Goal: Task Accomplishment & Management: Complete application form

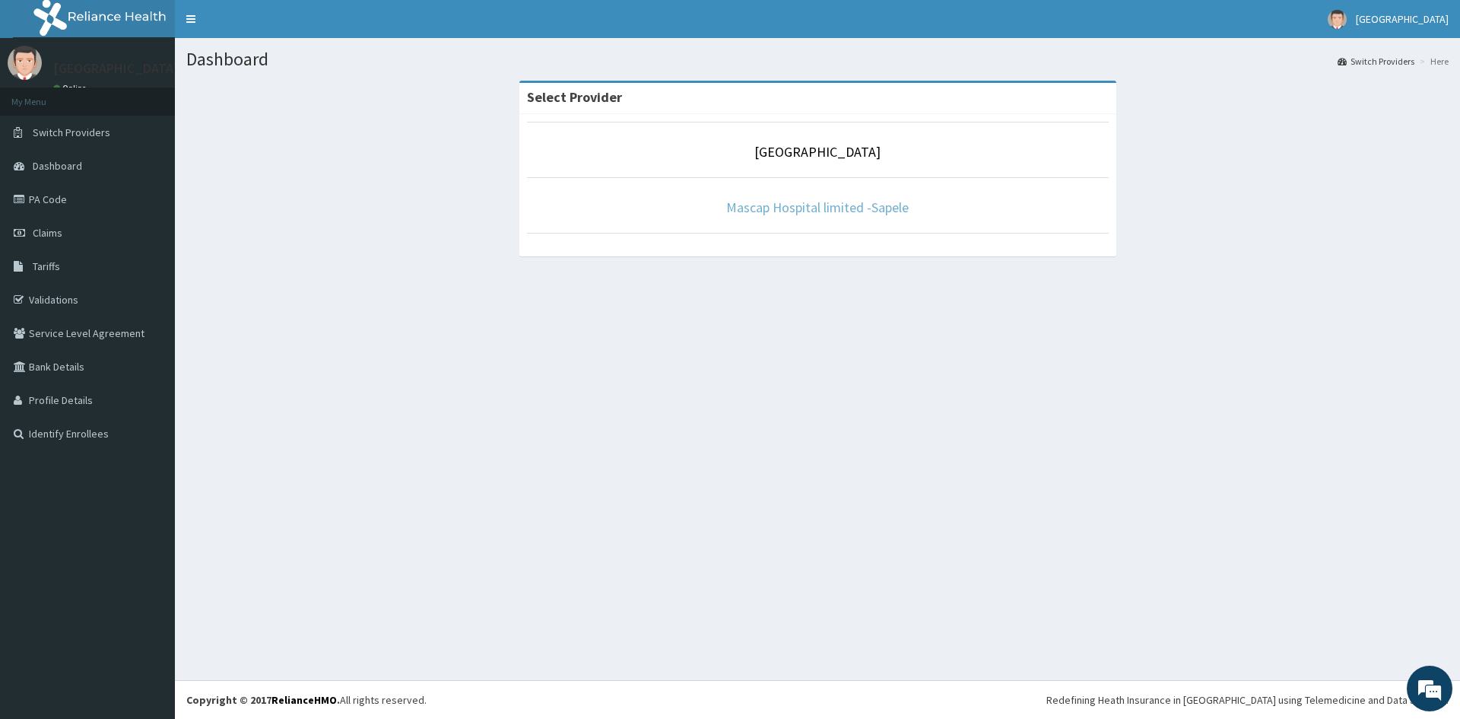
click at [830, 210] on link "Mascap Hospital limited -Sapele" at bounding box center [817, 206] width 183 height 17
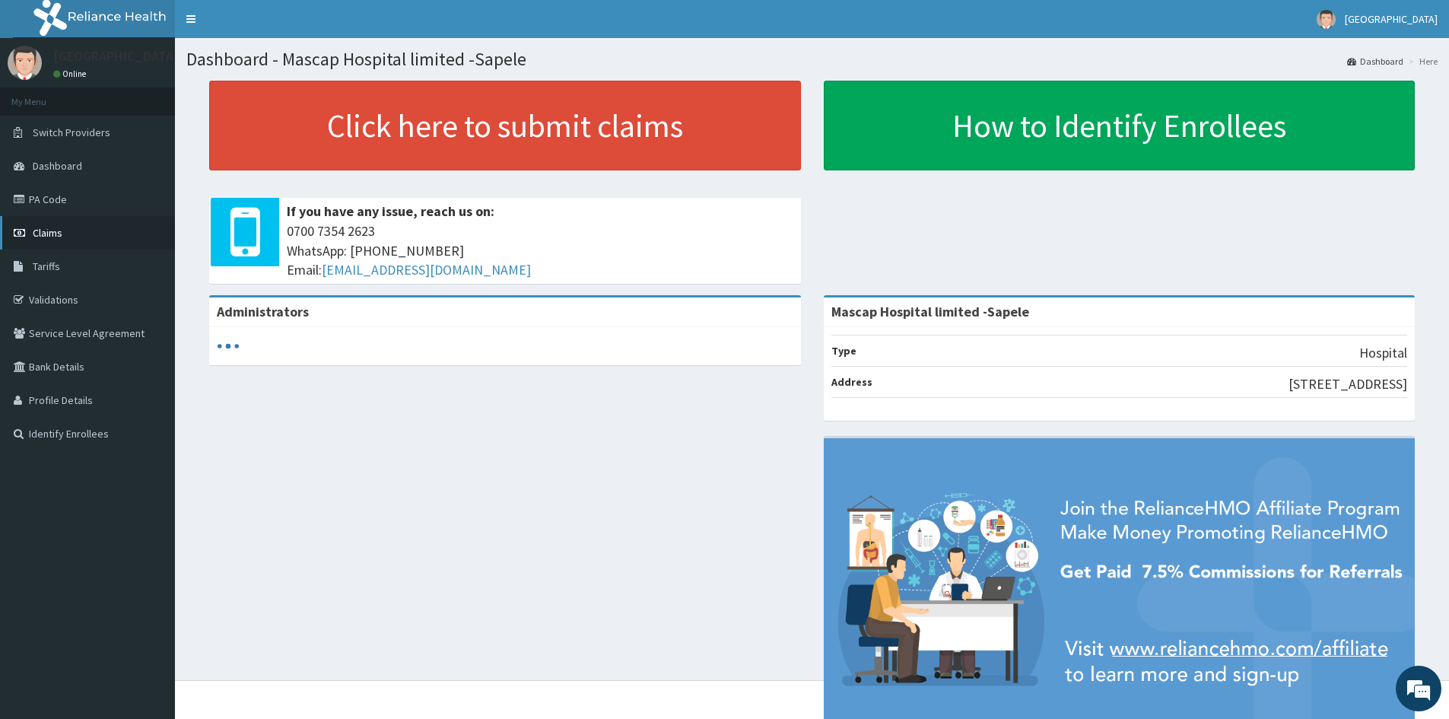
click at [71, 237] on link "Claims" at bounding box center [87, 232] width 175 height 33
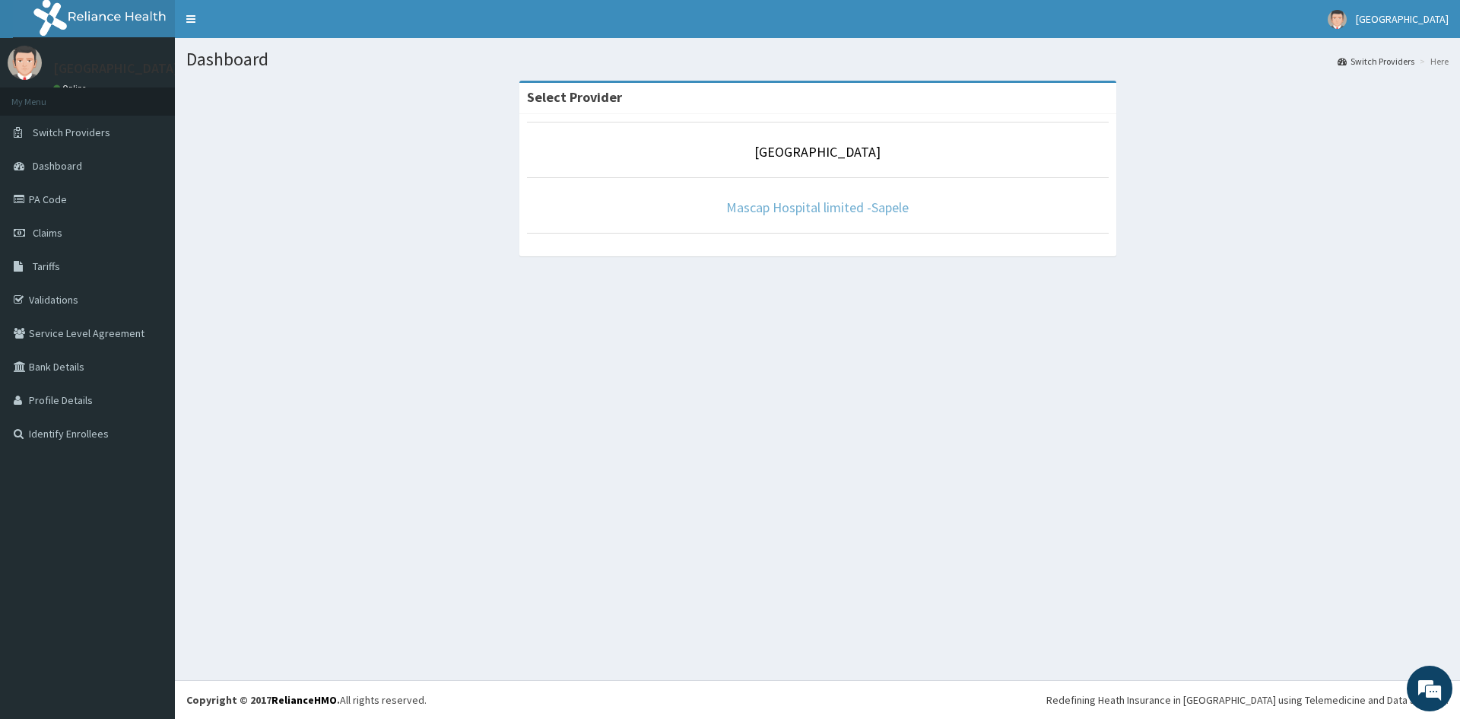
click at [817, 207] on link "Mascap Hospital limited -Sapele" at bounding box center [817, 206] width 183 height 17
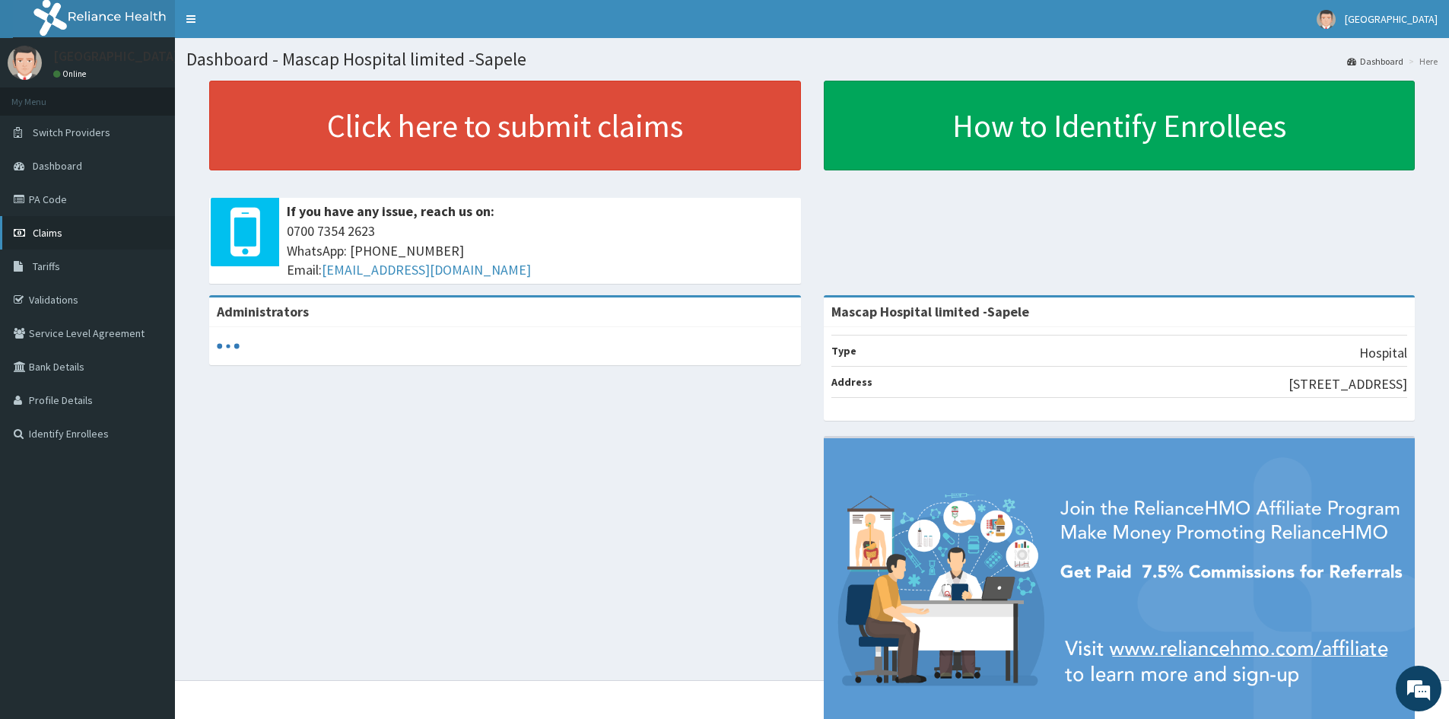
click at [49, 227] on span "Claims" at bounding box center [48, 233] width 30 height 14
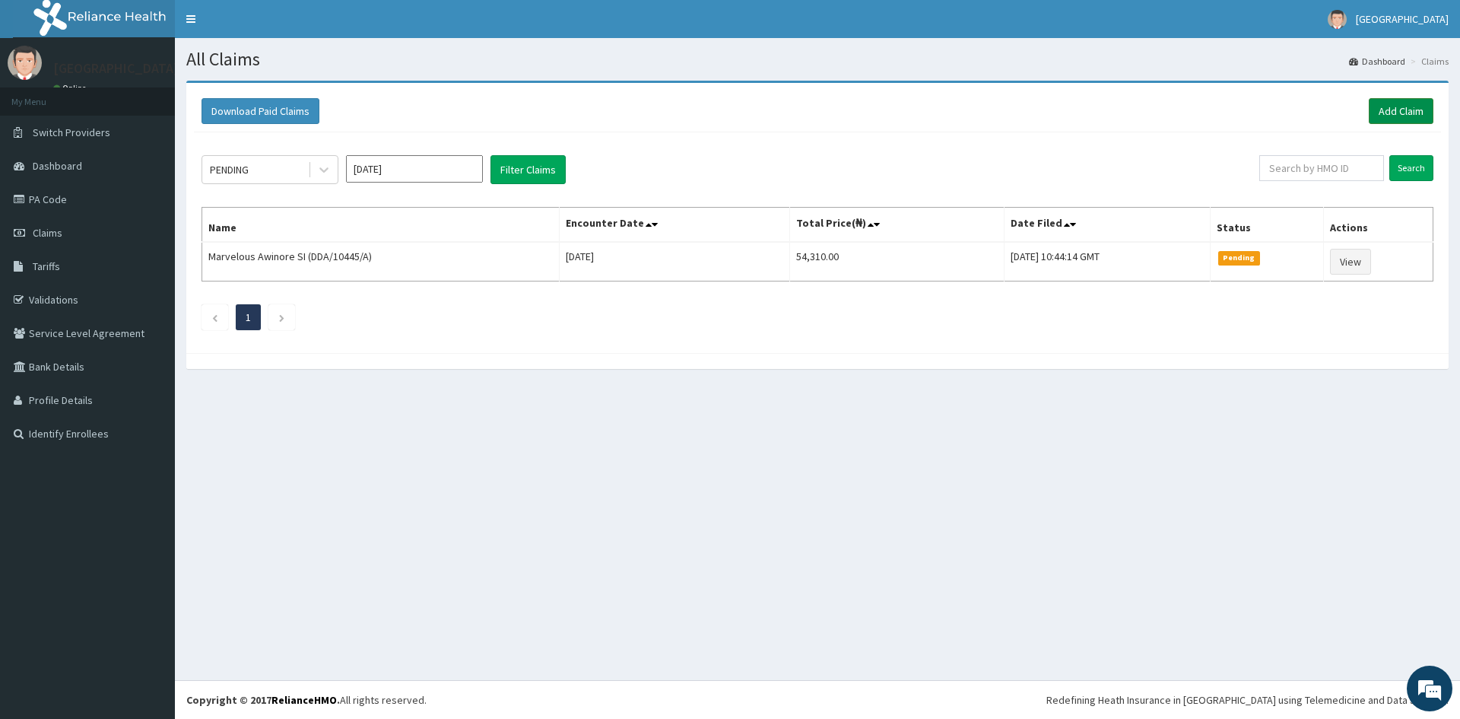
click at [1417, 103] on link "Add Claim" at bounding box center [1401, 111] width 65 height 26
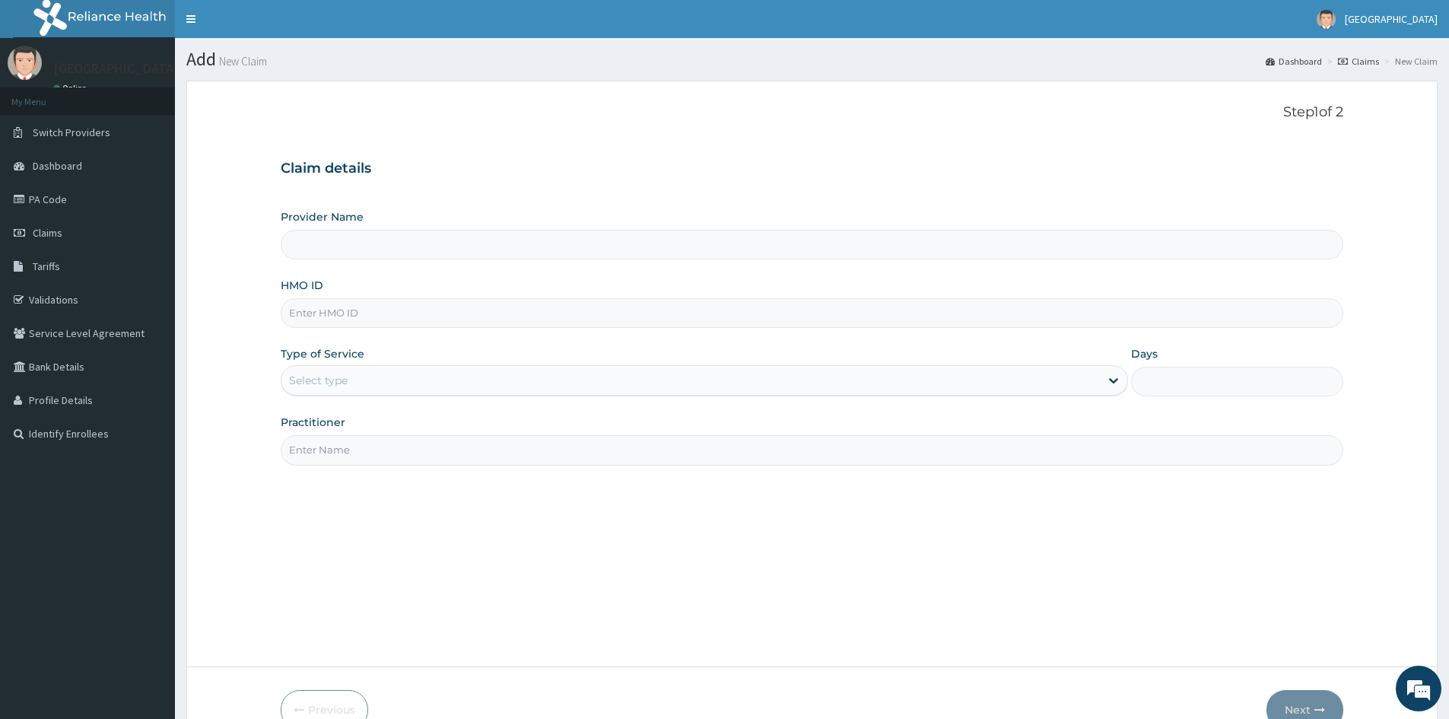
type input "Mascap Hospital limited -Sapele"
click at [360, 321] on input "HMO ID" at bounding box center [812, 313] width 1062 height 30
type input "DDA/10492/B"
click at [480, 367] on div "Select type" at bounding box center [704, 380] width 847 height 30
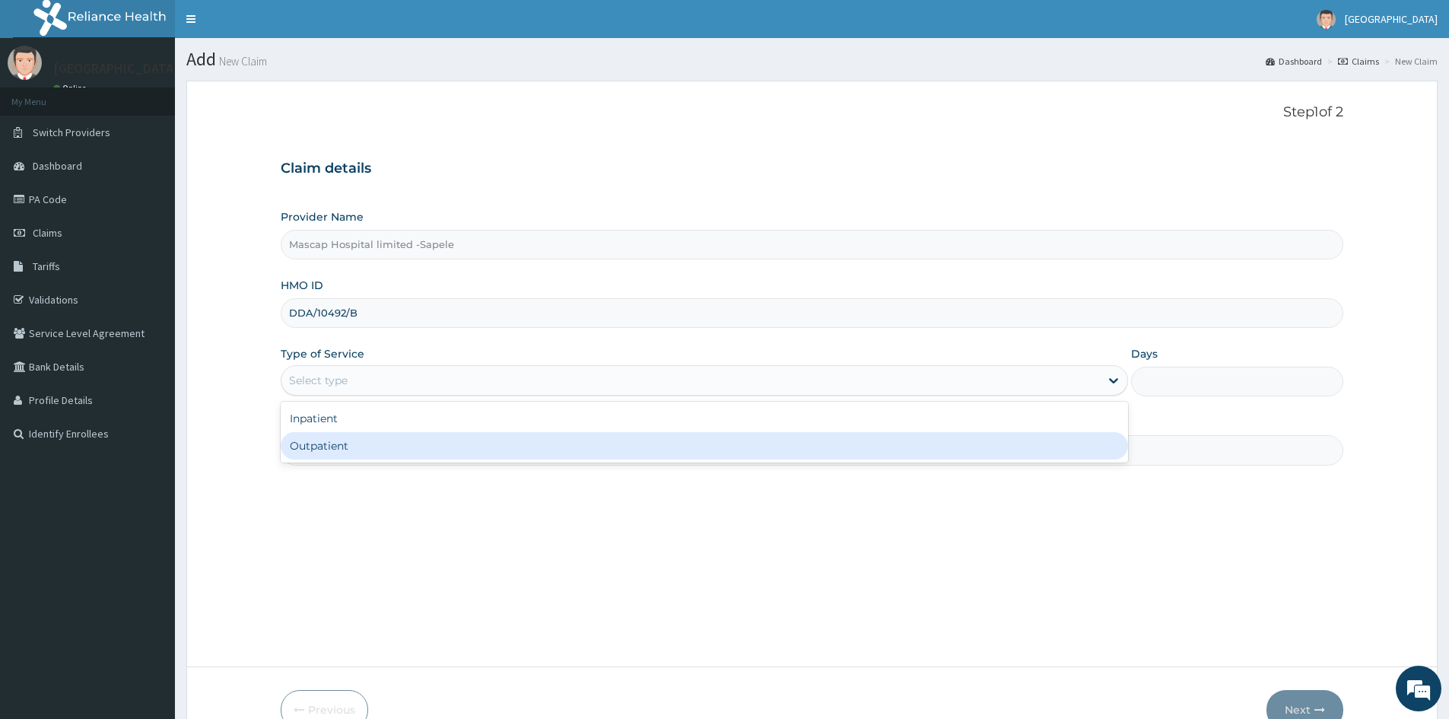
click at [484, 446] on div "Outpatient" at bounding box center [704, 445] width 847 height 27
type input "1"
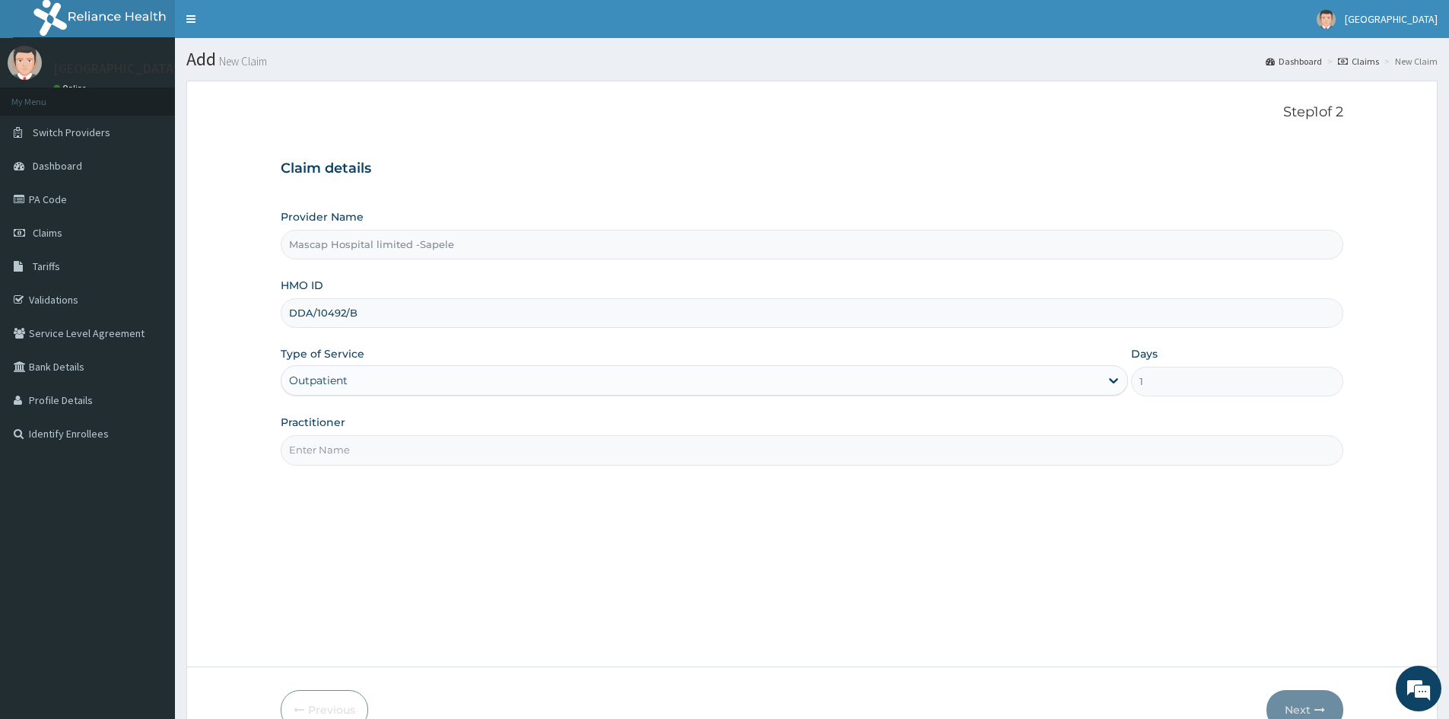
click at [484, 446] on input "Practitioner" at bounding box center [812, 450] width 1062 height 30
type input "DR UCHE"
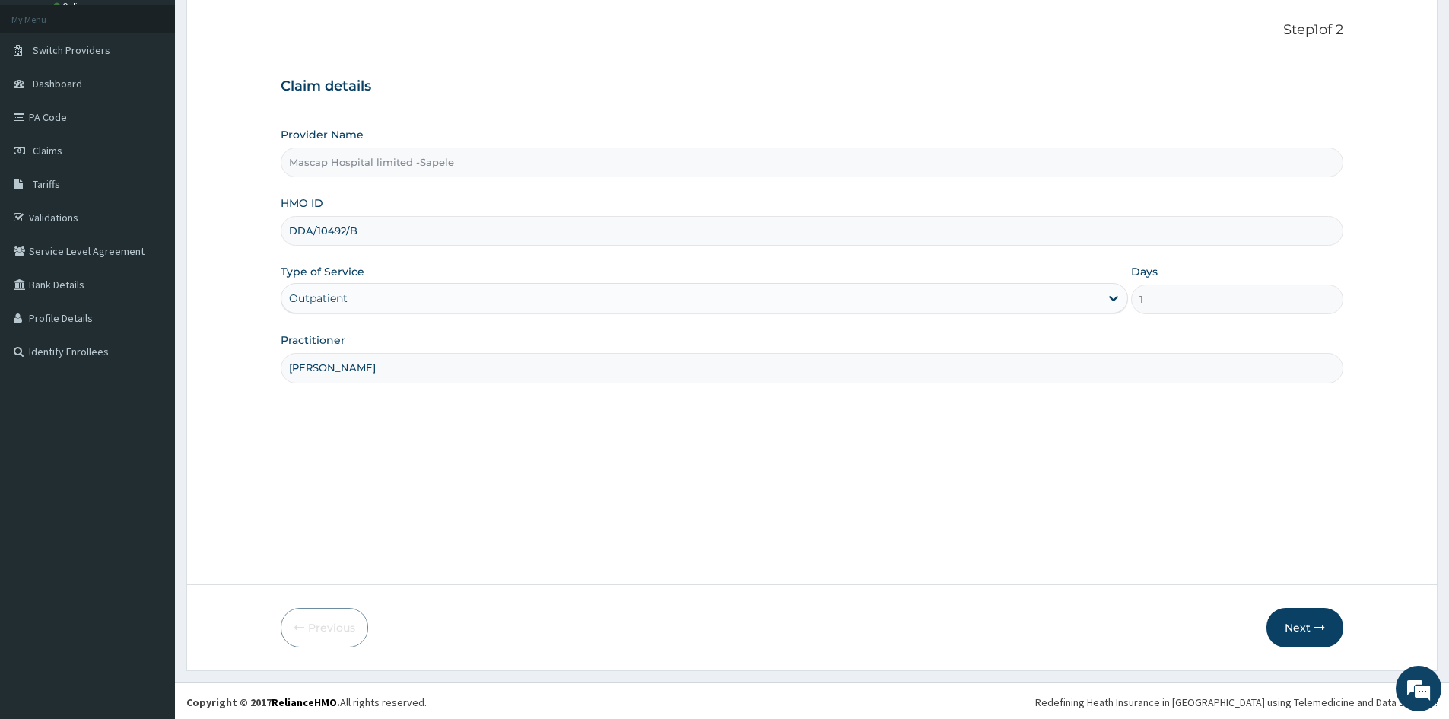
scroll to position [84, 0]
click at [1308, 622] on button "Next" at bounding box center [1304, 625] width 77 height 40
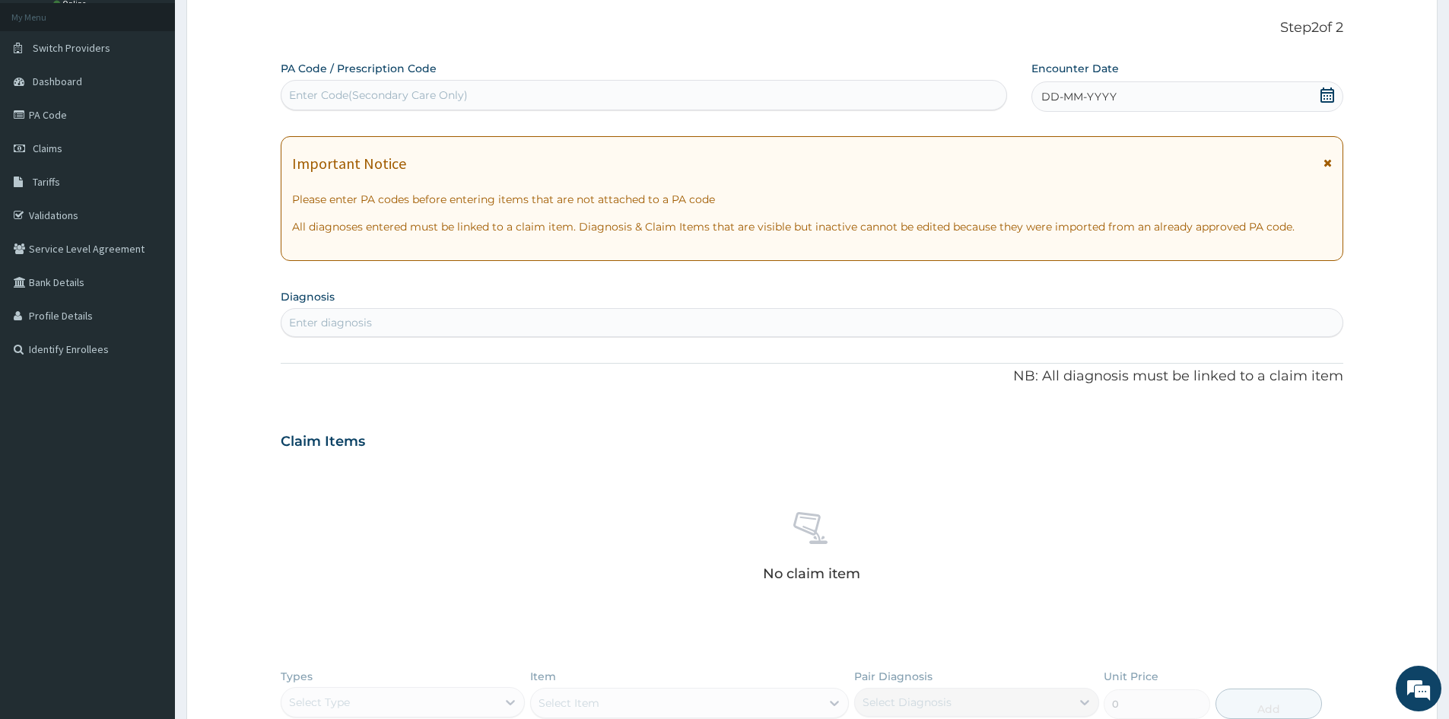
click at [1324, 96] on icon at bounding box center [1327, 94] width 14 height 15
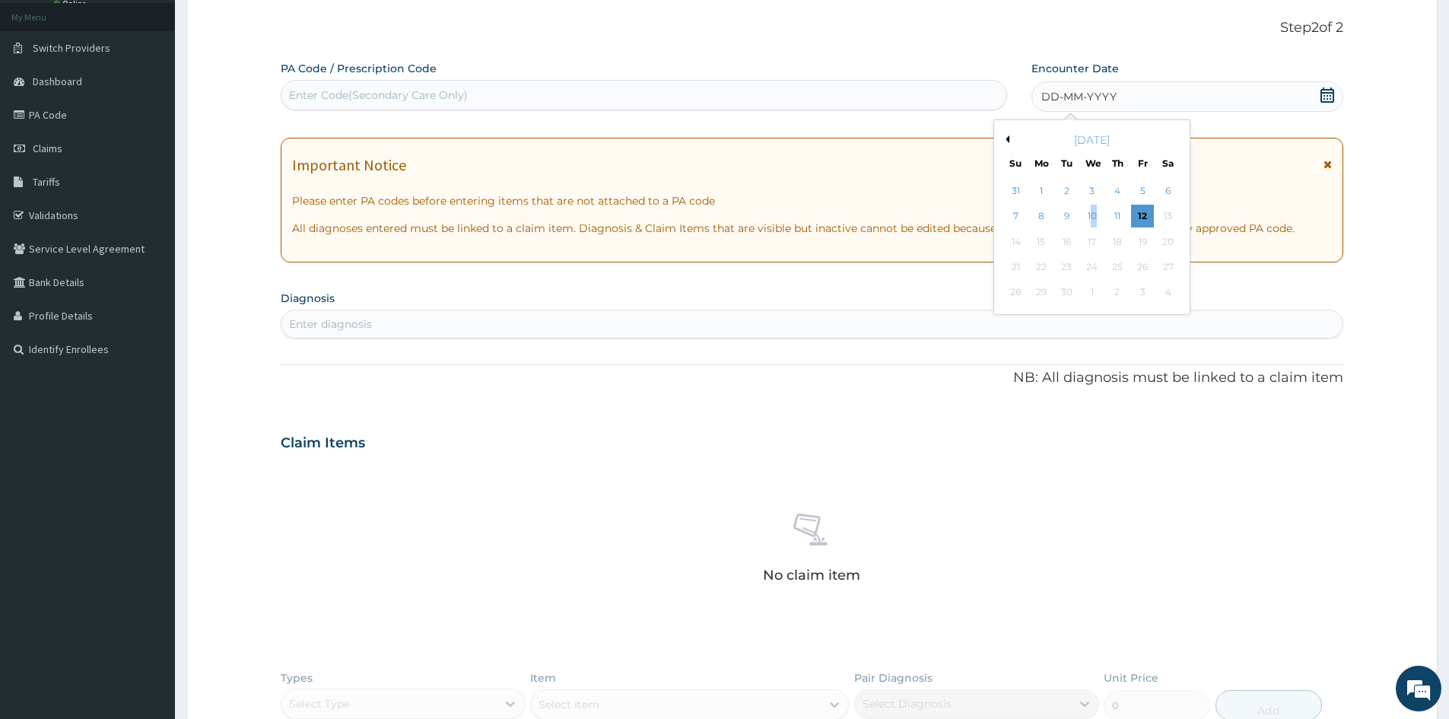
click at [1090, 214] on div "10" at bounding box center [1092, 216] width 23 height 23
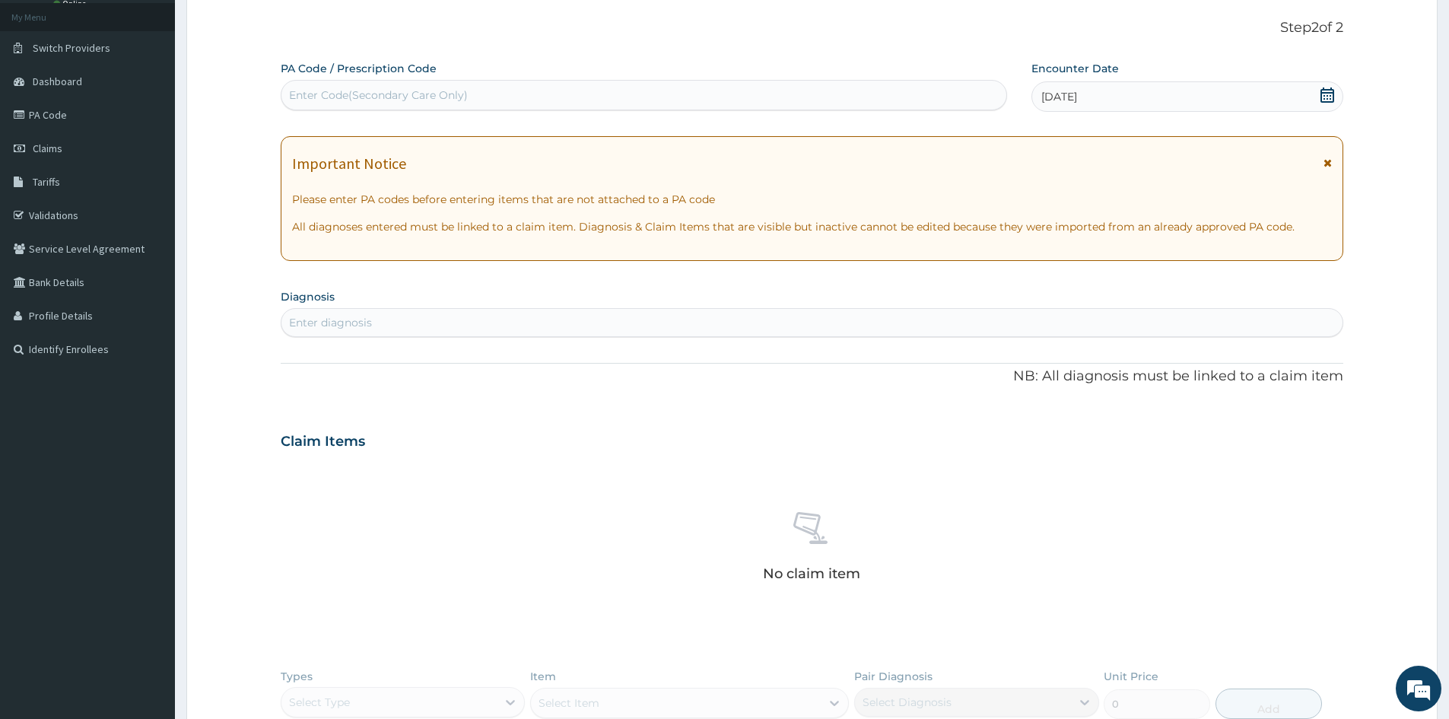
click at [839, 331] on div "Enter diagnosis" at bounding box center [811, 322] width 1061 height 24
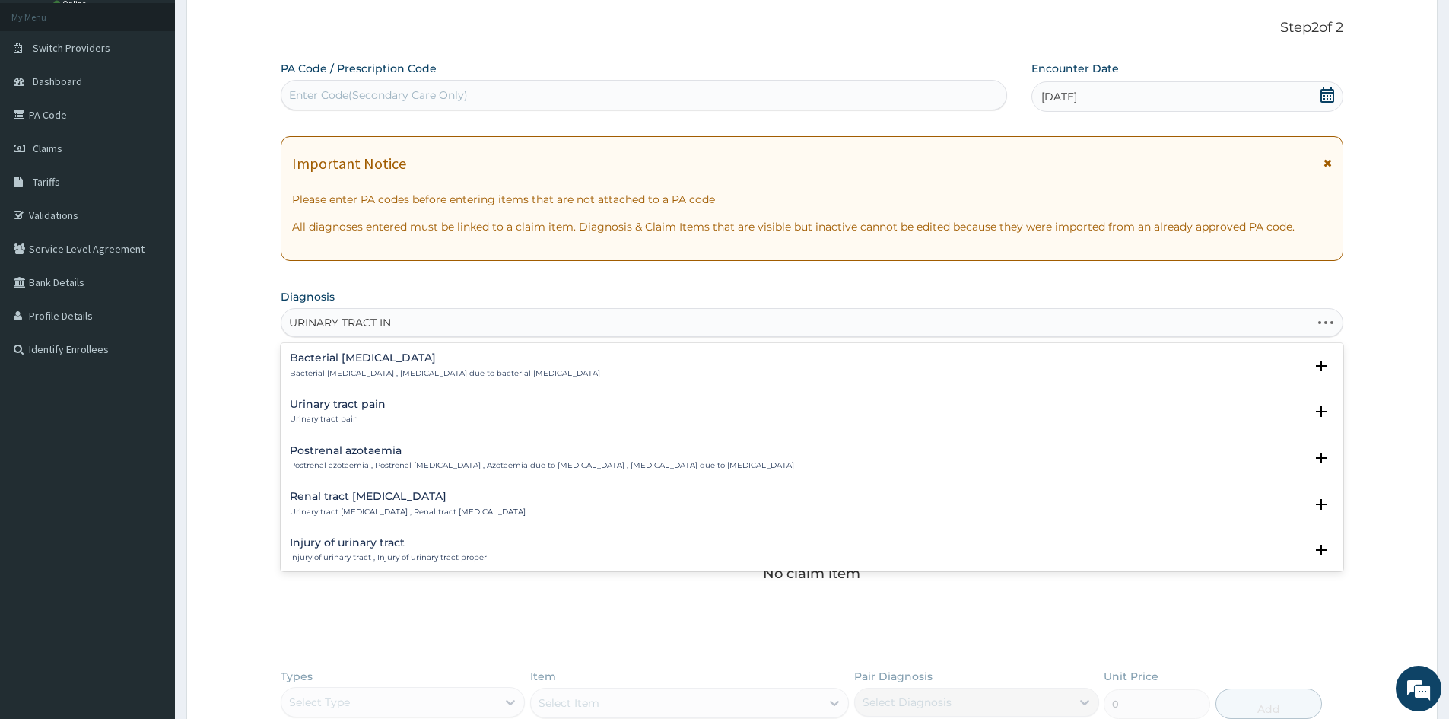
type input "URINARY TRACT INF"
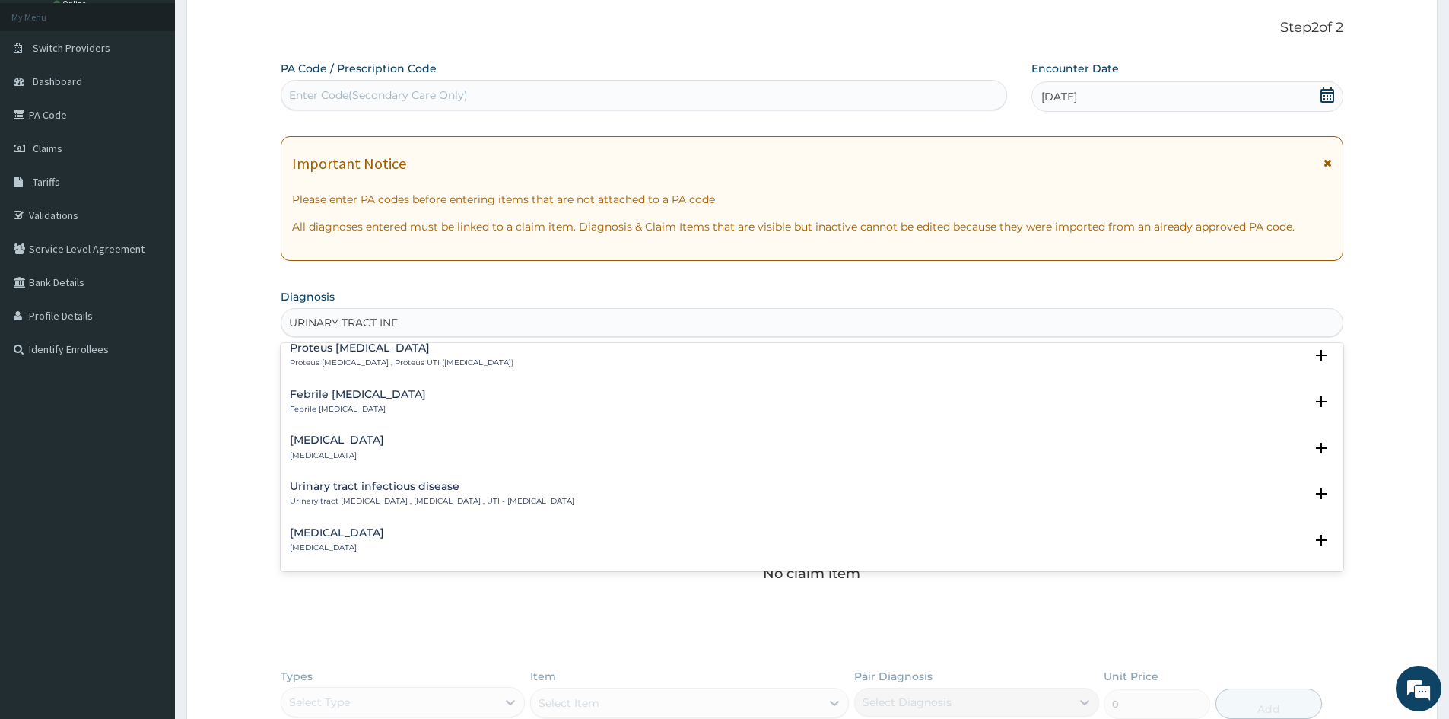
scroll to position [228, 0]
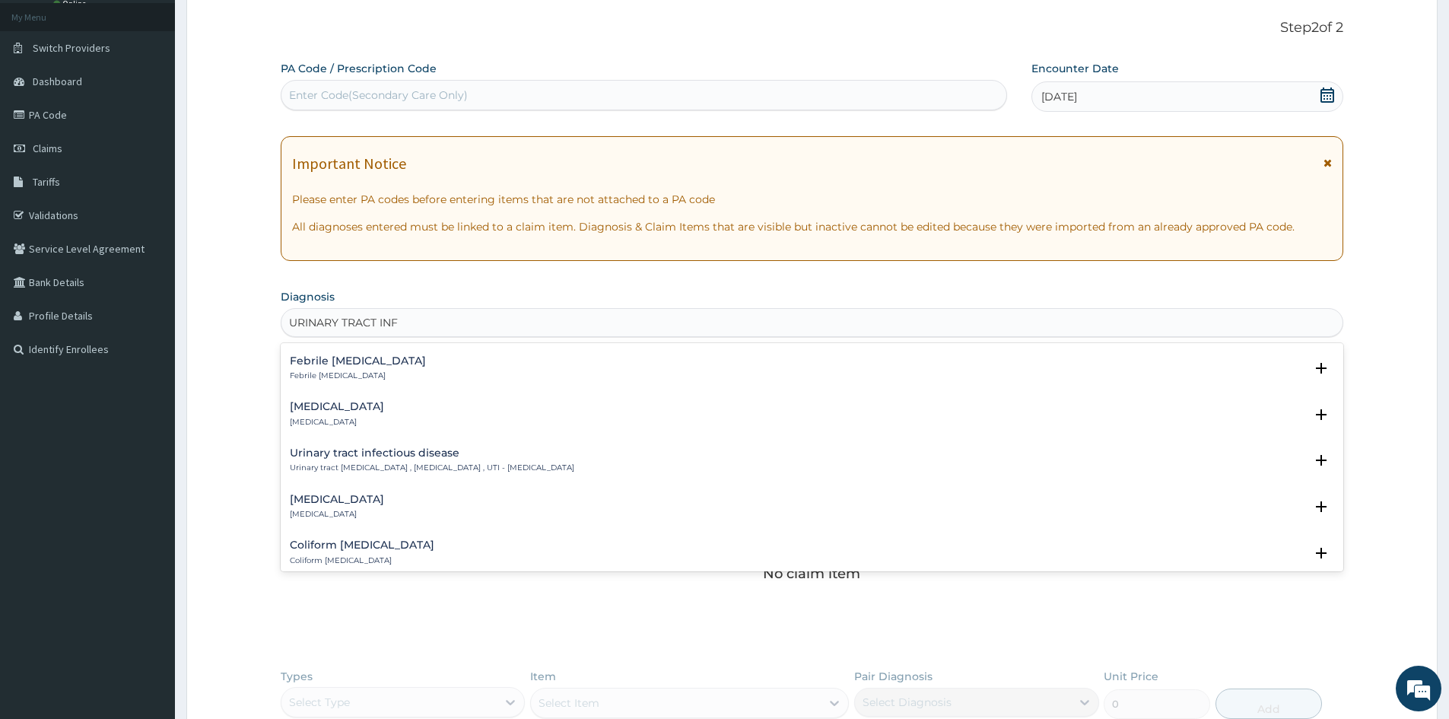
click at [450, 459] on div "Urinary tract infectious disease Urinary tract infectious disease , Urinary tra…" at bounding box center [432, 460] width 284 height 27
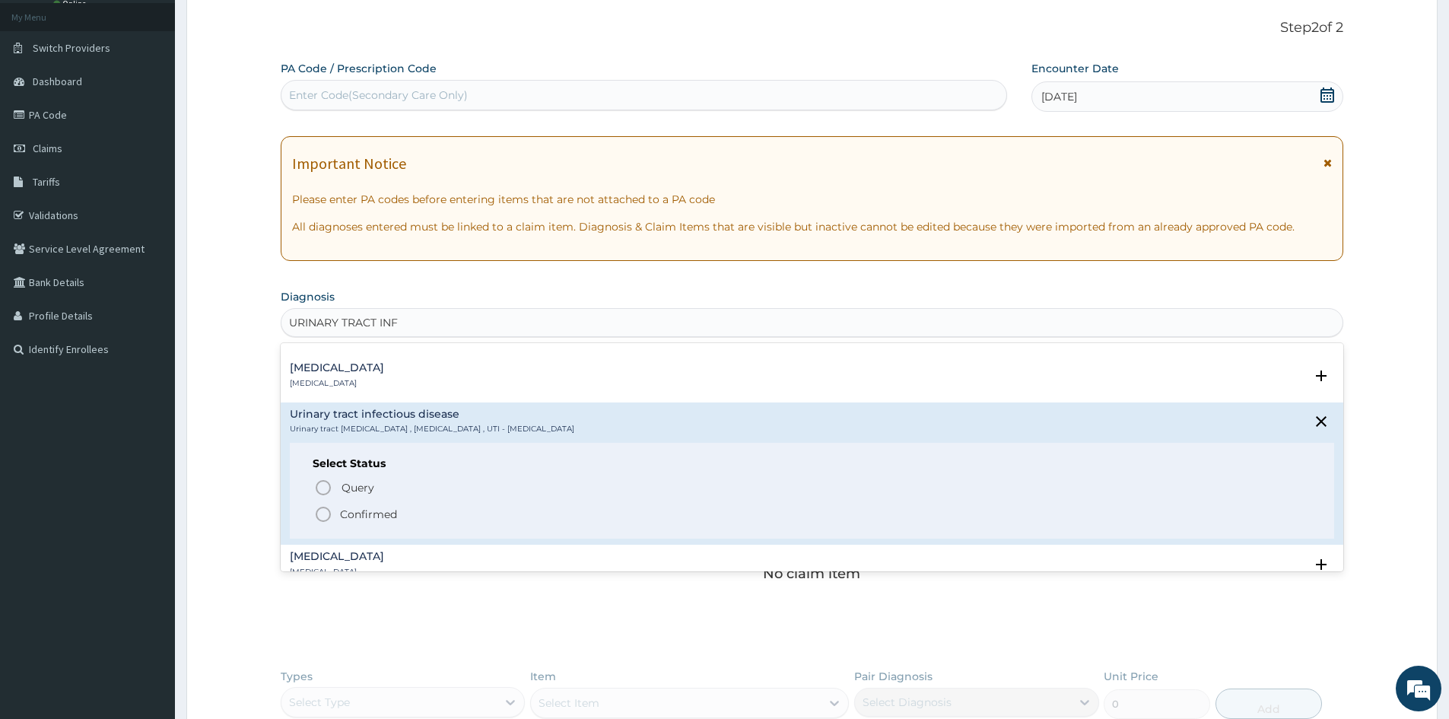
scroll to position [304, 0]
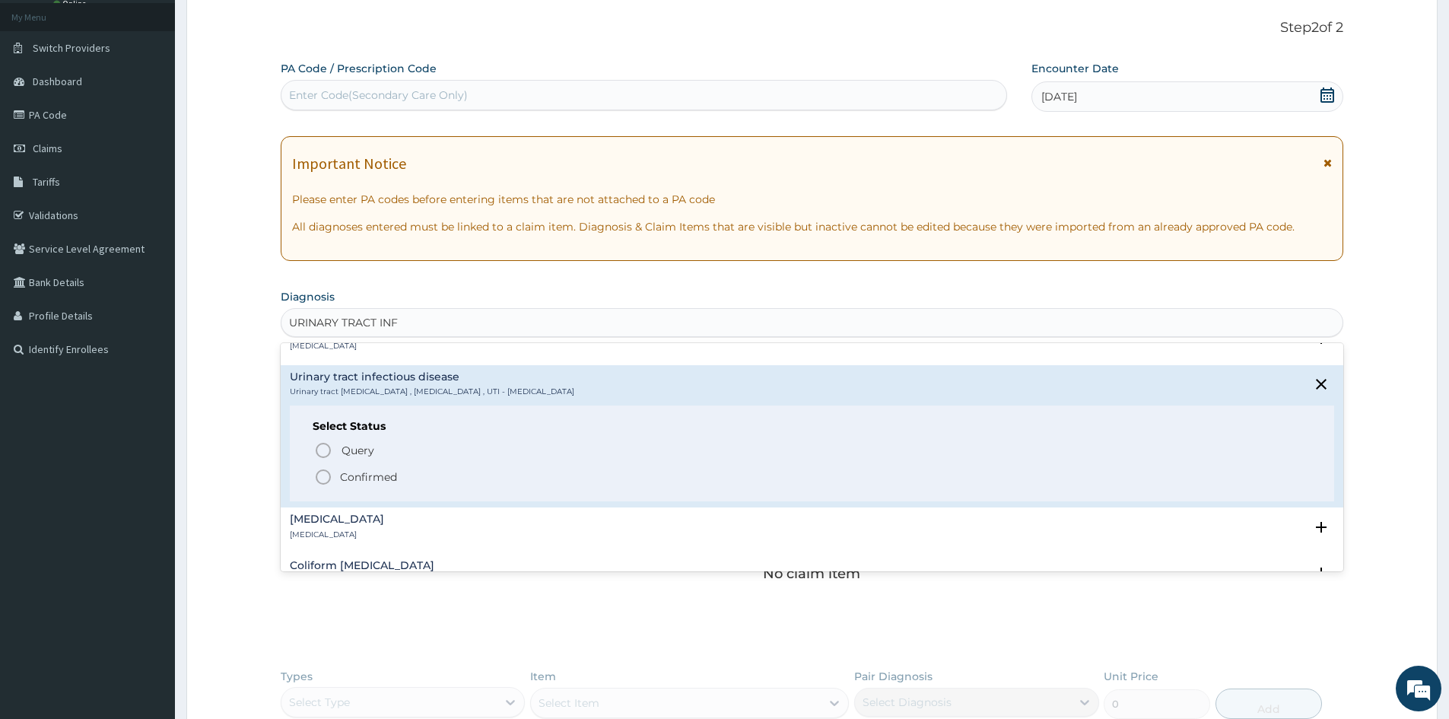
click at [371, 478] on p "Confirmed" at bounding box center [368, 476] width 57 height 15
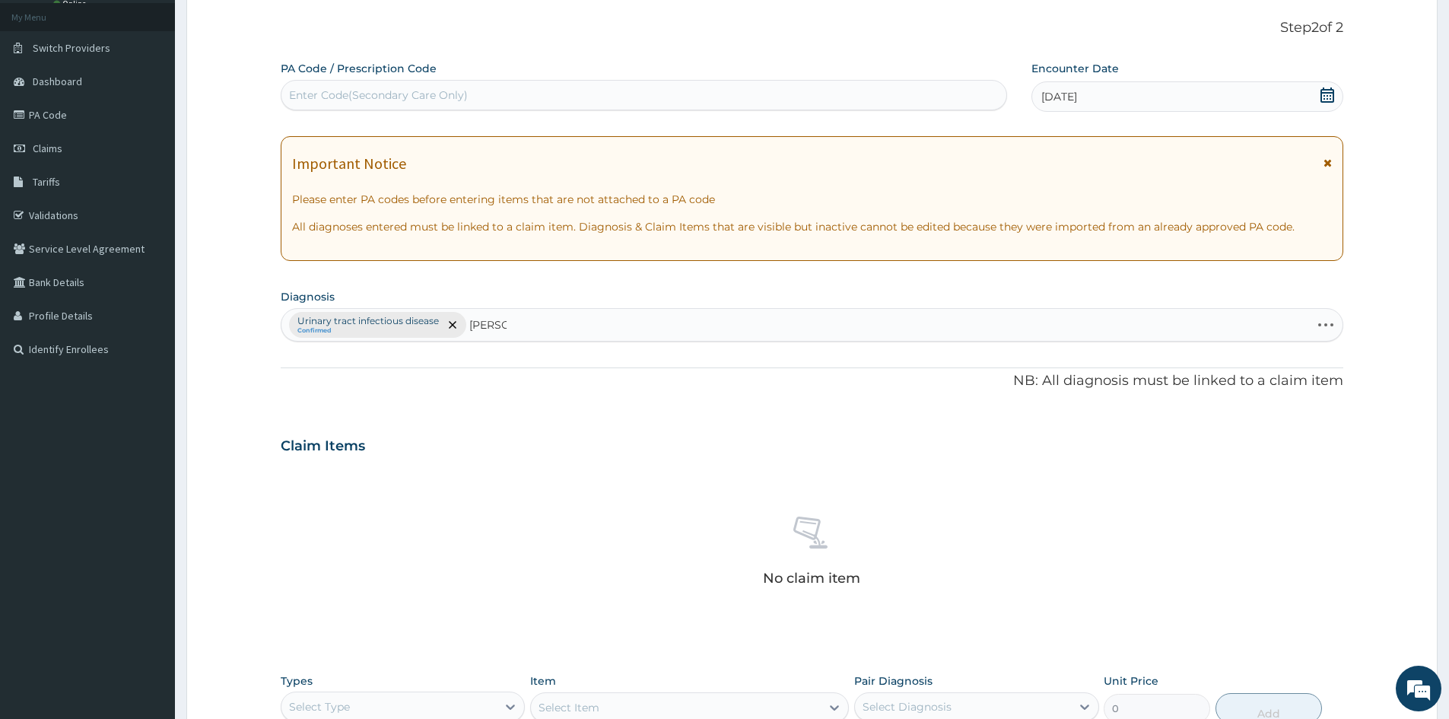
type input "CANDID"
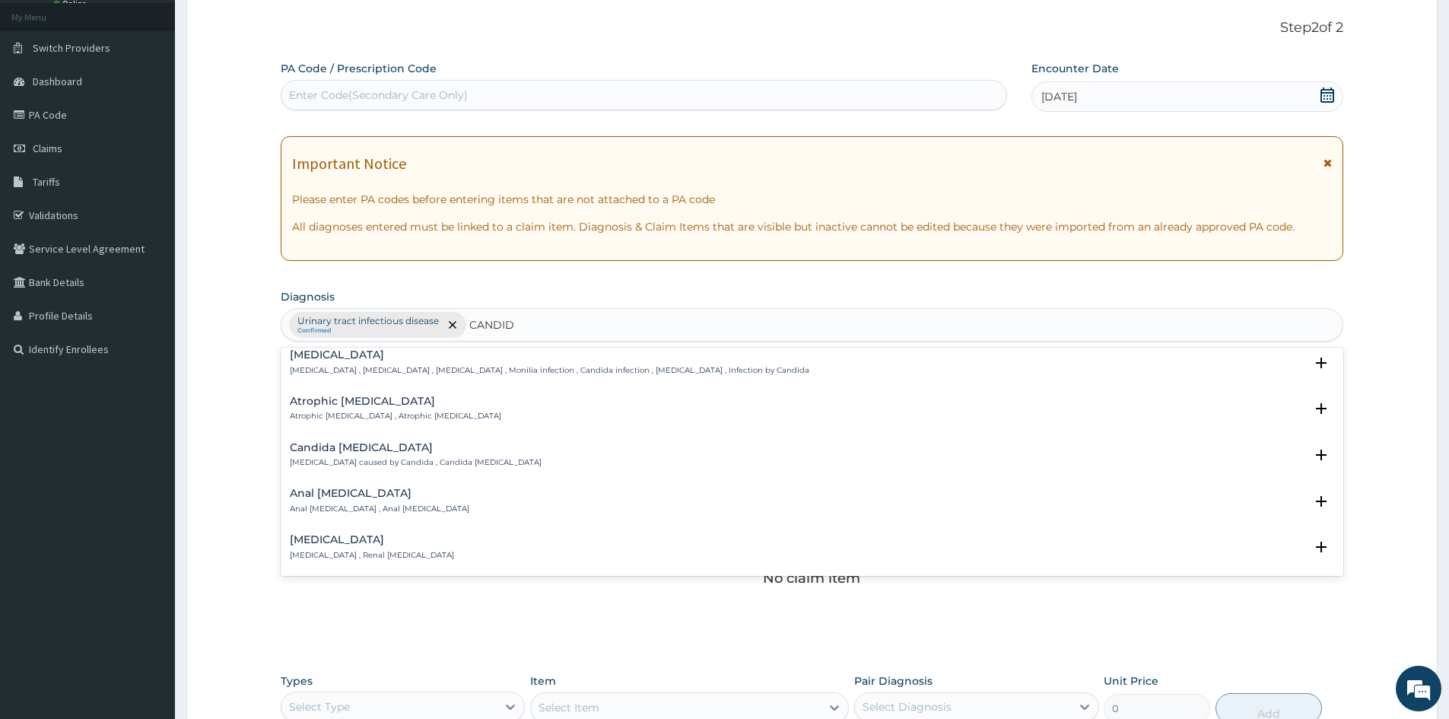
scroll to position [0, 0]
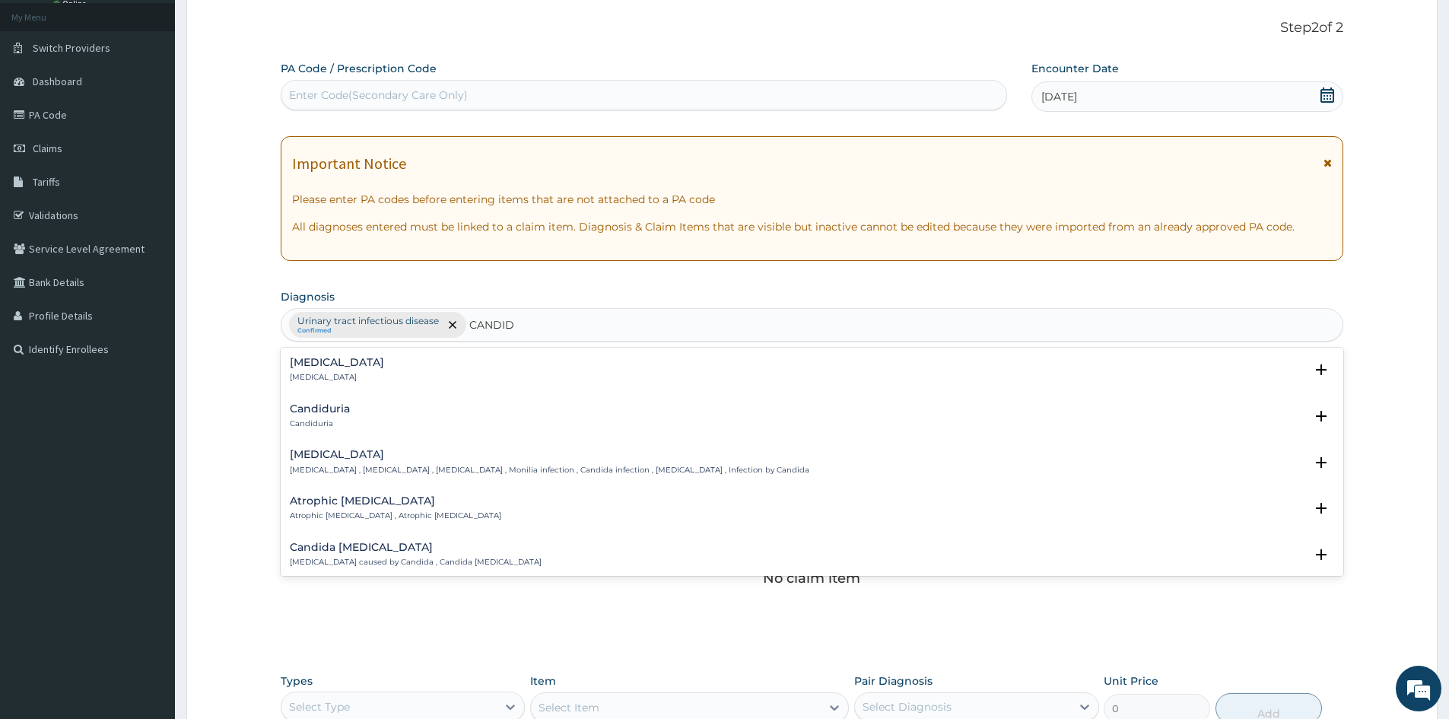
click at [349, 453] on h4 "Candidiasis" at bounding box center [549, 454] width 519 height 11
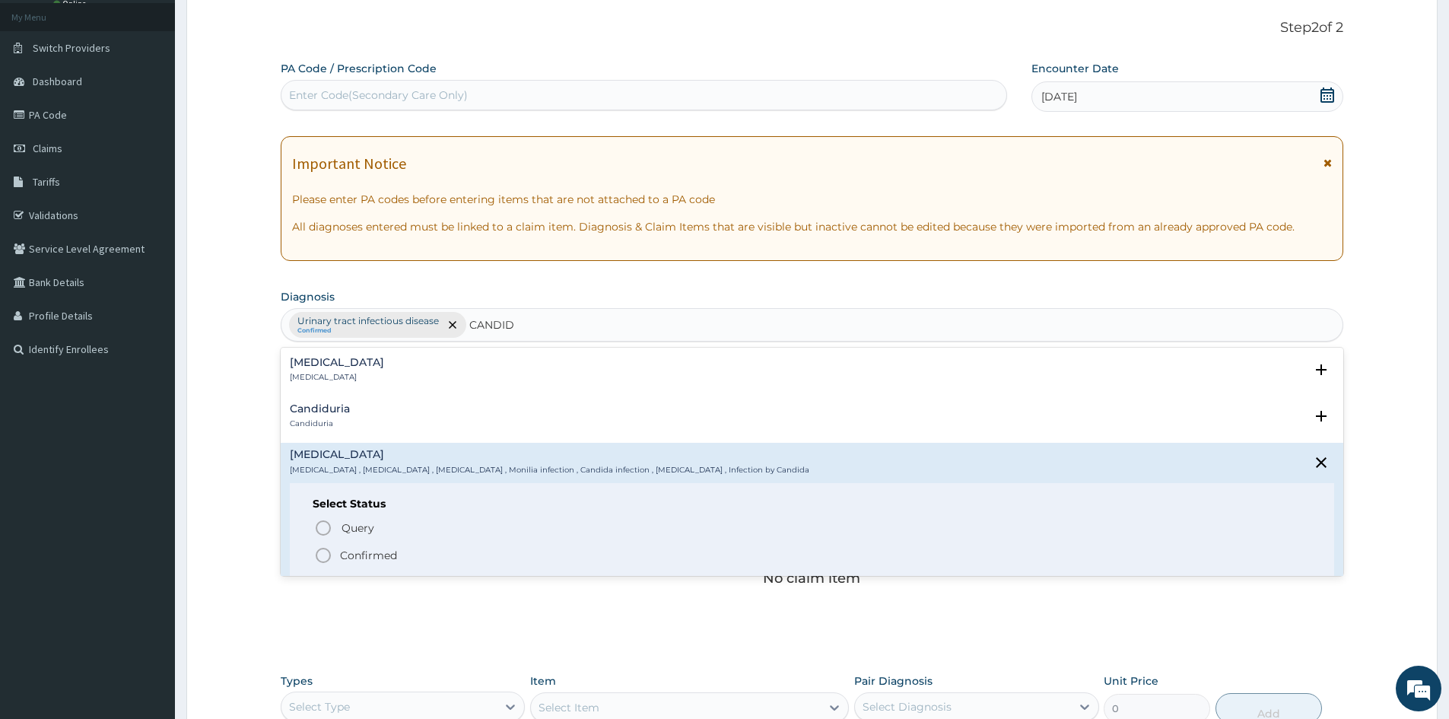
click at [375, 557] on p "Confirmed" at bounding box center [368, 555] width 57 height 15
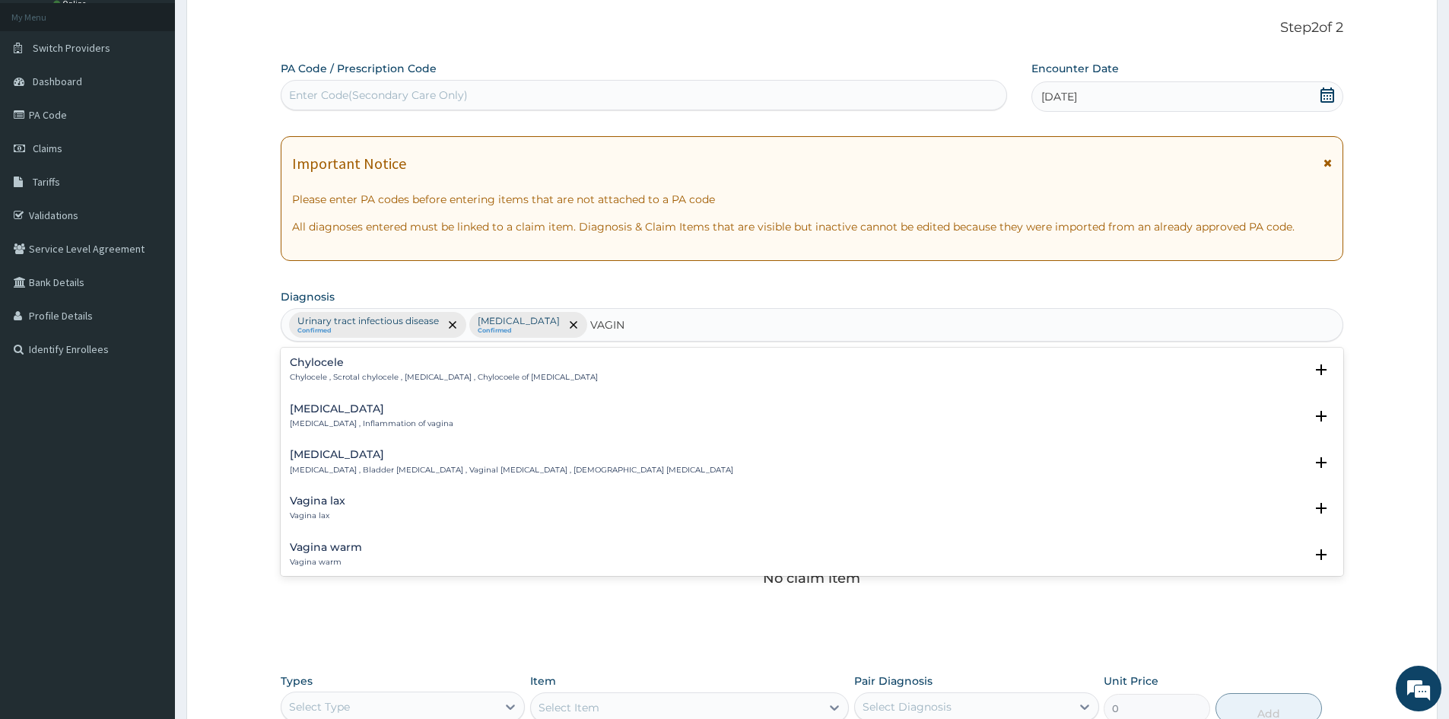
type input "VAGINO"
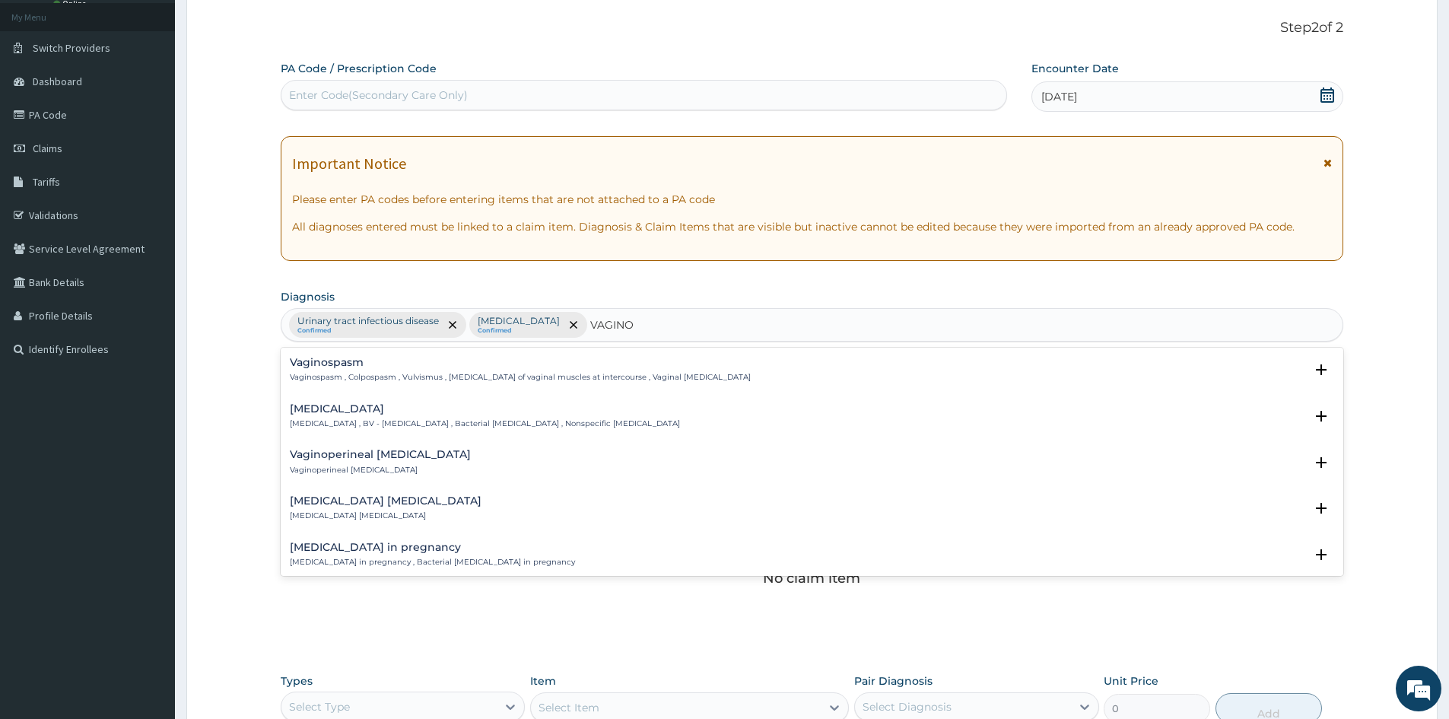
click at [395, 419] on p "Bacterial vaginosis , BV - Bacterial vaginosis , Bacterial vaginitis , Nonspeci…" at bounding box center [485, 423] width 390 height 11
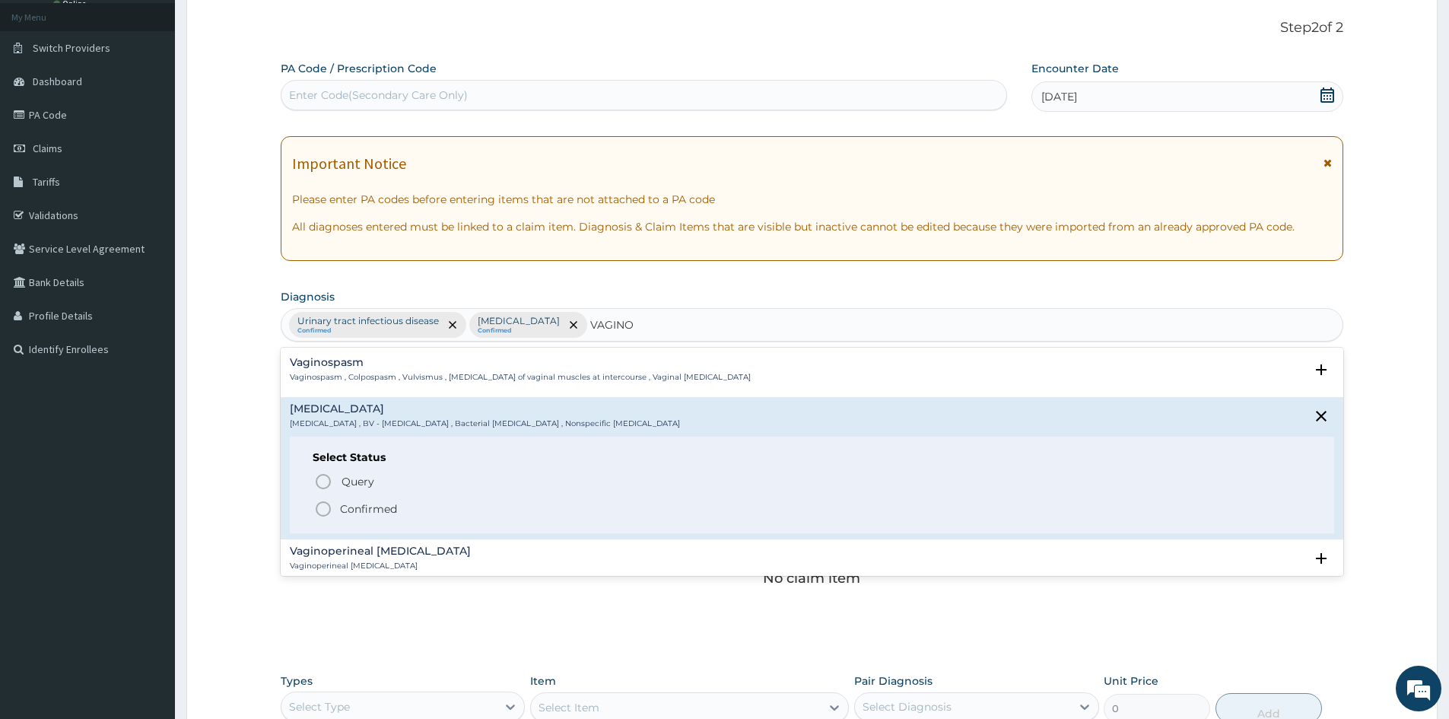
click at [367, 507] on p "Confirmed" at bounding box center [368, 508] width 57 height 15
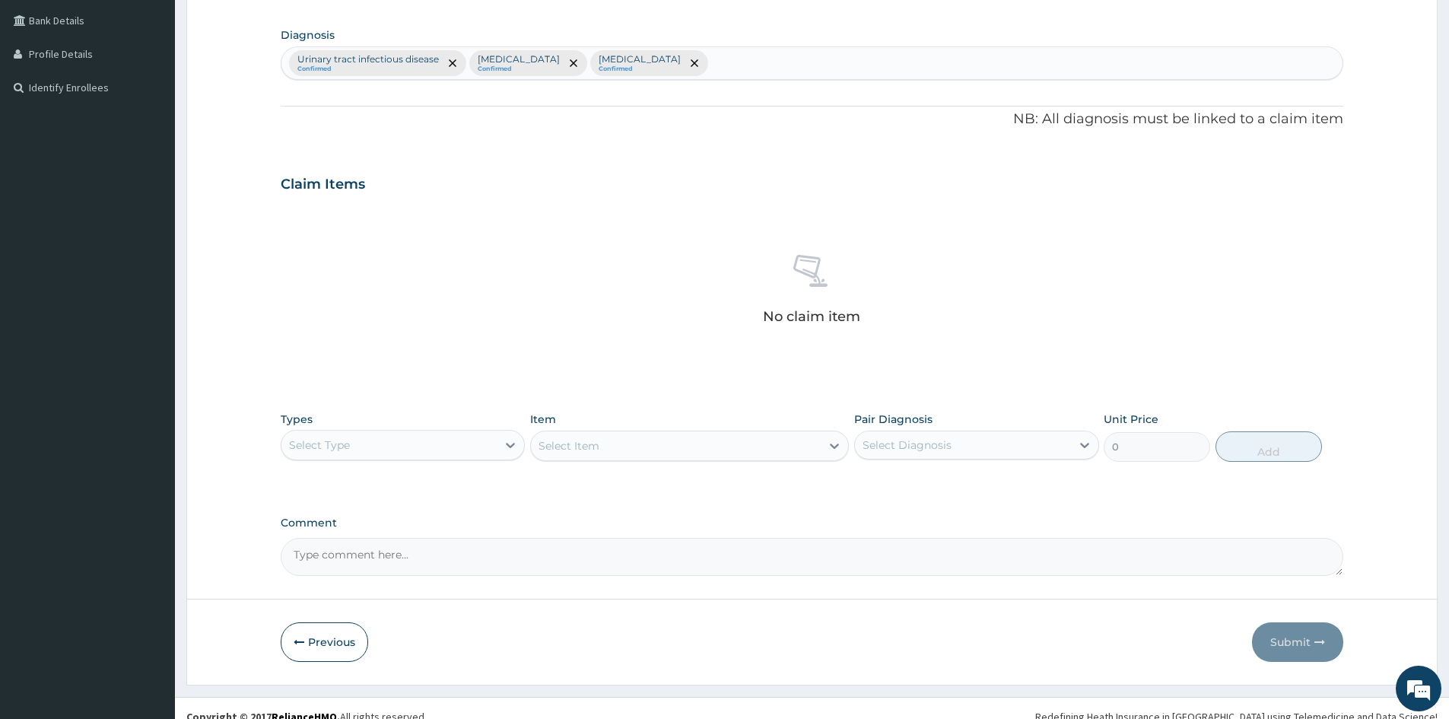
scroll to position [363, 0]
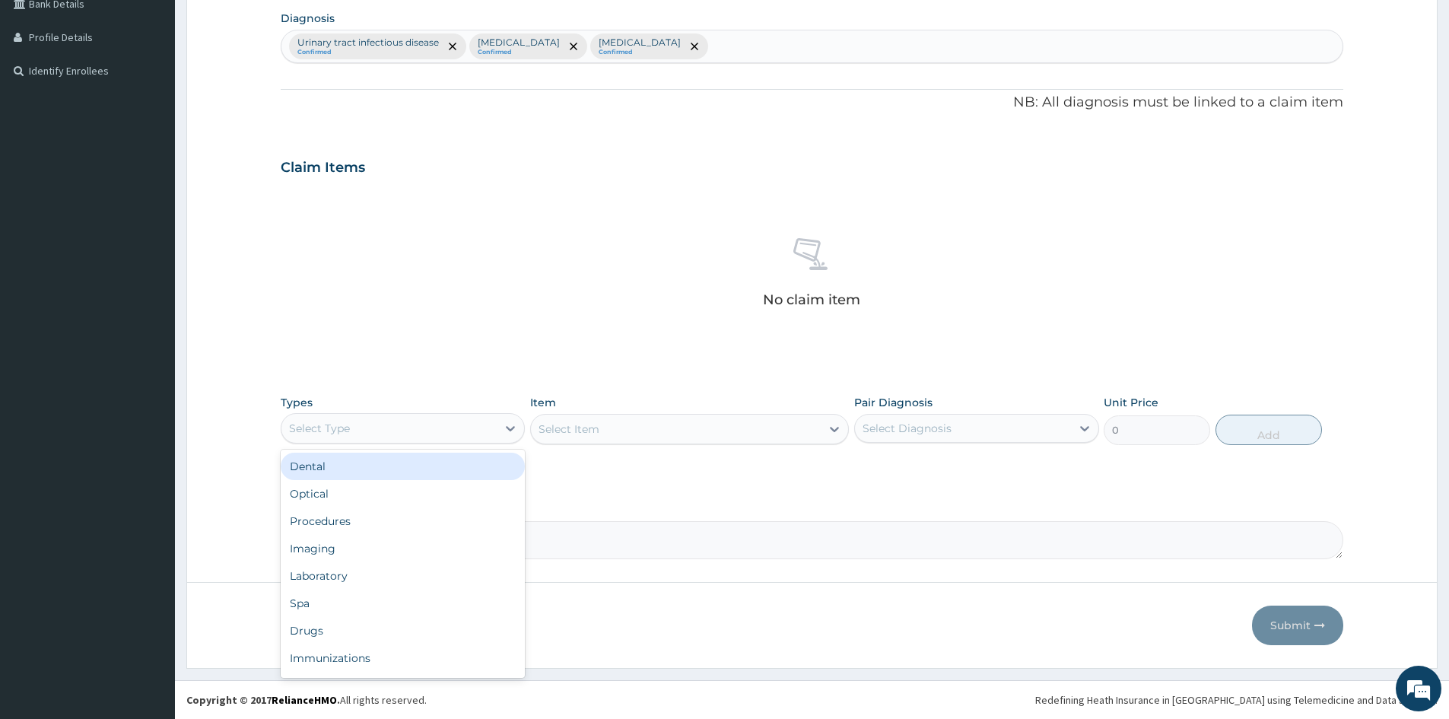
click at [429, 437] on div "Select Type" at bounding box center [388, 428] width 215 height 24
click at [420, 511] on div "Procedures" at bounding box center [403, 520] width 244 height 27
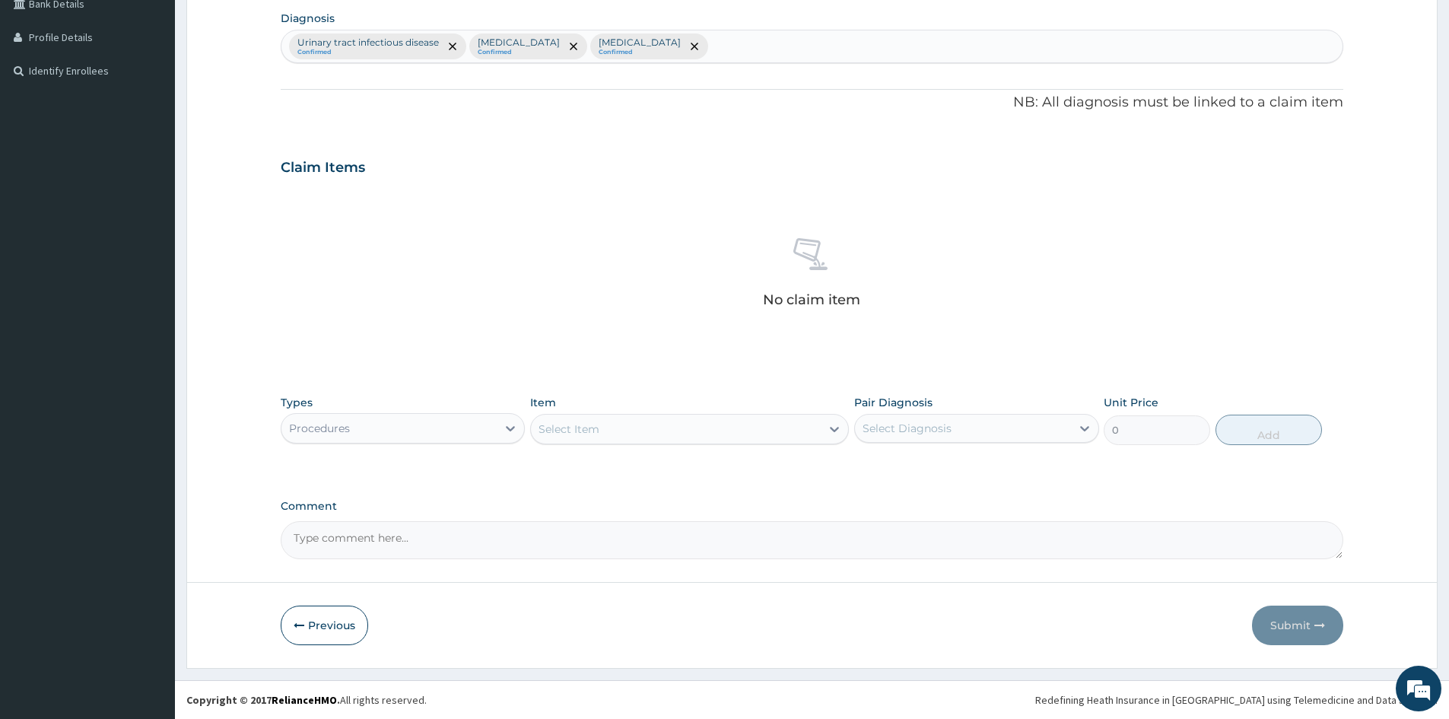
click at [795, 440] on div "Select Item" at bounding box center [676, 429] width 290 height 24
type input "GP CONS"
click at [676, 472] on div "GP Consultation" at bounding box center [689, 466] width 319 height 27
type input "1500"
click at [896, 424] on div "Select Diagnosis" at bounding box center [906, 428] width 89 height 15
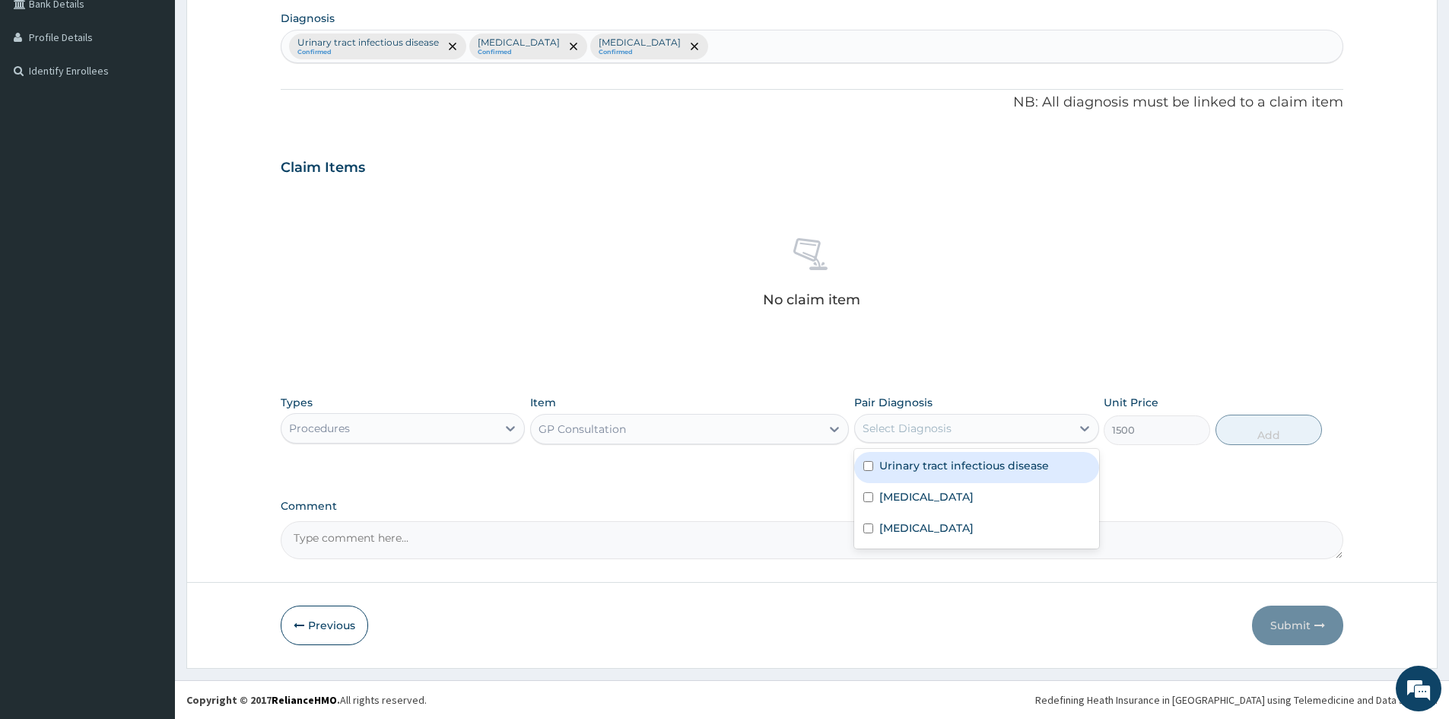
drag, startPoint x: 916, startPoint y: 463, endPoint x: 915, endPoint y: 479, distance: 16.0
click at [916, 465] on label "Urinary tract infectious disease" at bounding box center [964, 465] width 170 height 15
checkbox input "true"
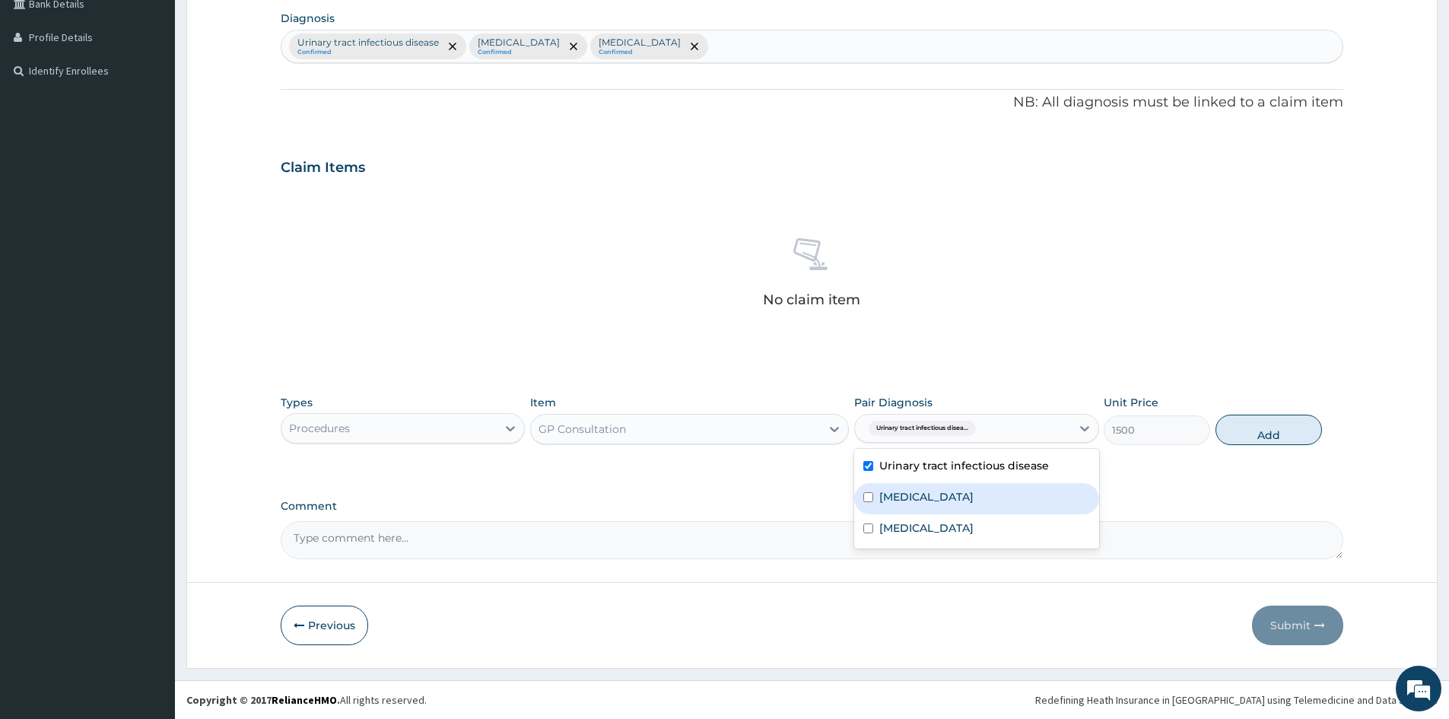
click at [920, 499] on label "Candidiasis" at bounding box center [926, 496] width 94 height 15
checkbox input "true"
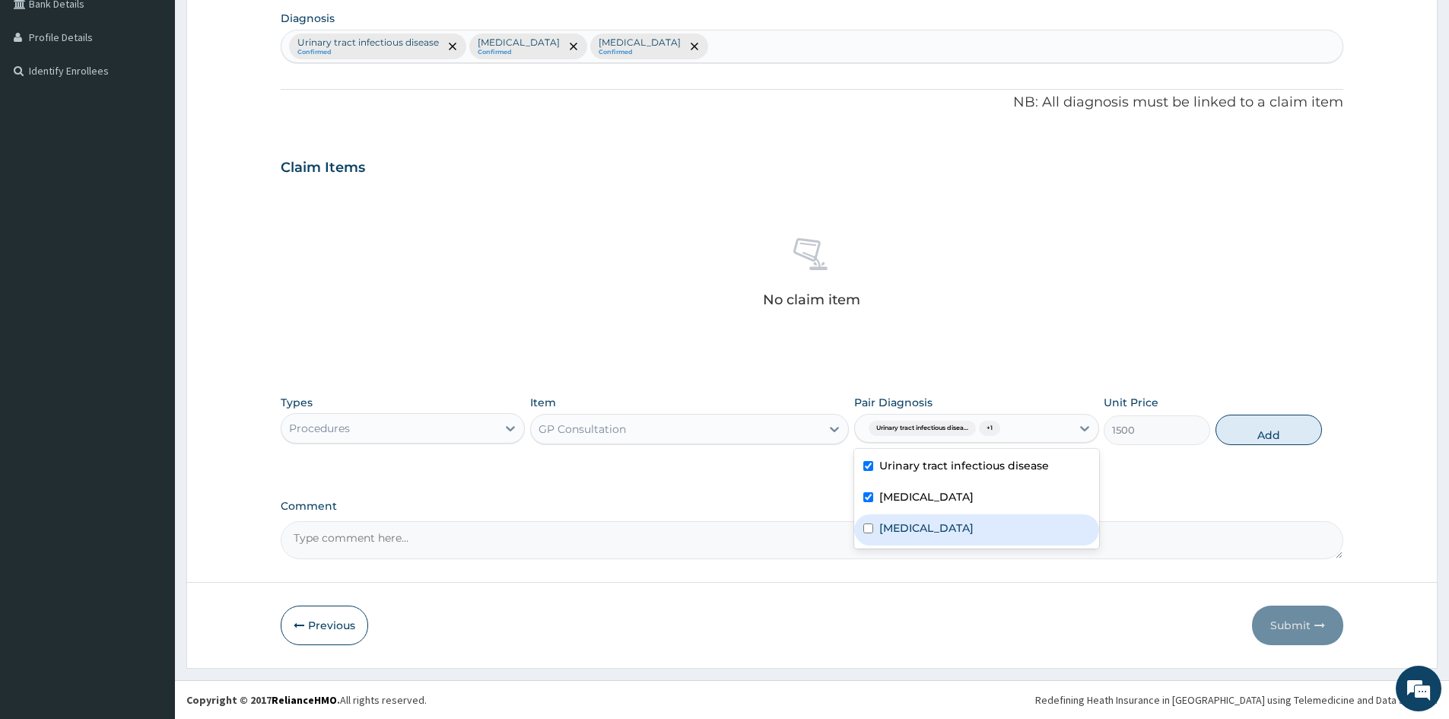
click at [923, 546] on div "Urinary tract infectious disease Candidiasis Bacterial vaginosis" at bounding box center [976, 499] width 244 height 100
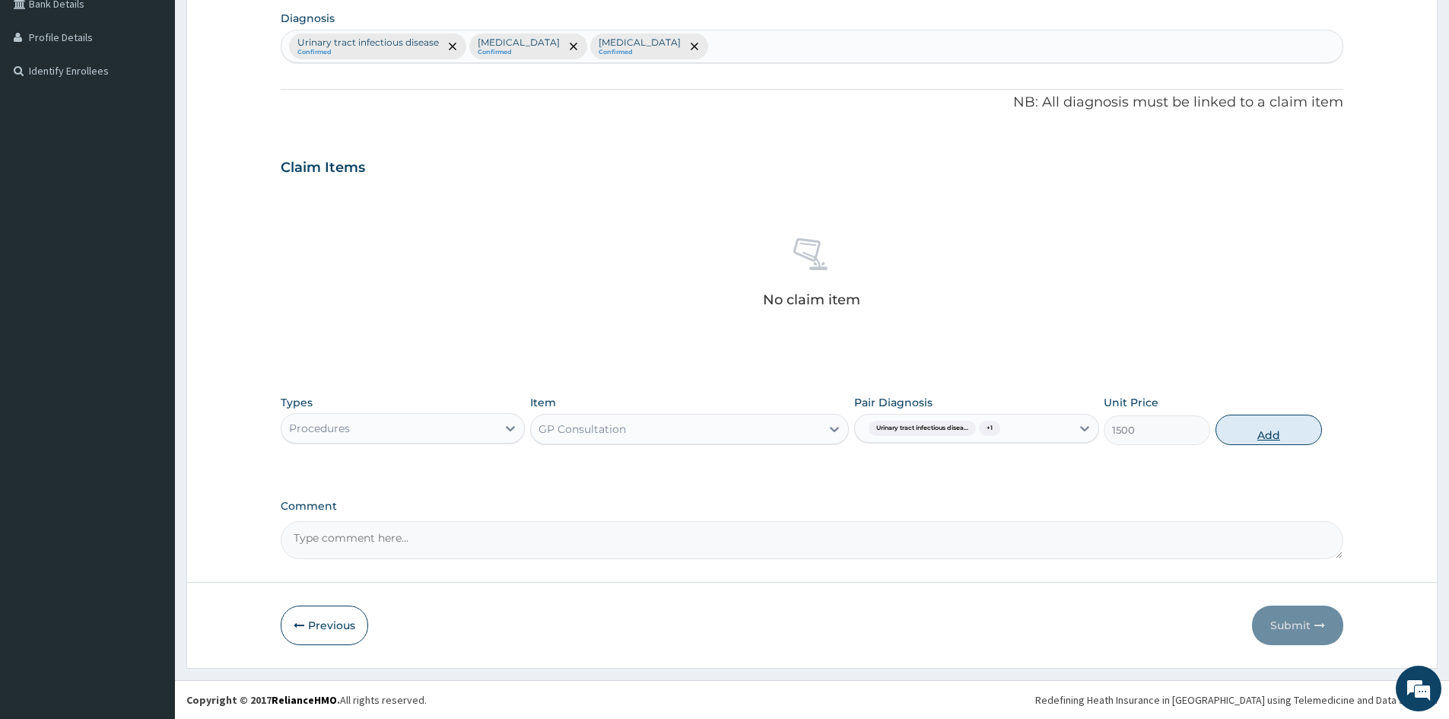
click at [1241, 433] on button "Add" at bounding box center [1268, 429] width 106 height 30
type input "0"
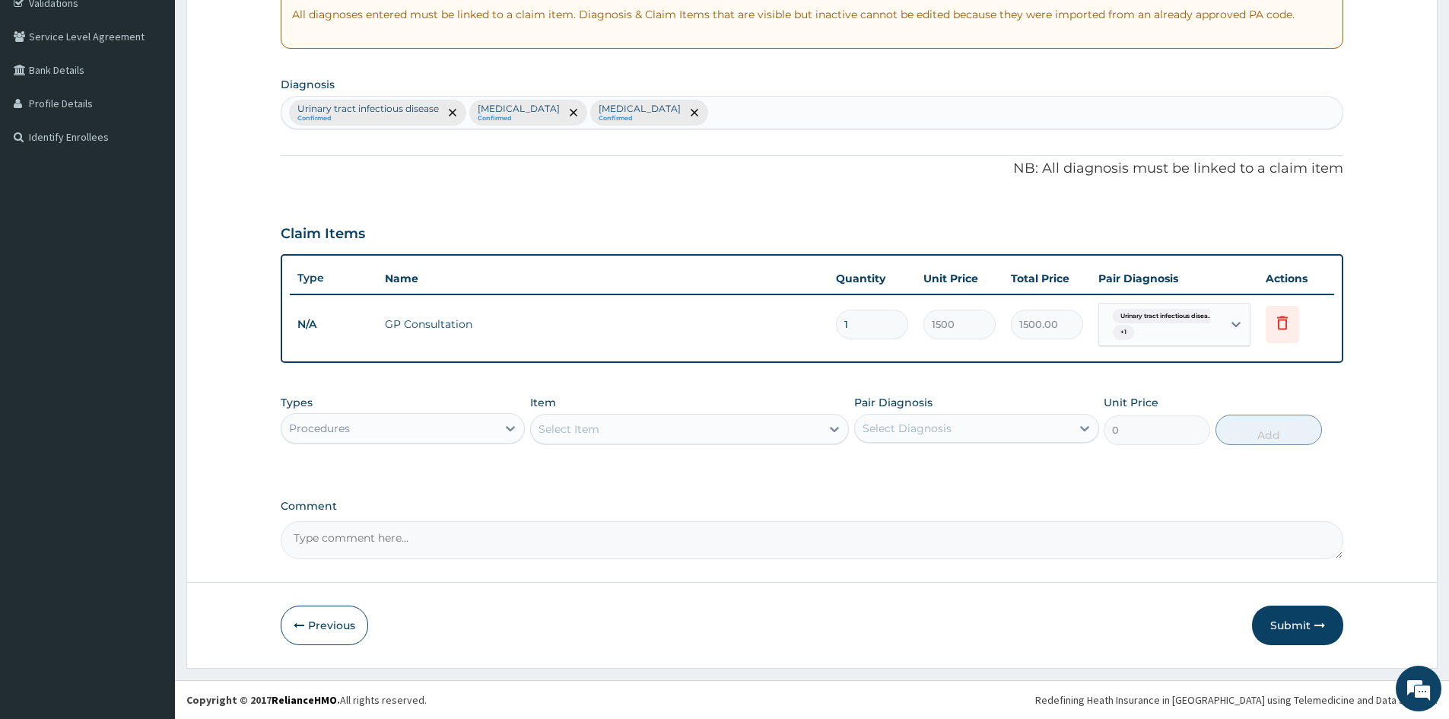
scroll to position [297, 0]
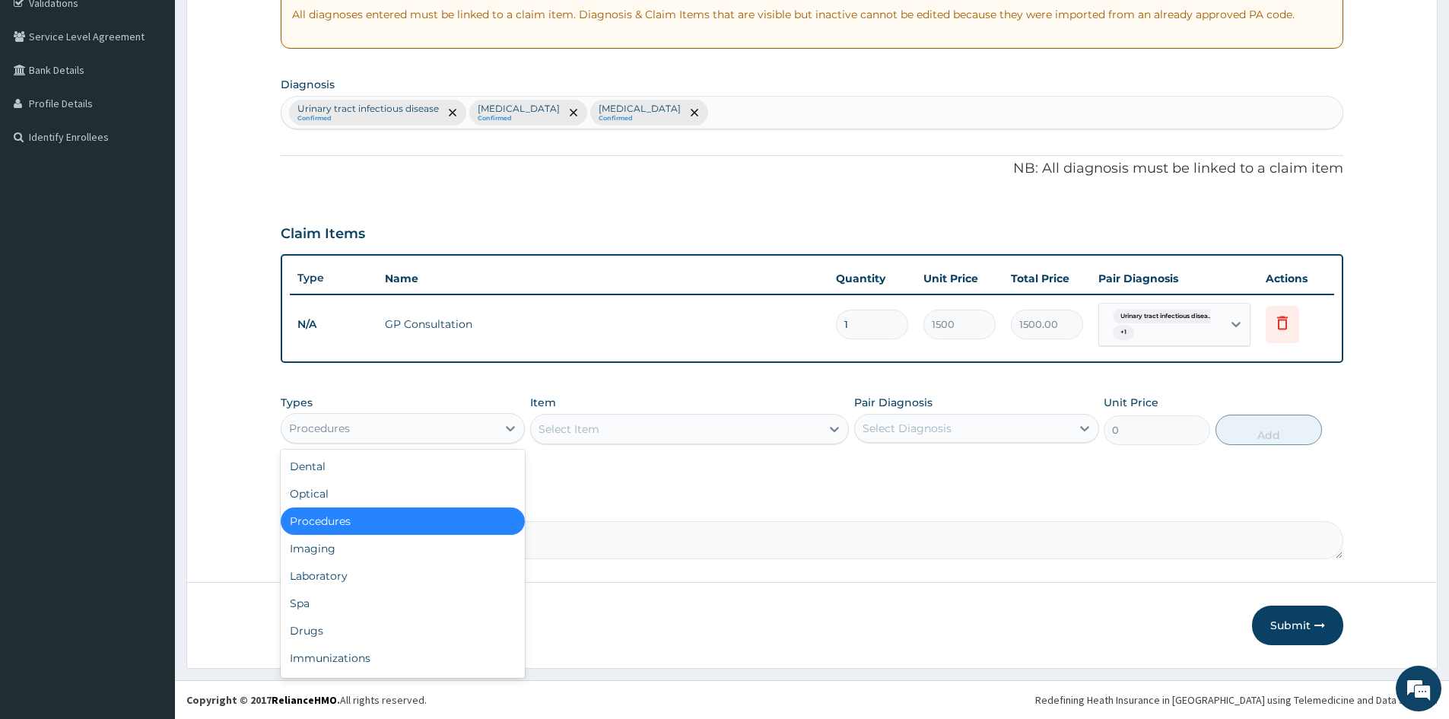
click at [411, 418] on div "Procedures" at bounding box center [388, 428] width 215 height 24
click at [401, 633] on div "Drugs" at bounding box center [403, 630] width 244 height 27
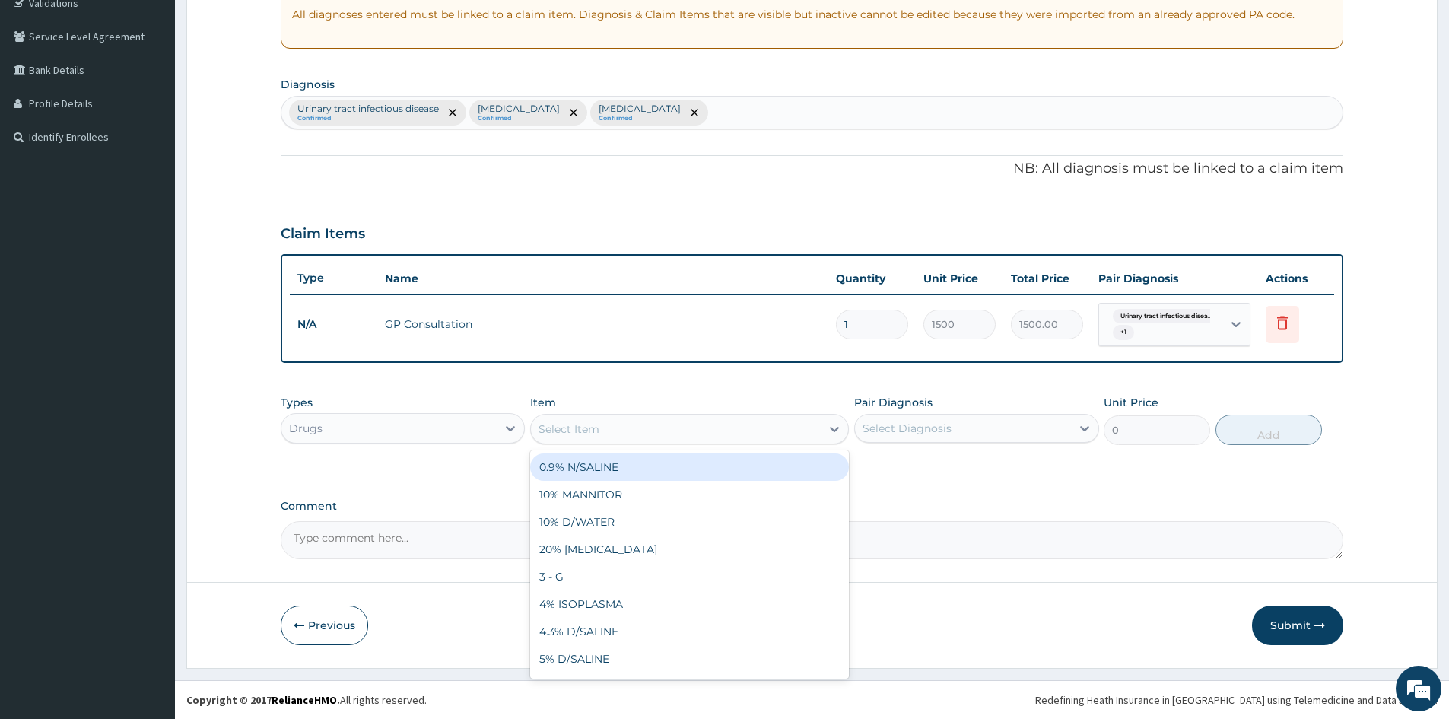
click at [669, 425] on div "Select Item" at bounding box center [676, 429] width 290 height 24
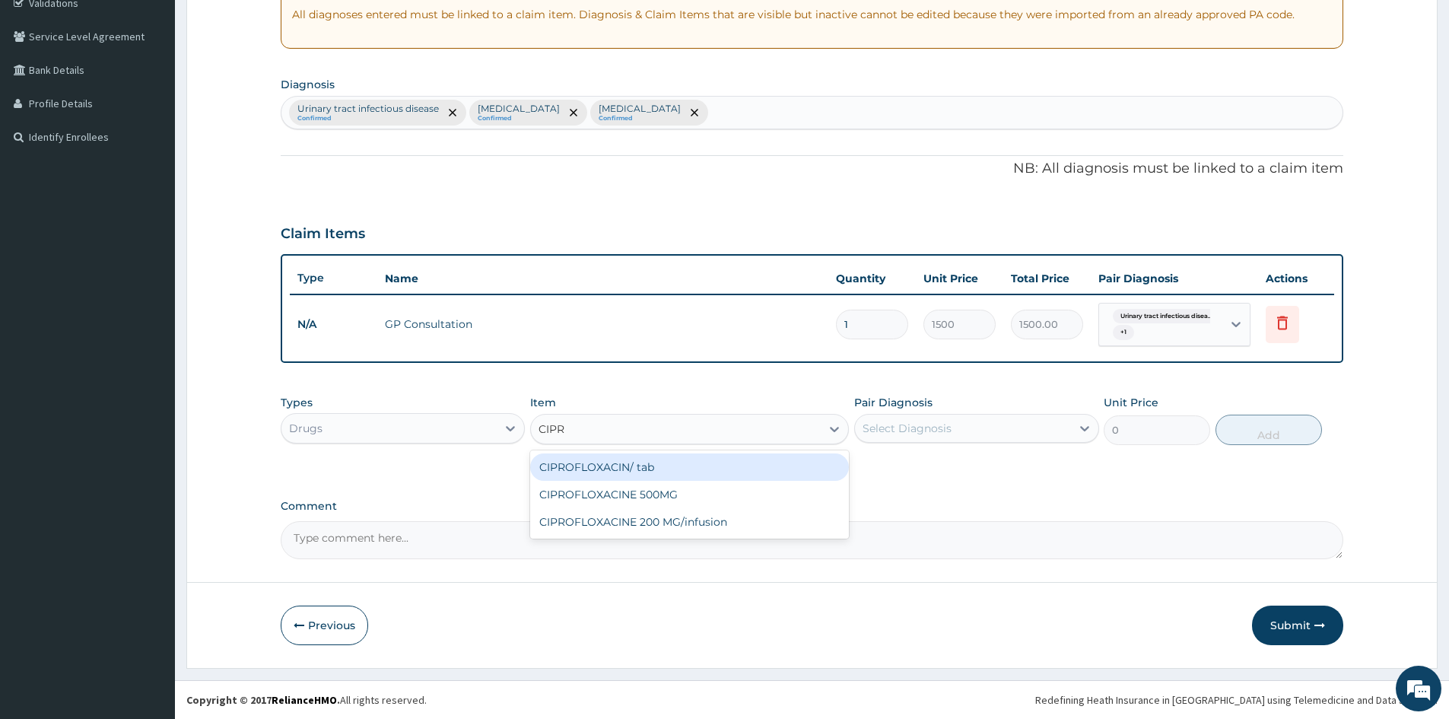
type input "CIPRO"
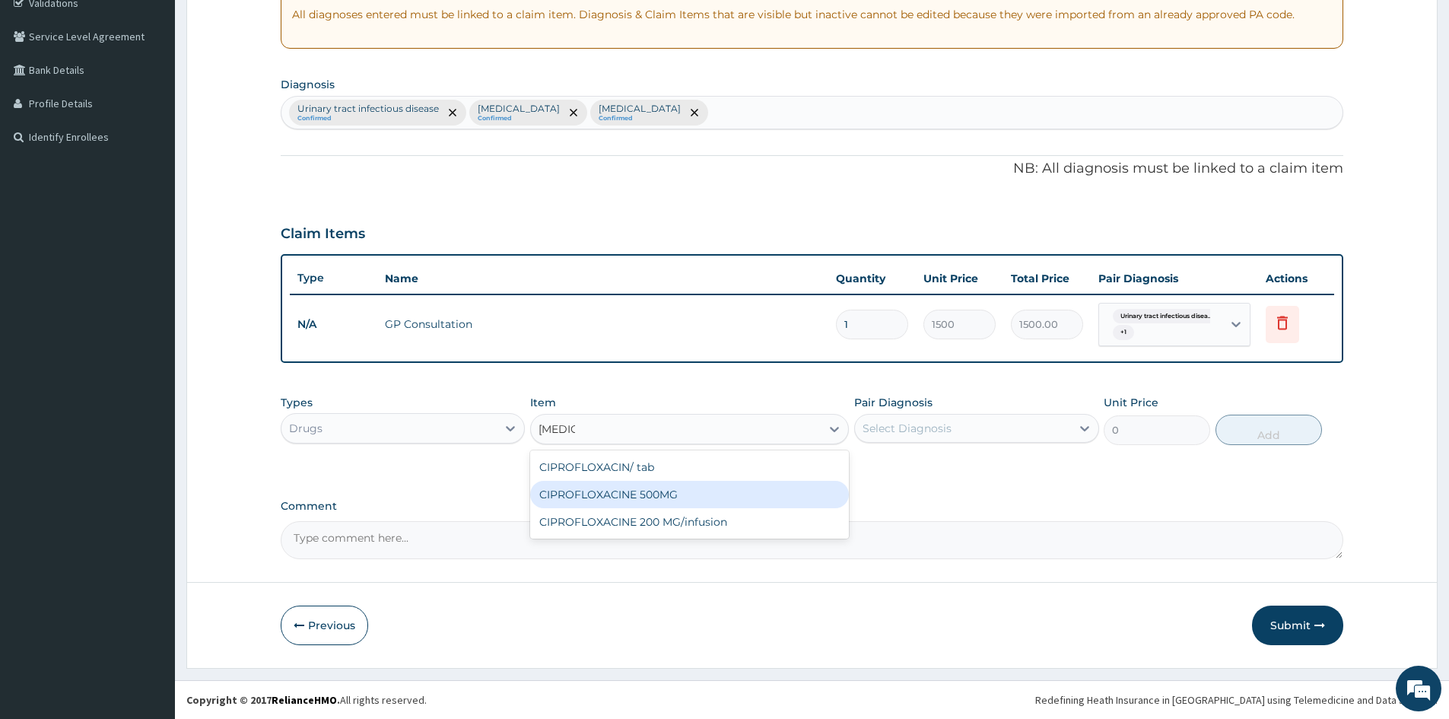
click at [732, 504] on div "CIPROFLOXACINE 500MG" at bounding box center [689, 494] width 319 height 27
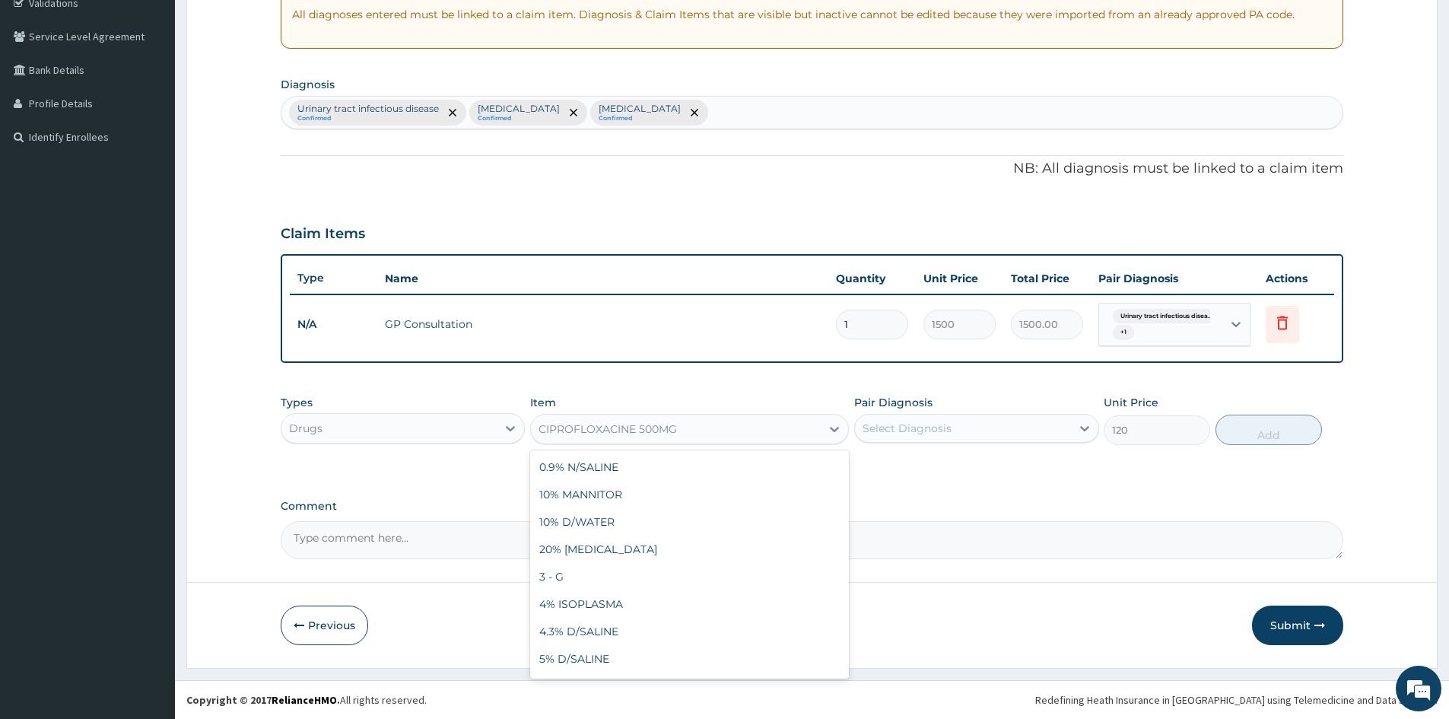
click at [788, 430] on div "CIPROFLOXACINE 500MG" at bounding box center [676, 429] width 290 height 24
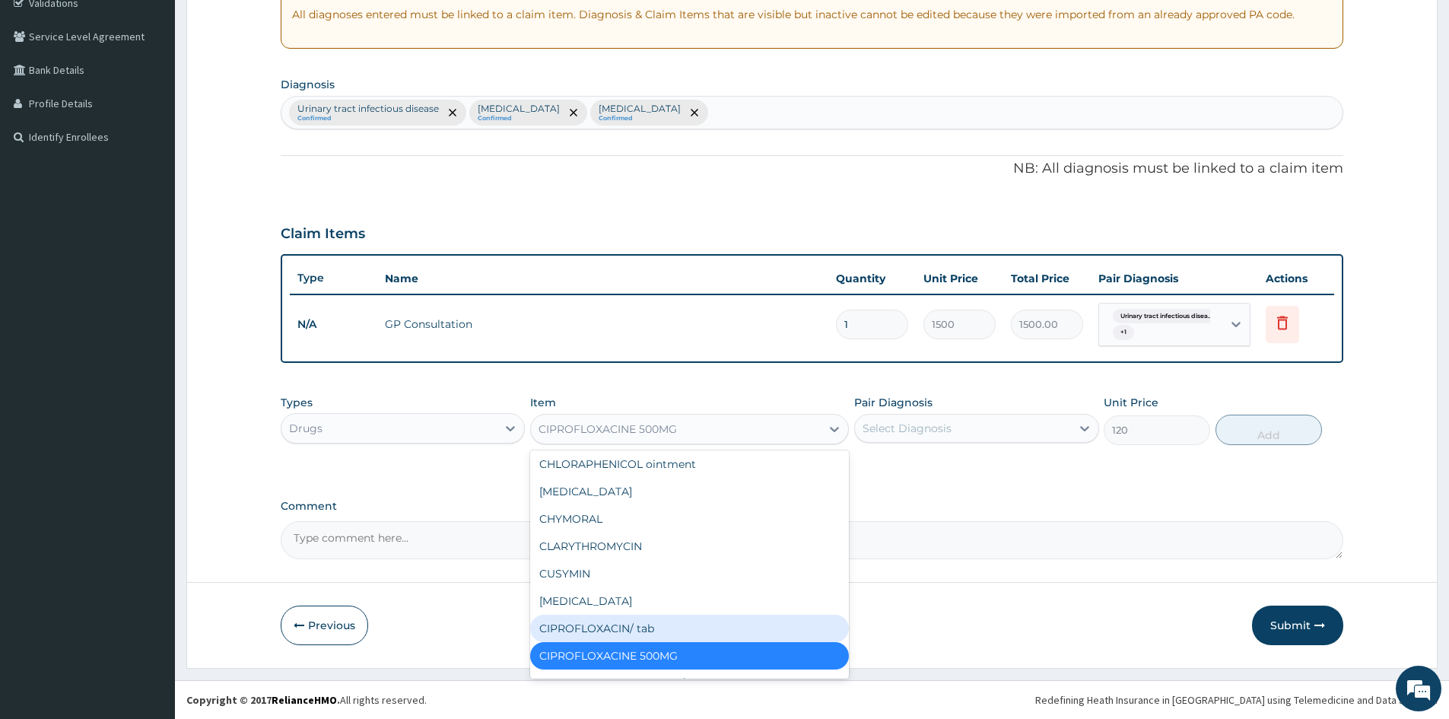
click at [637, 631] on div "CIPROFLOXACIN/ tab" at bounding box center [689, 628] width 319 height 27
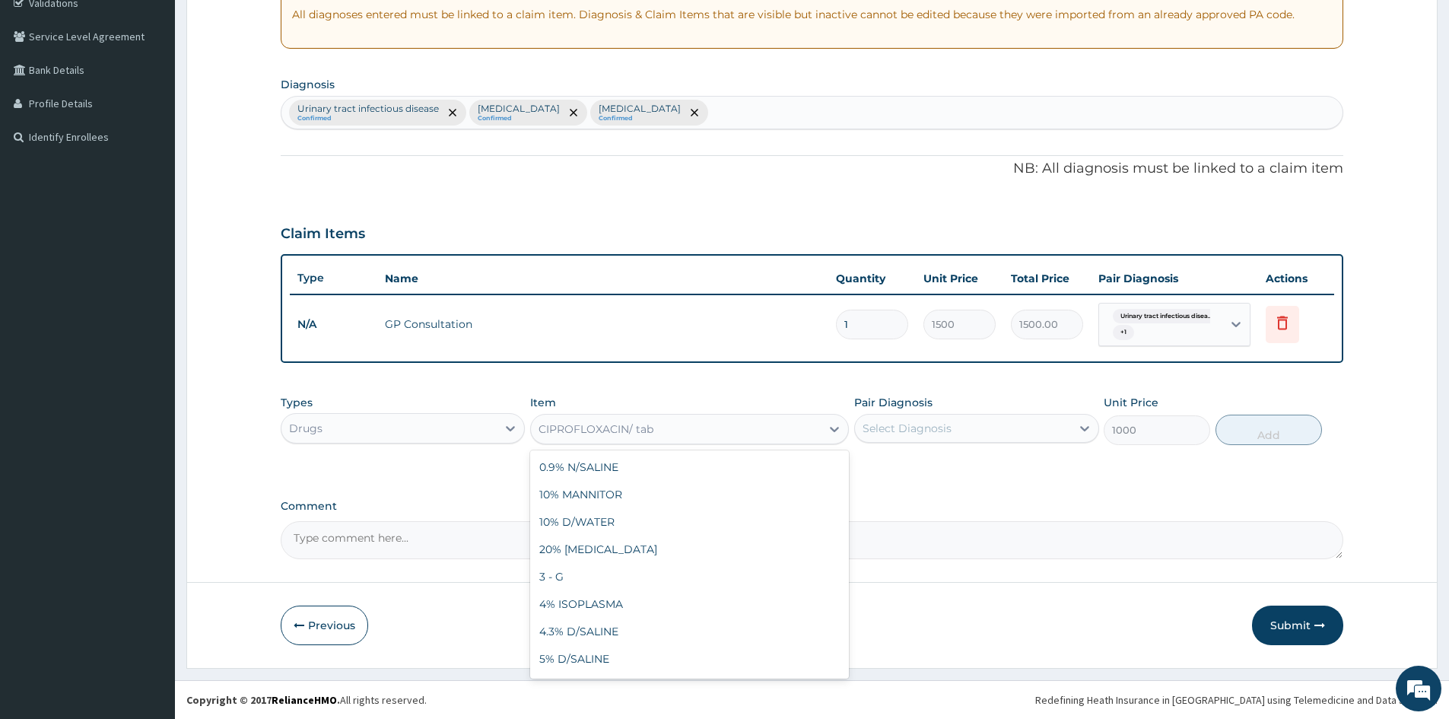
click at [624, 434] on div "CIPROFLOXACIN/ tab" at bounding box center [595, 428] width 115 height 15
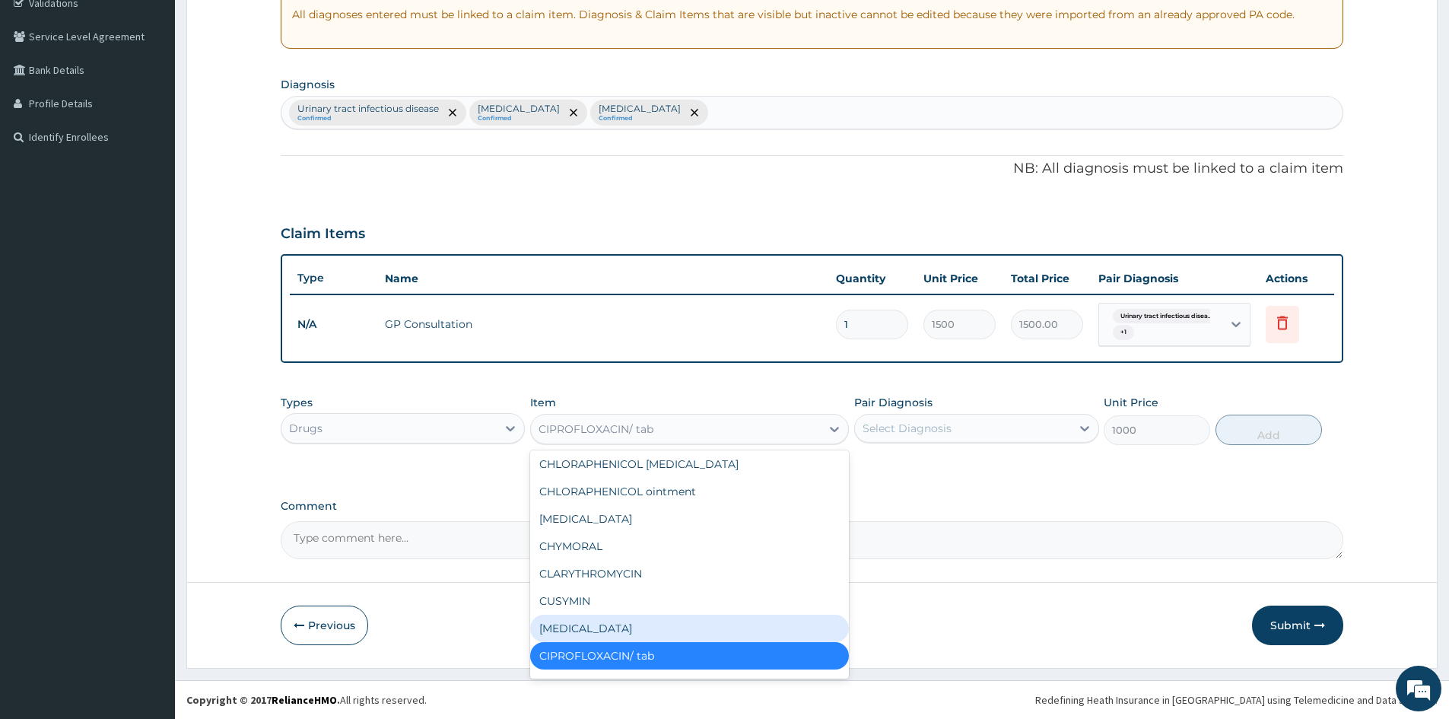
scroll to position [3310, 0]
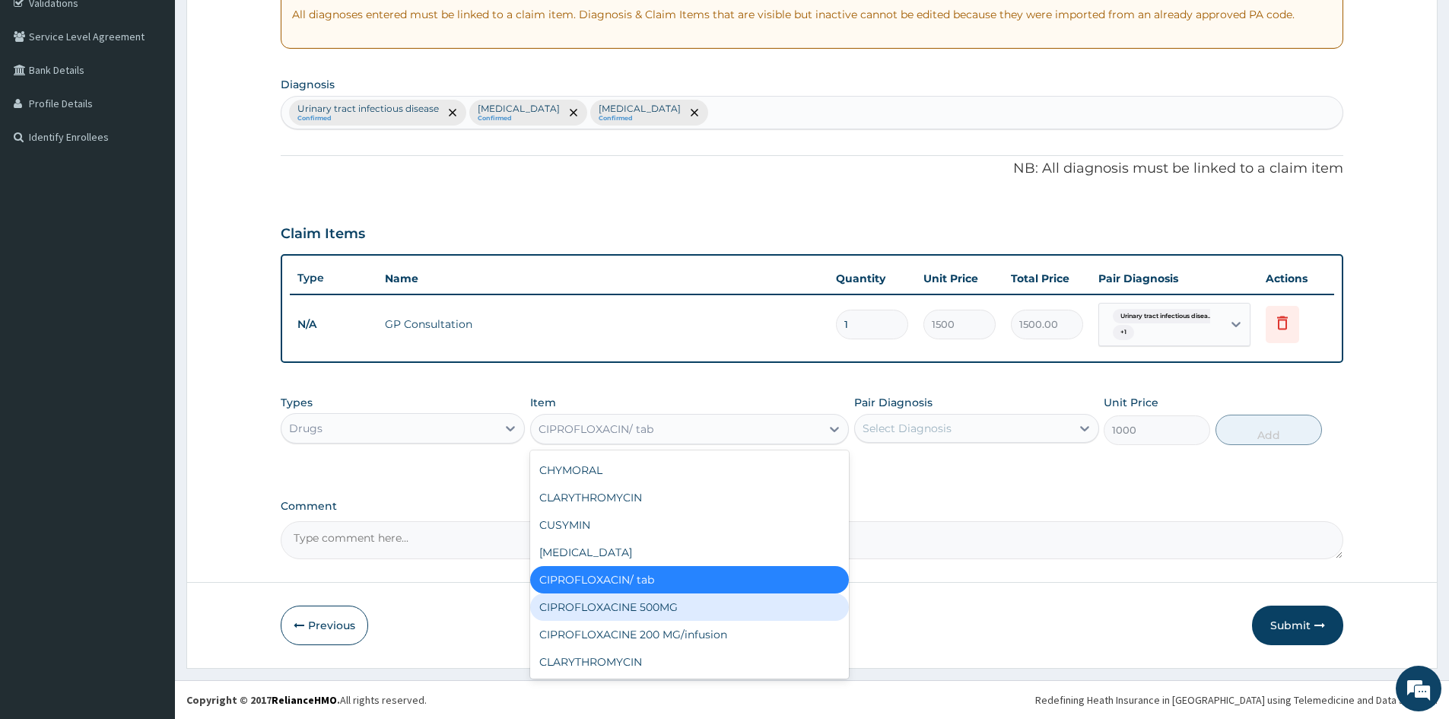
click at [676, 611] on div "CIPROFLOXACINE 500MG" at bounding box center [689, 606] width 319 height 27
type input "120"
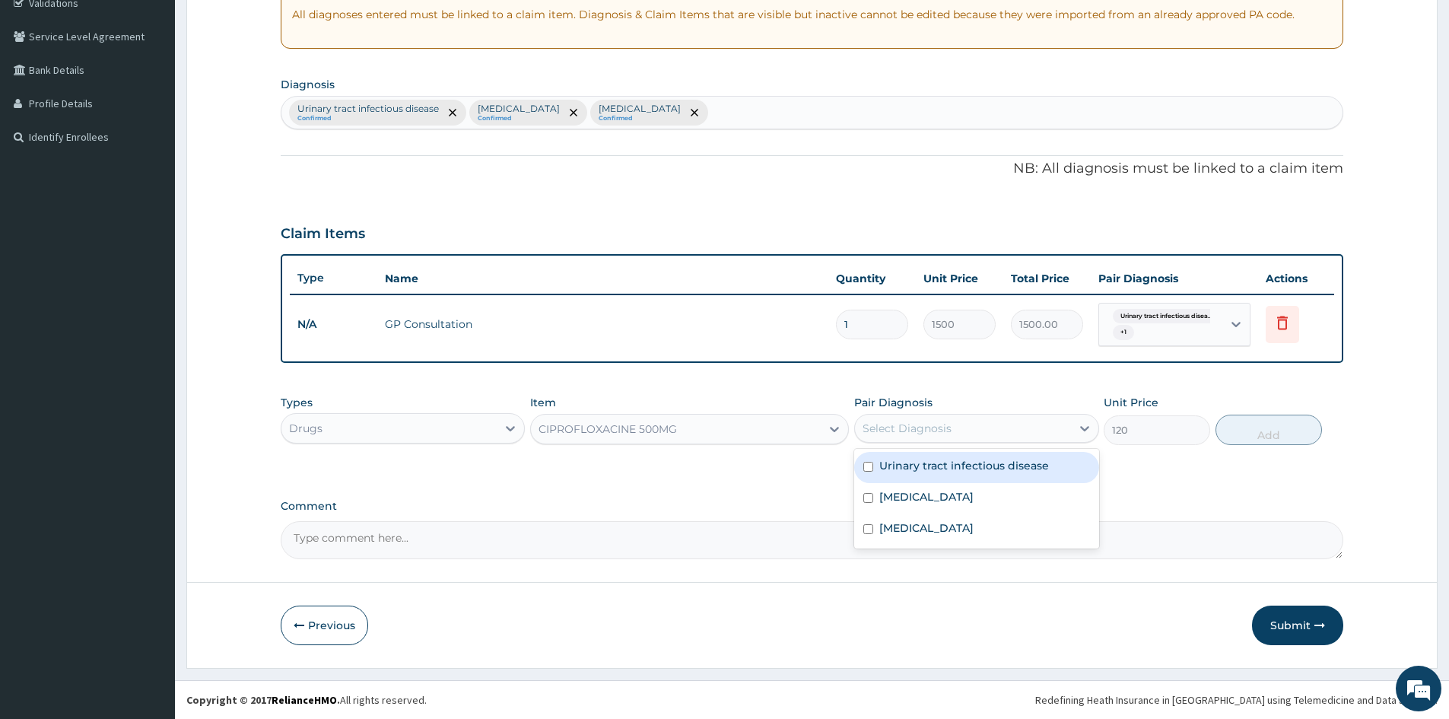
click at [1034, 418] on div "Select Diagnosis" at bounding box center [962, 428] width 215 height 24
click at [966, 459] on label "Urinary tract infectious disease" at bounding box center [964, 465] width 170 height 15
checkbox input "true"
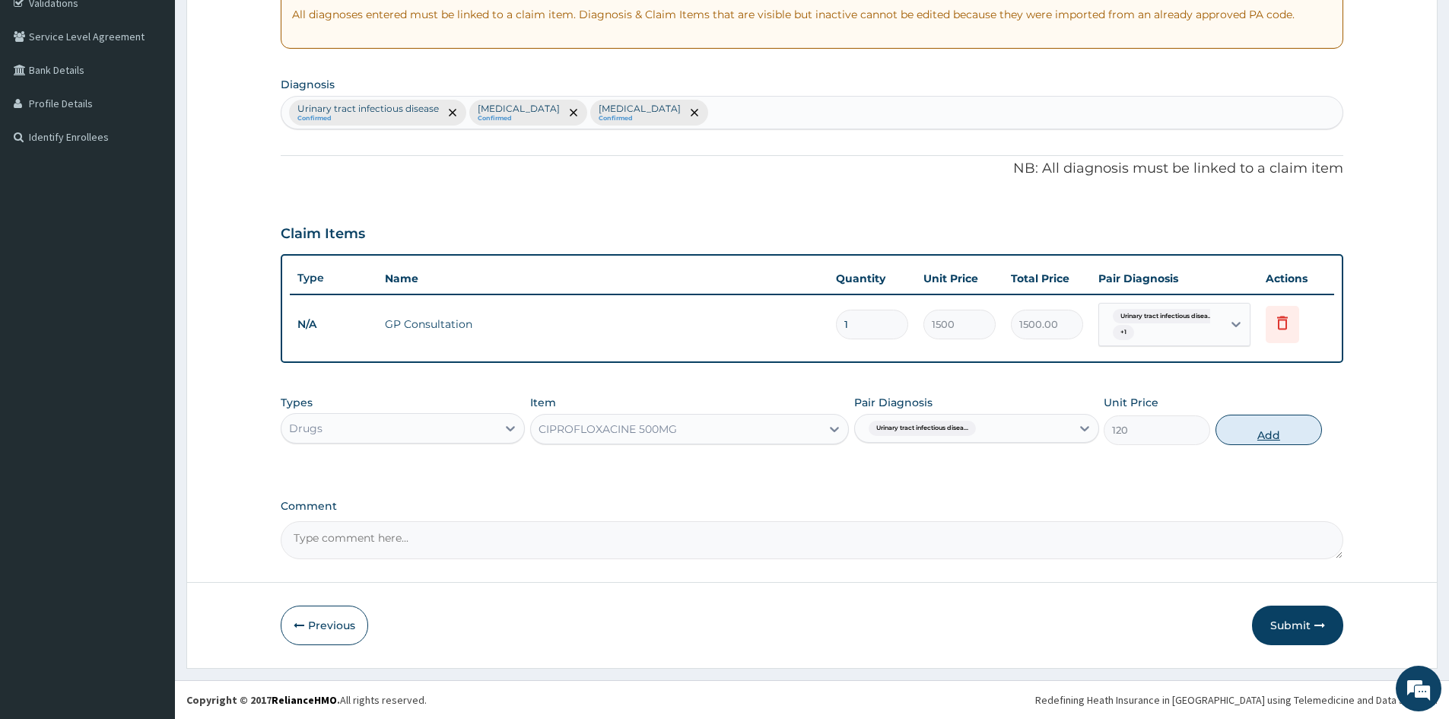
click at [1301, 435] on button "Add" at bounding box center [1268, 429] width 106 height 30
type input "0"
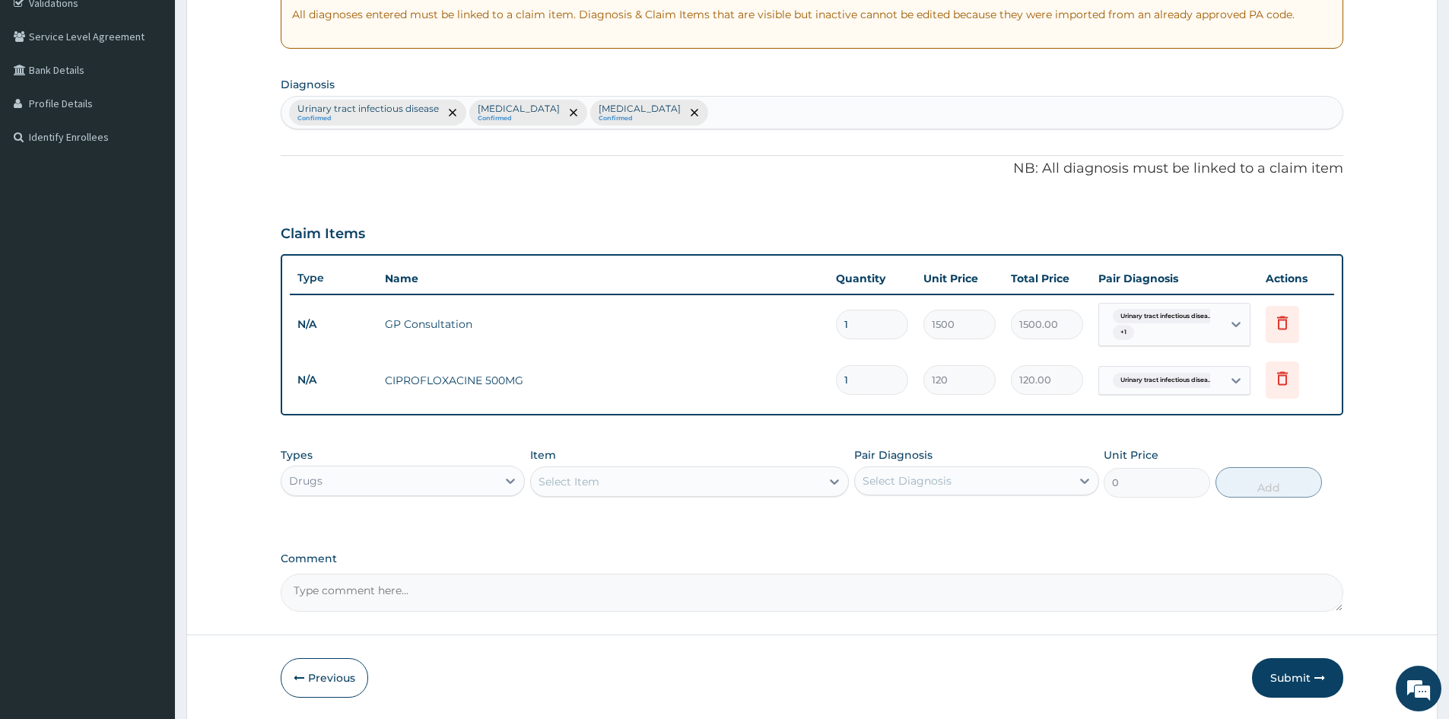
type input "10"
type input "1200.00"
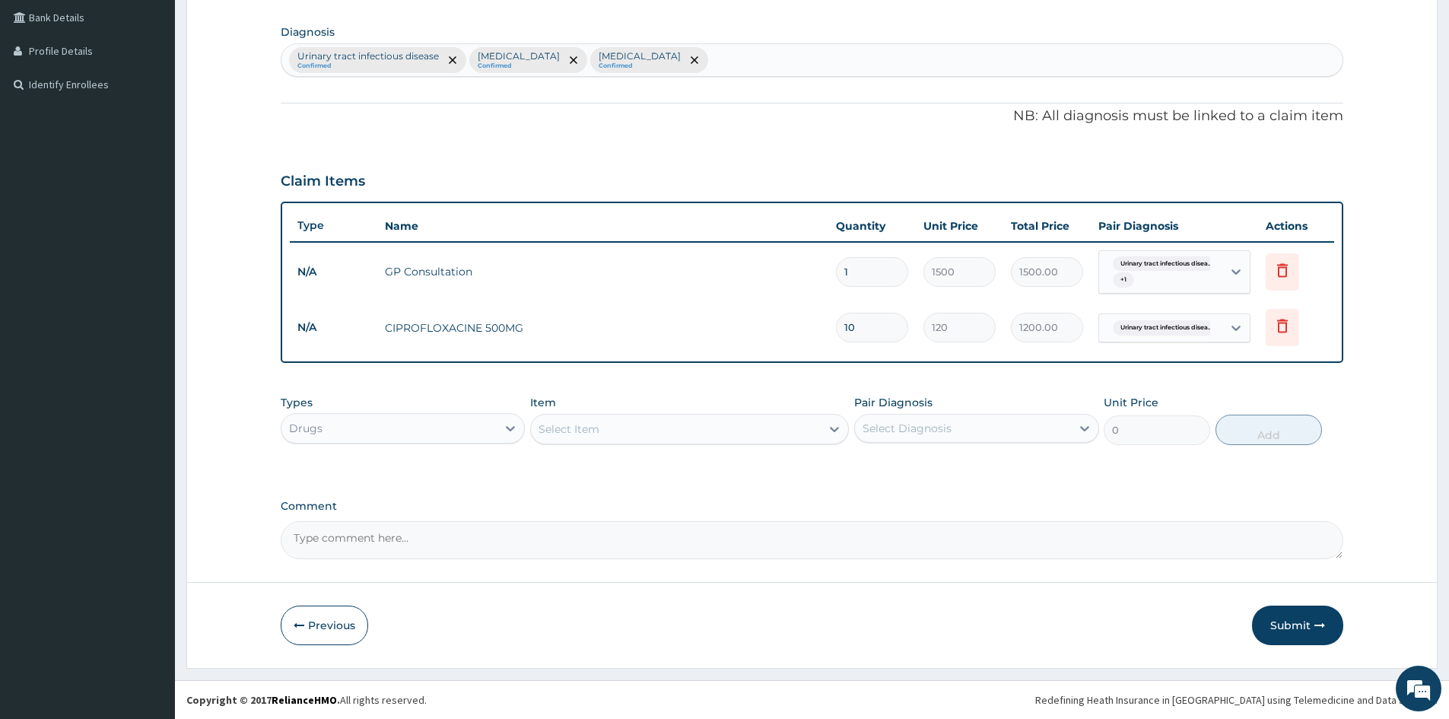
type input "10"
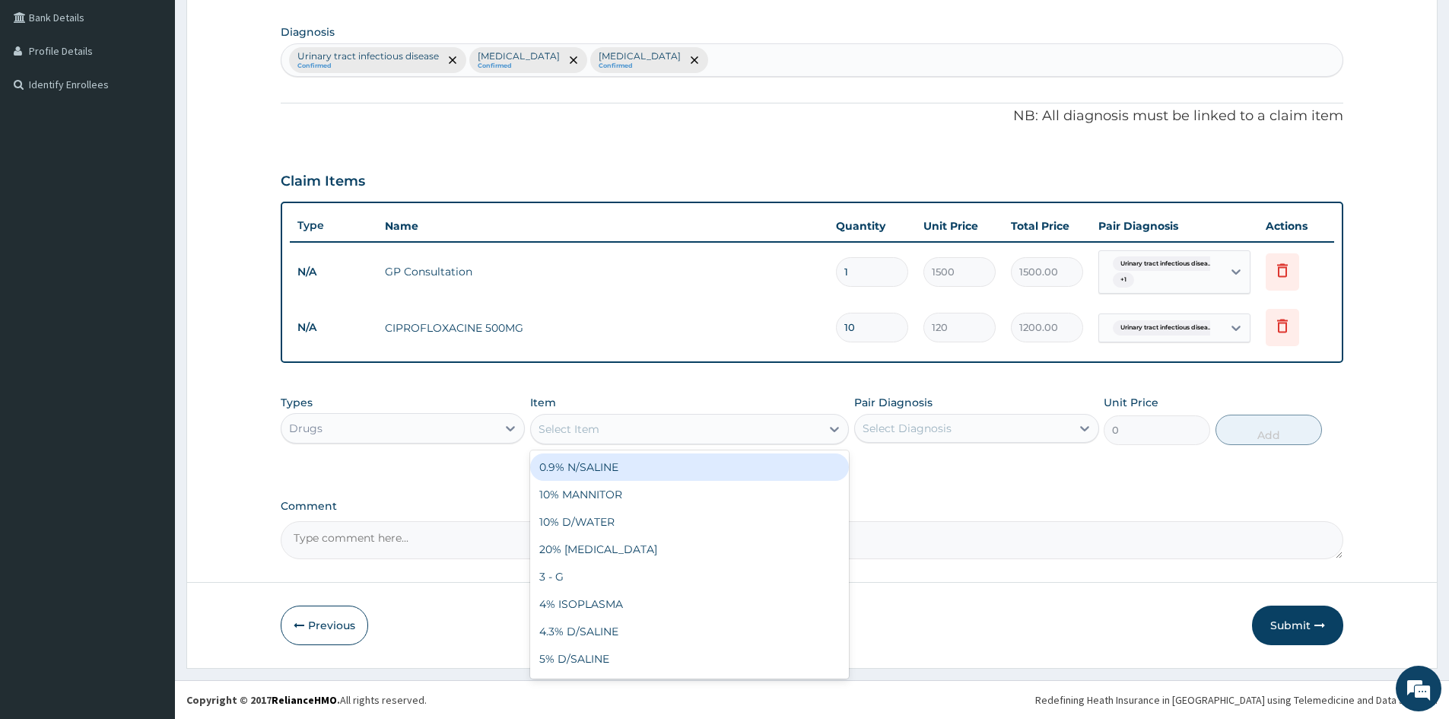
click at [607, 419] on div "Select Item" at bounding box center [676, 429] width 290 height 24
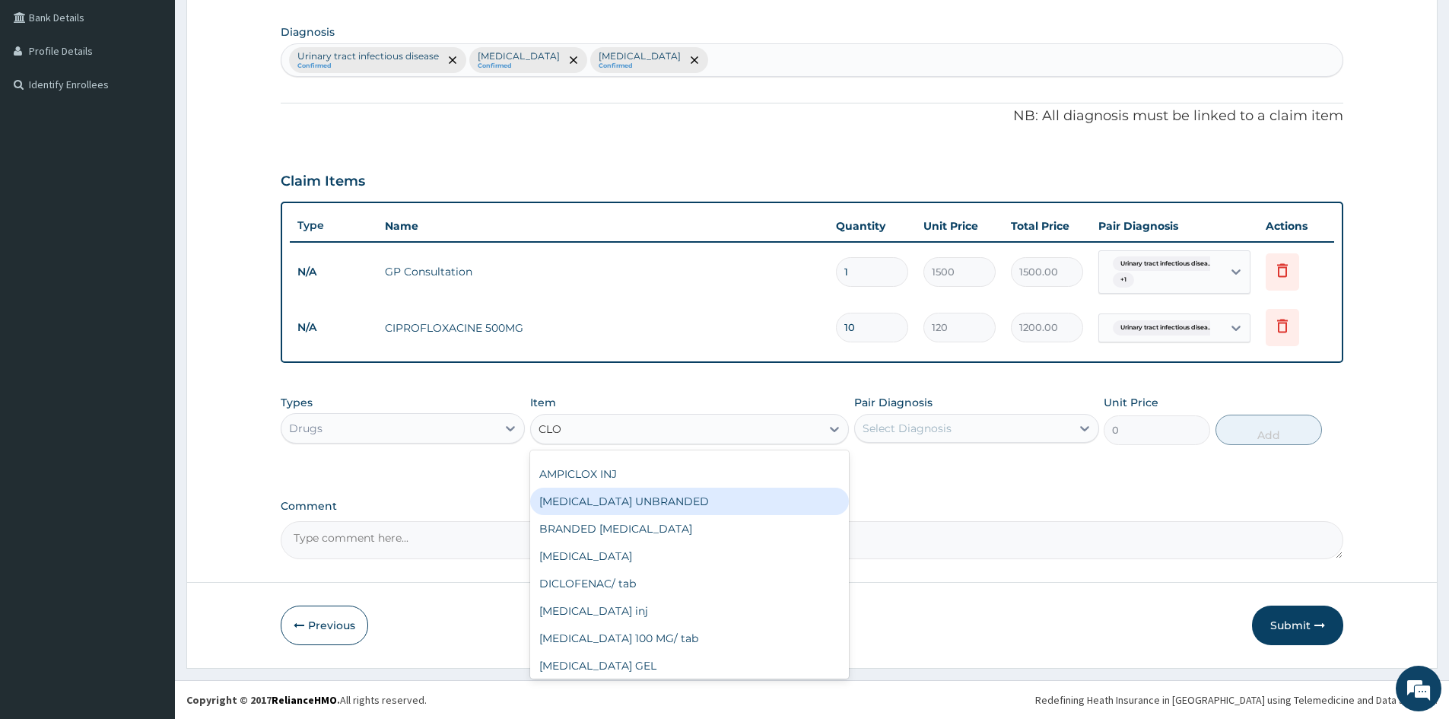
scroll to position [0, 0]
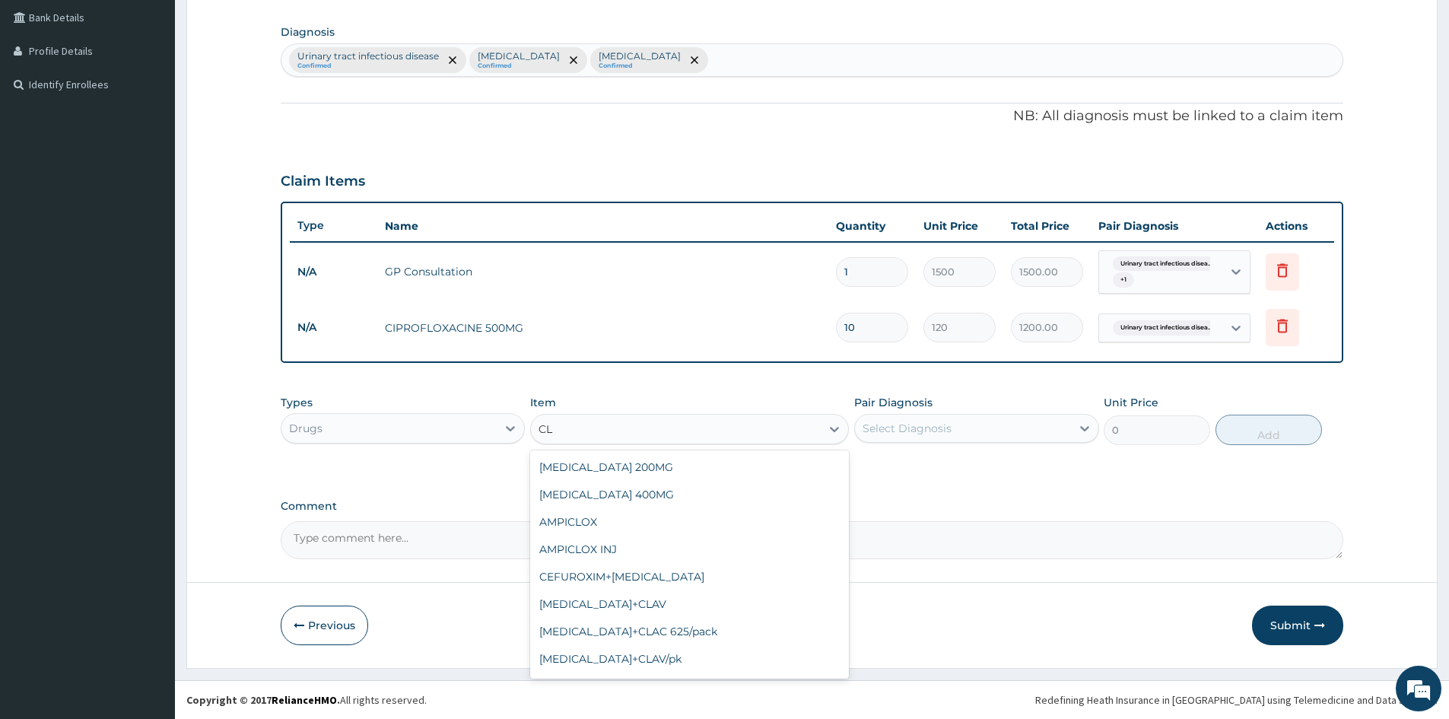
type input "C"
type input "P"
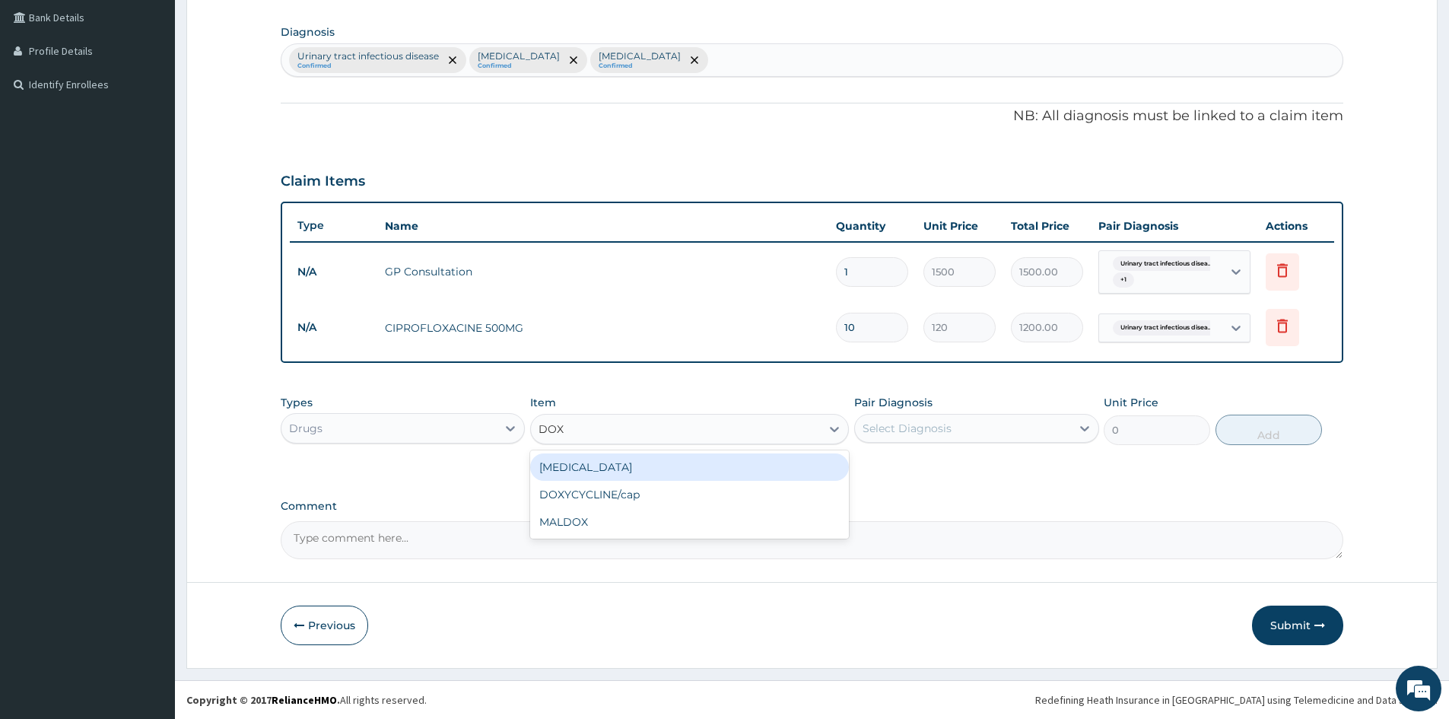
type input "DOXY"
click at [690, 462] on div "DOXYCYCLINE/cap" at bounding box center [689, 466] width 319 height 27
type input "50"
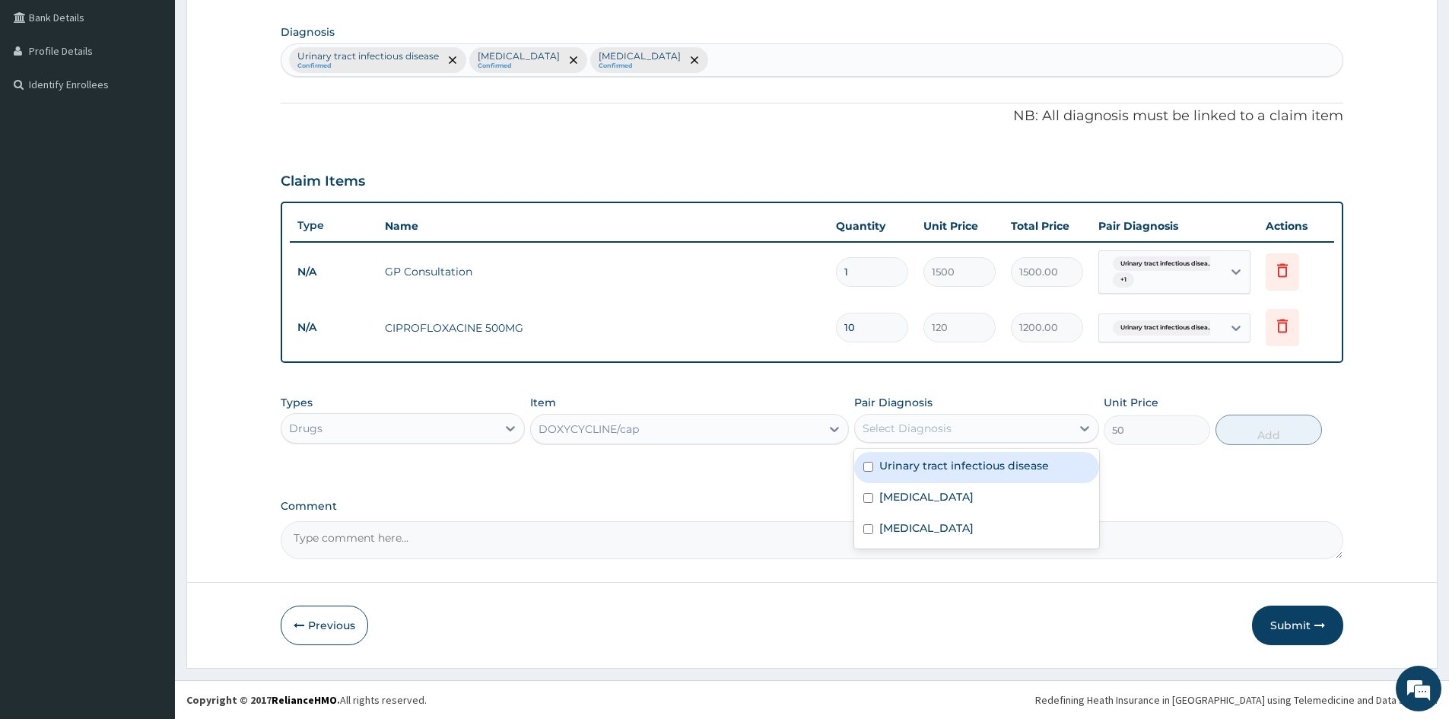
drag, startPoint x: 909, startPoint y: 431, endPoint x: 907, endPoint y: 446, distance: 14.5
click at [909, 433] on div "Select Diagnosis" at bounding box center [906, 428] width 89 height 15
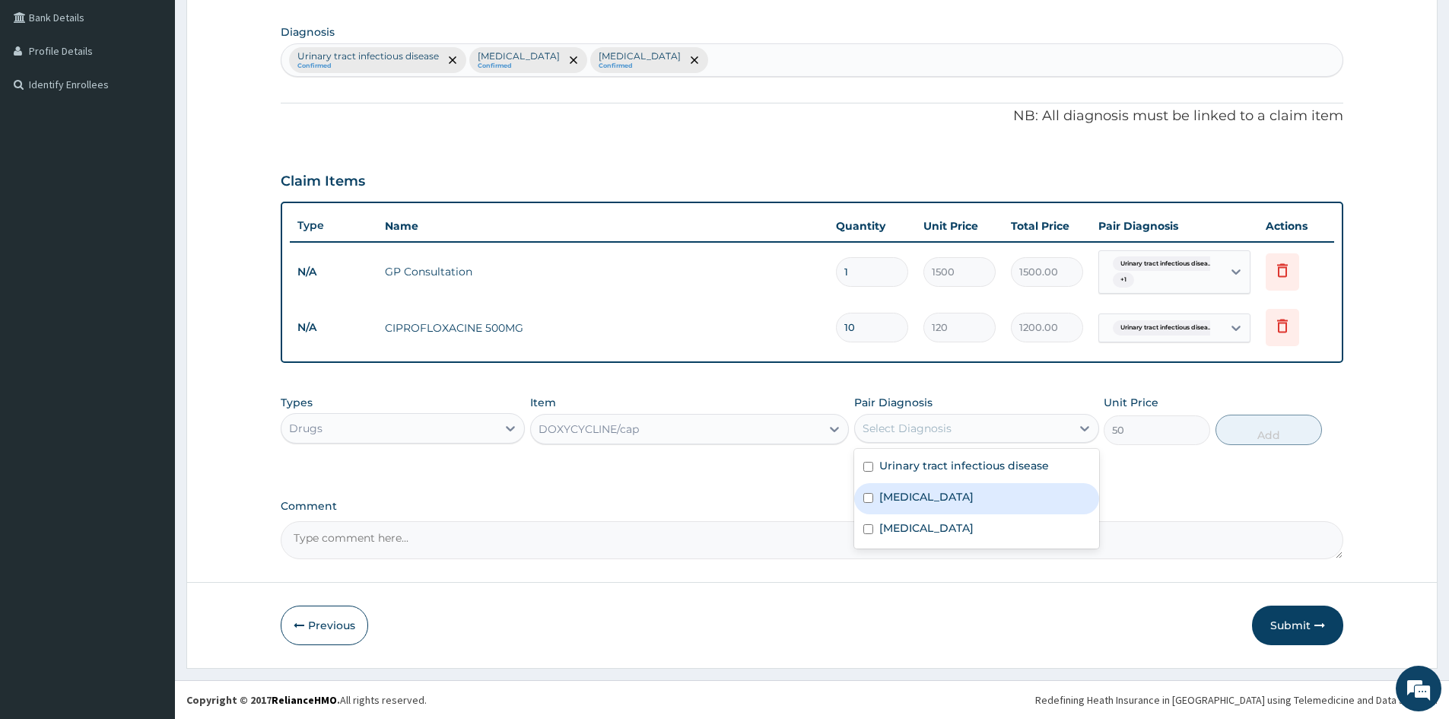
click at [910, 498] on label "Candidiasis" at bounding box center [926, 496] width 94 height 15
checkbox input "true"
click at [1256, 437] on button "Add" at bounding box center [1268, 429] width 106 height 30
type input "0"
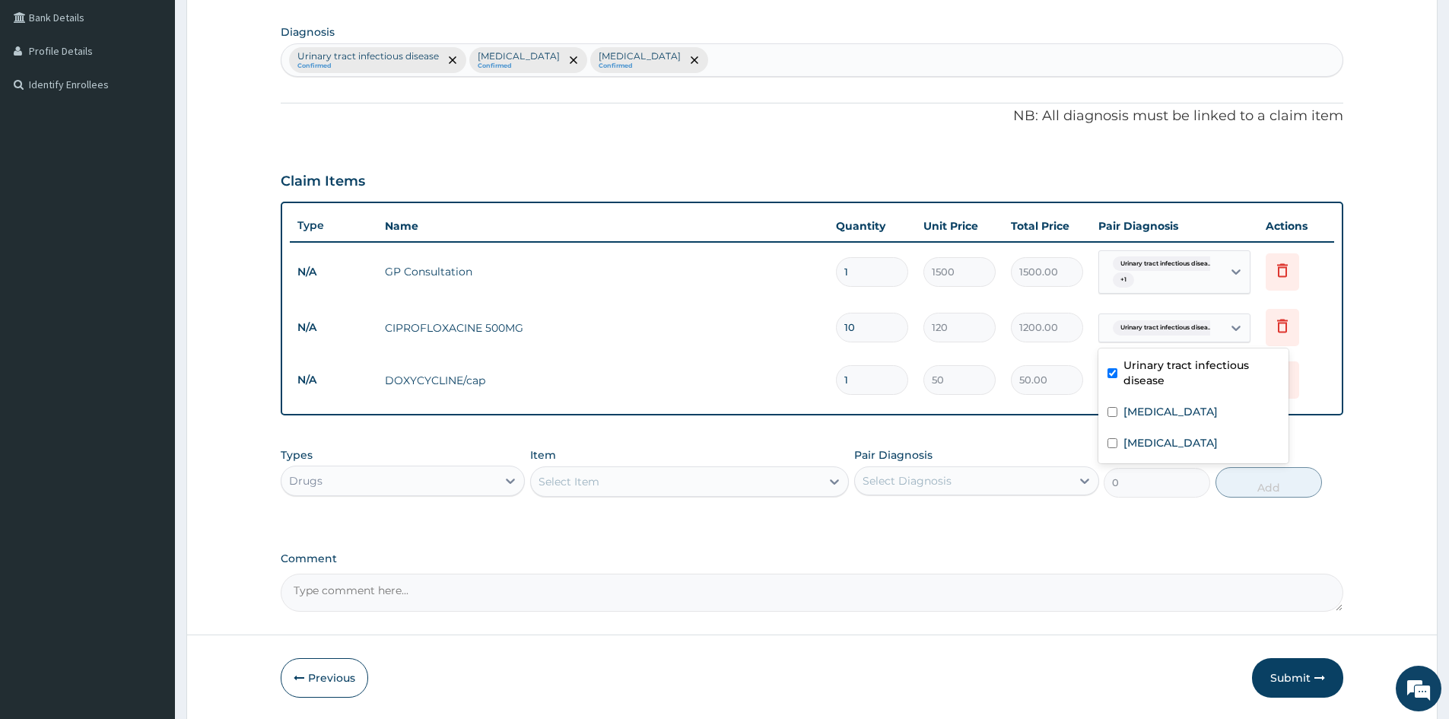
click at [1170, 328] on span "Urinary tract infectious disea..." at bounding box center [1166, 327] width 107 height 15
click at [1154, 443] on label "Bacterial vaginosis" at bounding box center [1170, 442] width 94 height 15
checkbox input "true"
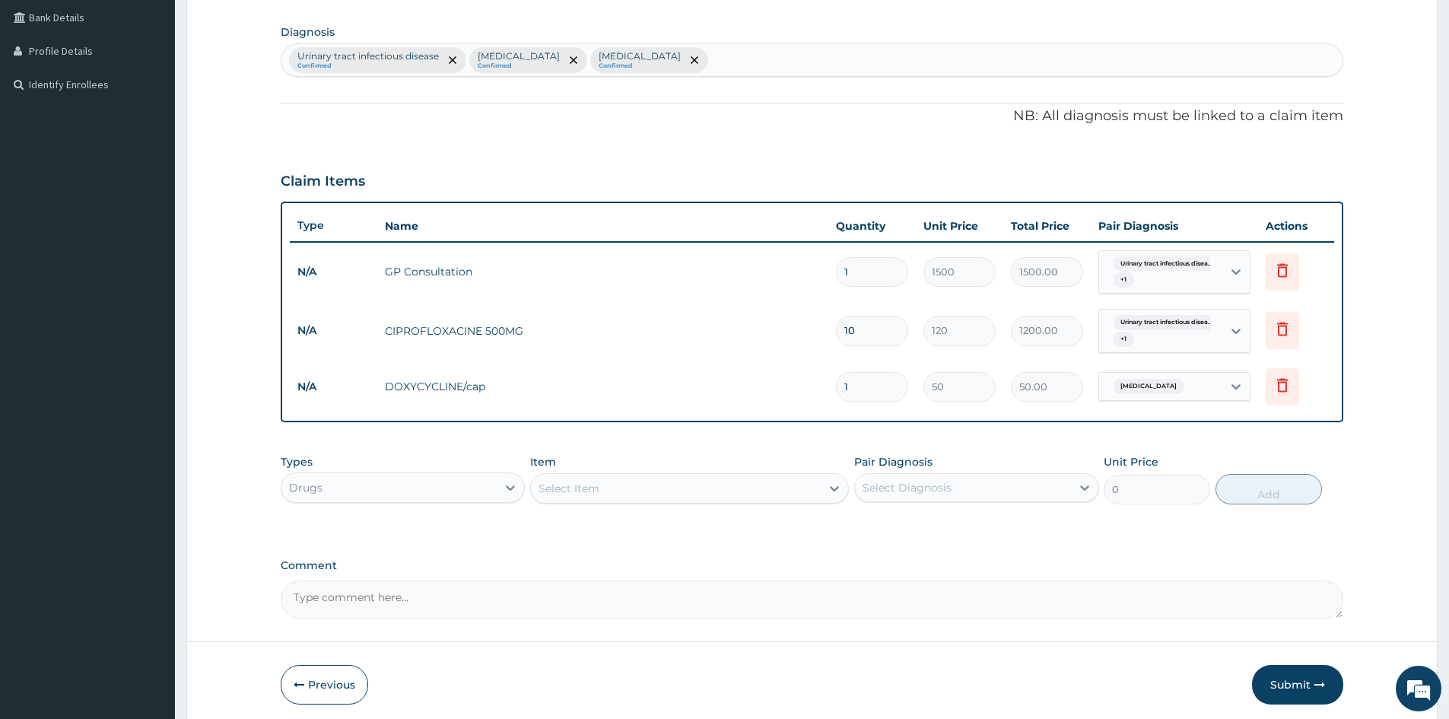
click at [853, 386] on input "1" at bounding box center [872, 387] width 72 height 30
type input "10"
type input "500.00"
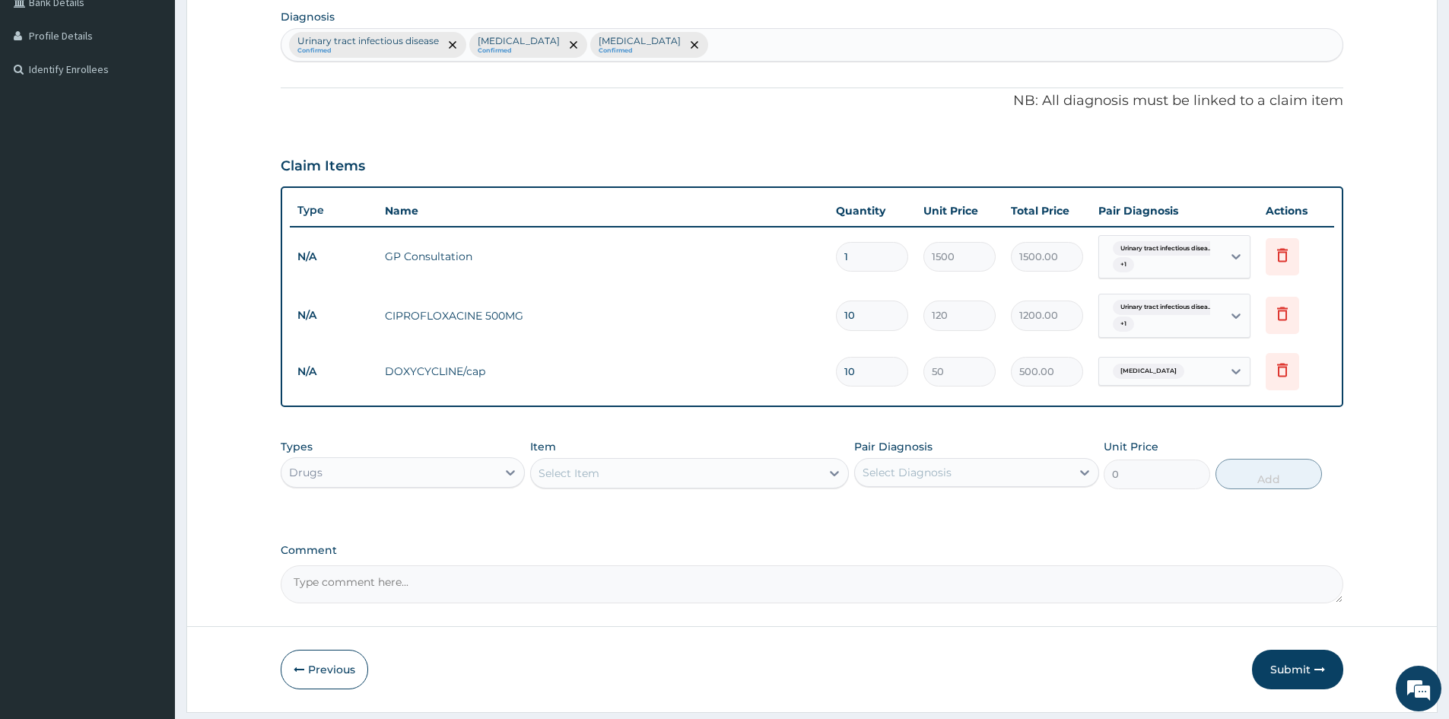
scroll to position [408, 0]
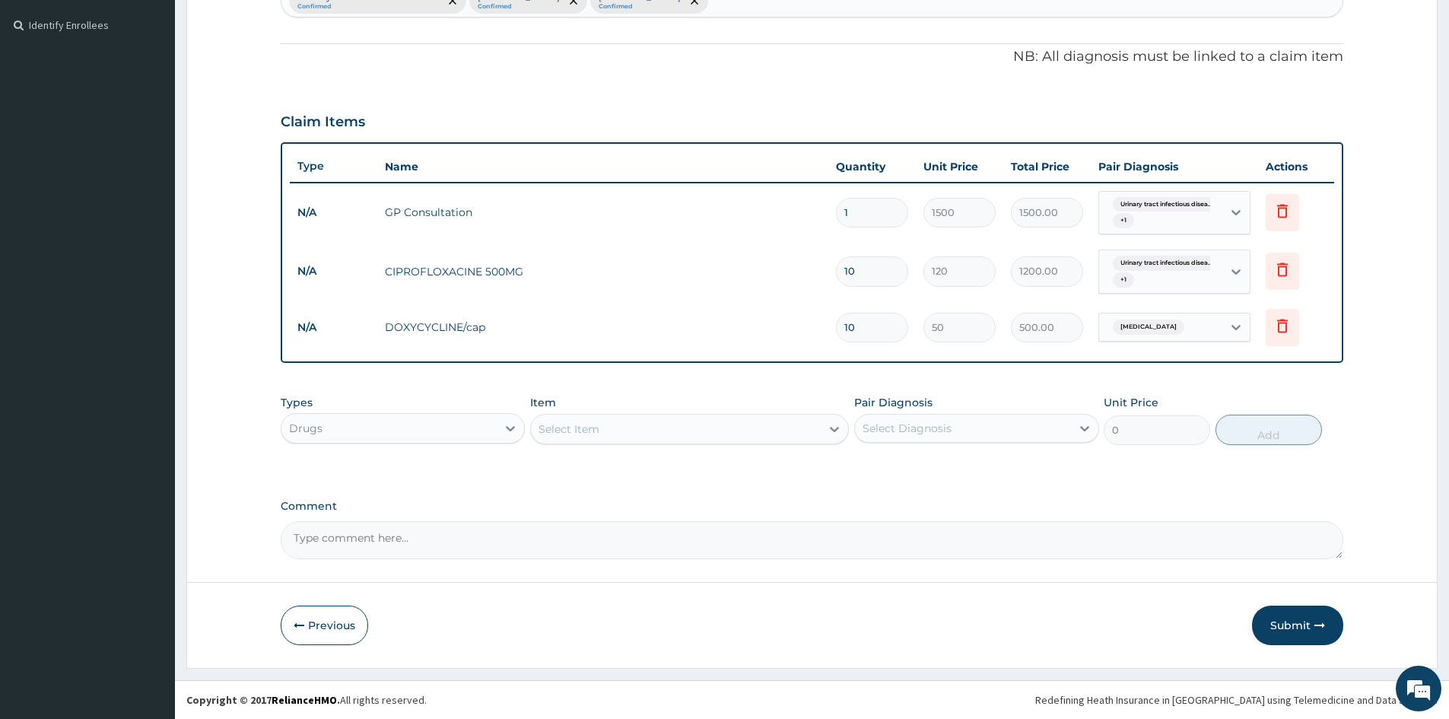
type input "10"
click at [748, 429] on div "Select Item" at bounding box center [676, 429] width 290 height 24
type input "LEVOF"
click at [684, 518] on div "LEVOFLOXACINE" at bounding box center [689, 521] width 319 height 27
type input "1300"
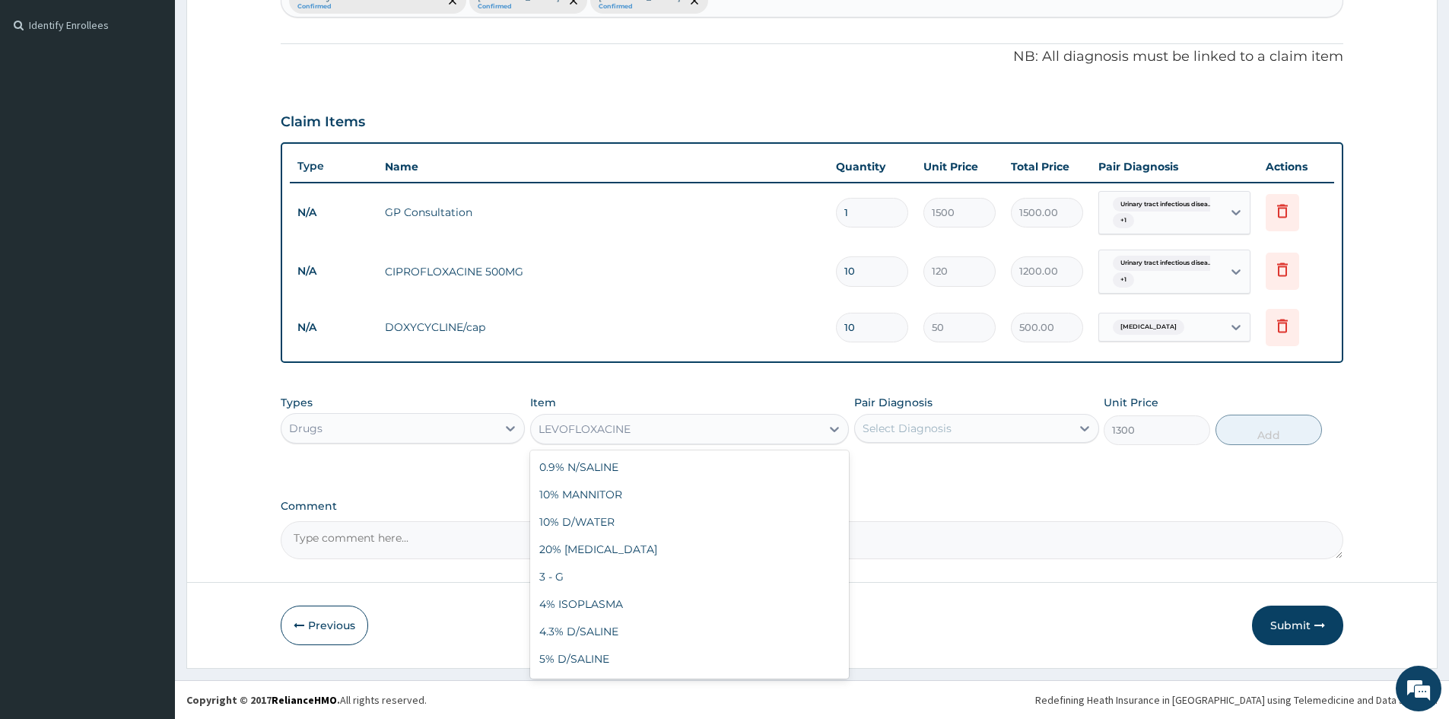
click at [675, 431] on div "LEVOFLOXACINE" at bounding box center [676, 429] width 290 height 24
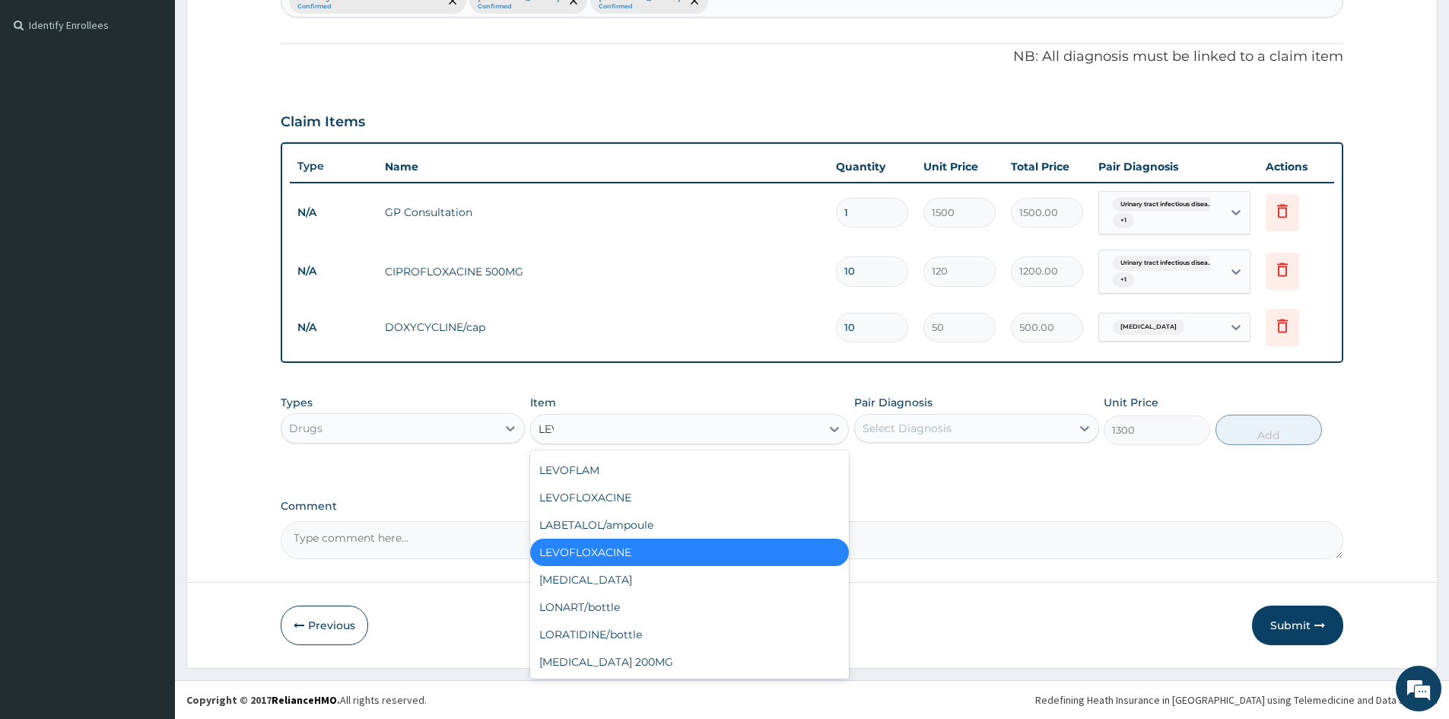
scroll to position [0, 0]
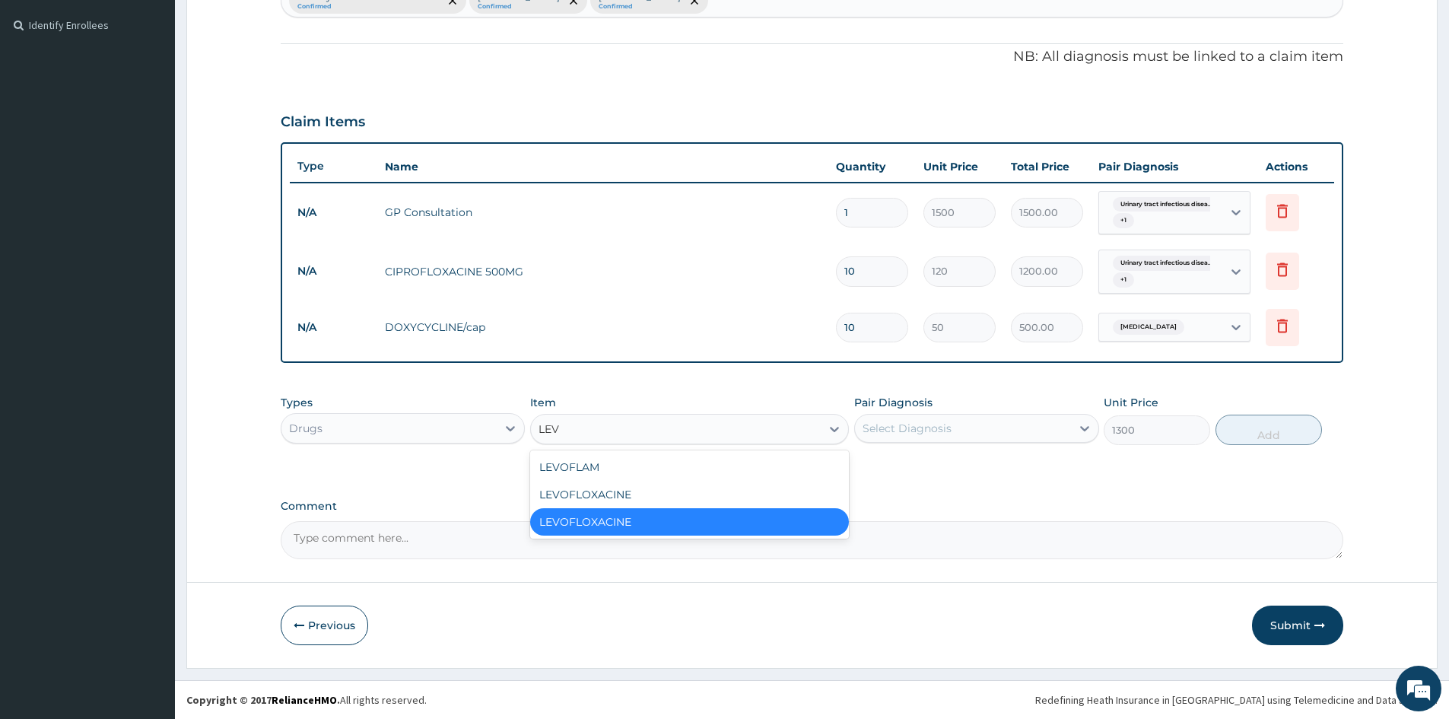
type input "LEVO"
click at [651, 502] on div "LEVOFLOXACINE" at bounding box center [689, 494] width 319 height 27
type input "100"
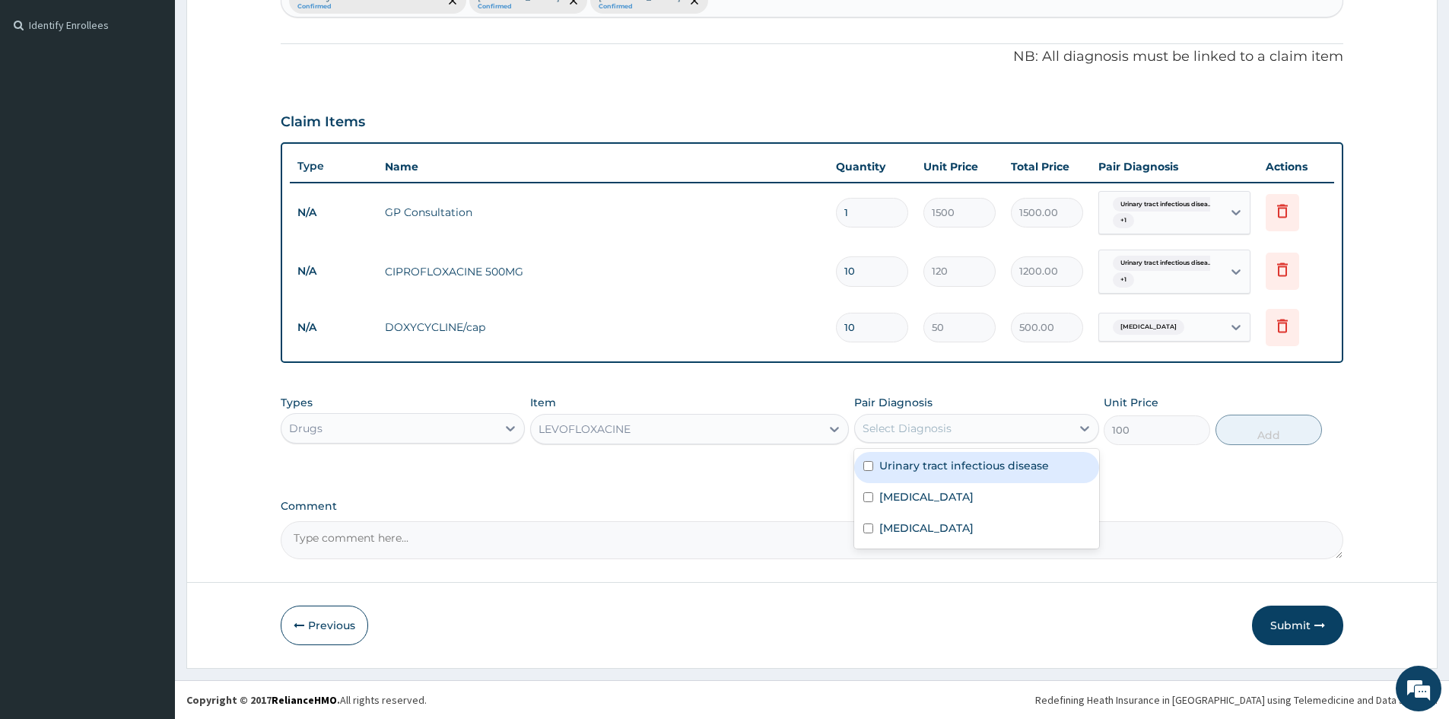
click at [930, 434] on div "Select Diagnosis" at bounding box center [906, 428] width 89 height 15
click at [938, 476] on div "Urinary tract infectious disease" at bounding box center [976, 467] width 244 height 31
checkbox input "true"
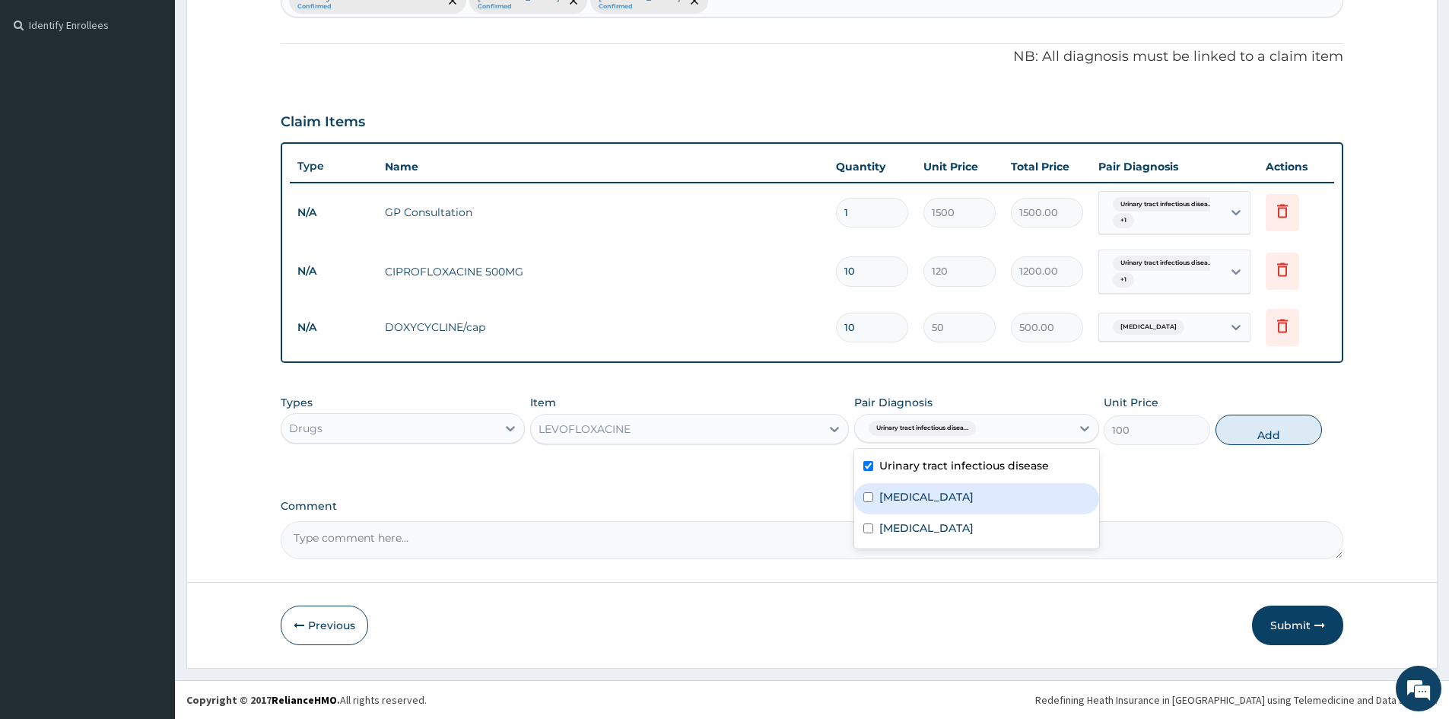
click at [931, 493] on label "Candidiasis" at bounding box center [926, 496] width 94 height 15
checkbox input "true"
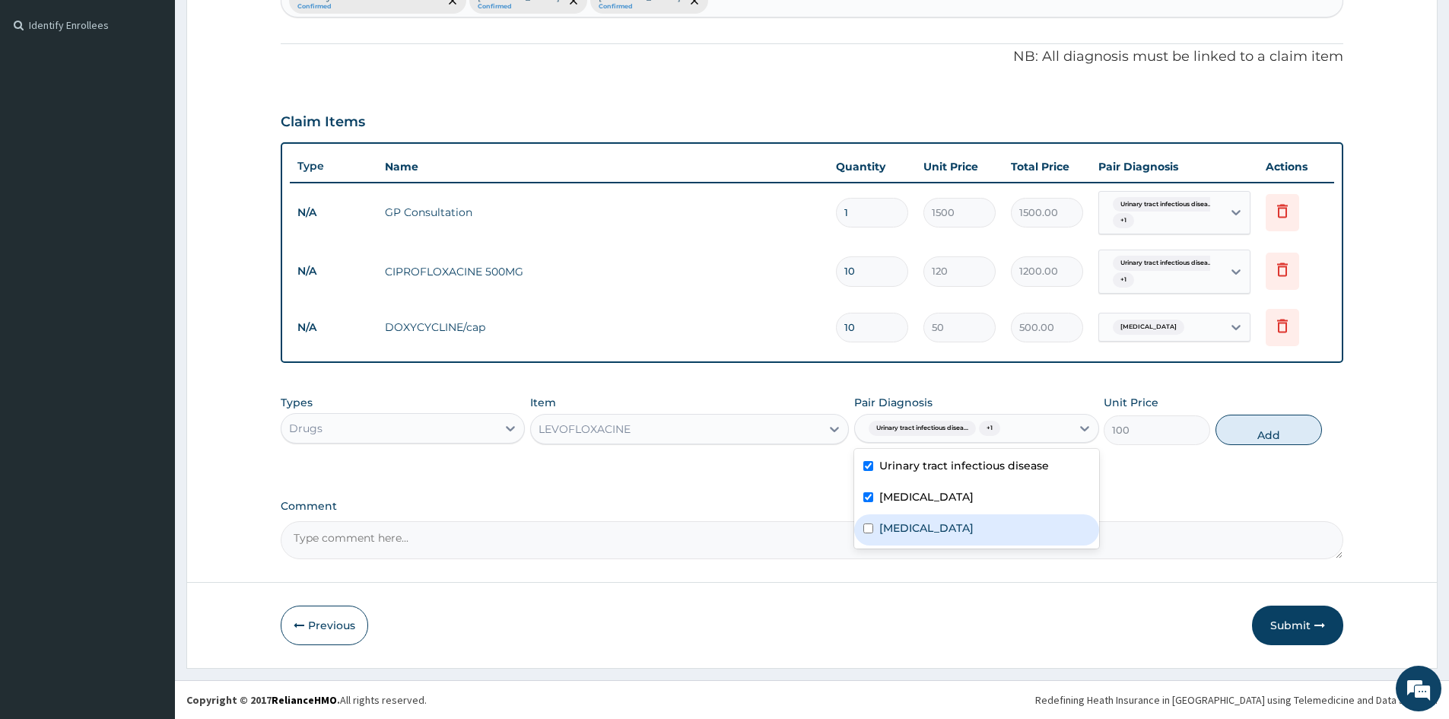
click at [926, 522] on label "Bacterial vaginosis" at bounding box center [926, 527] width 94 height 15
checkbox input "true"
click at [1245, 436] on button "Add" at bounding box center [1268, 429] width 106 height 30
type input "0"
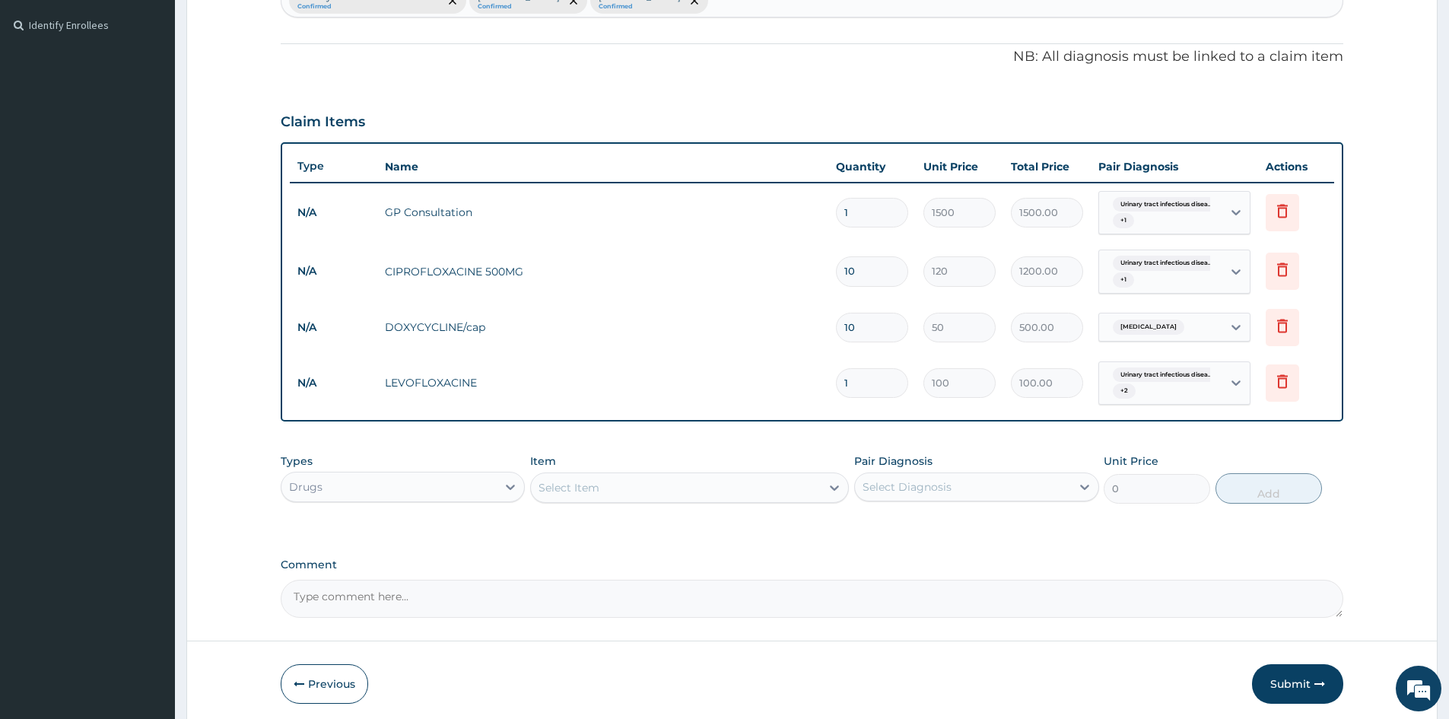
type input "0.00"
type input "7"
type input "700.00"
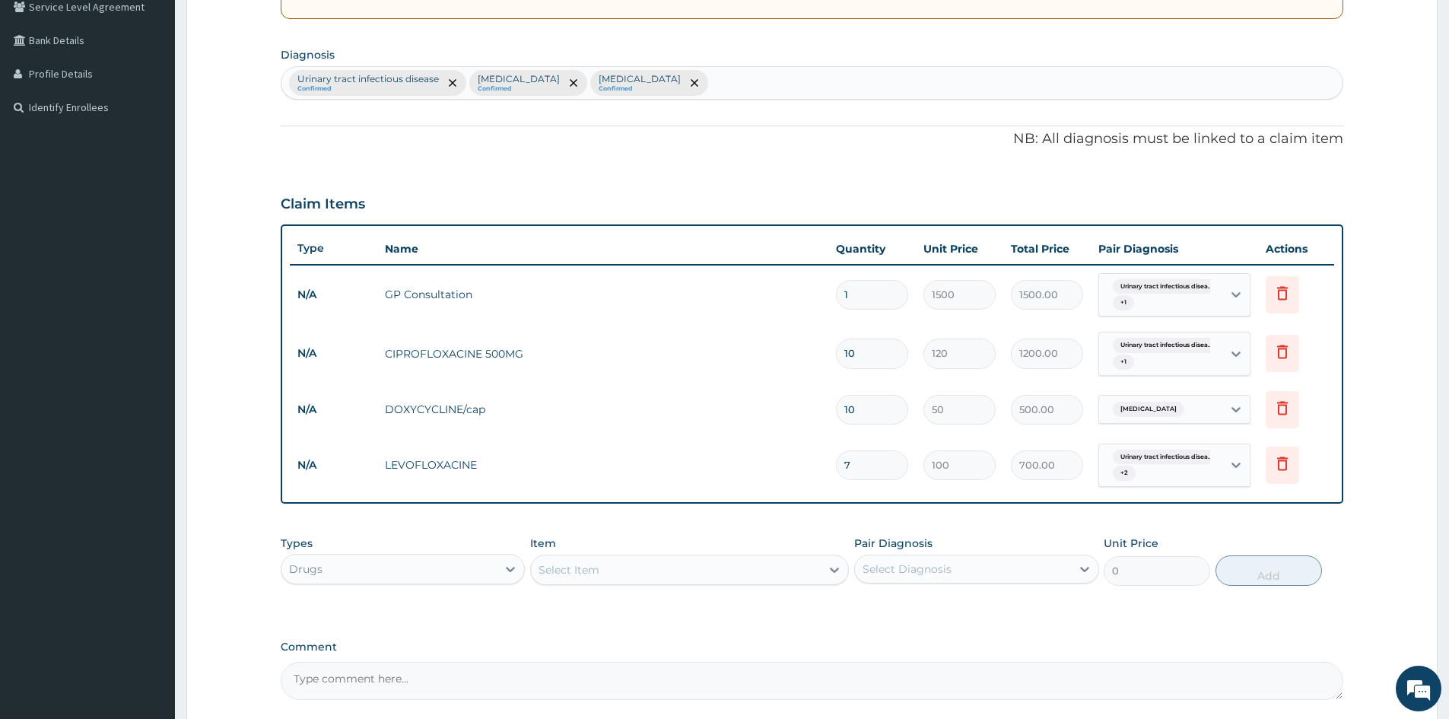
scroll to position [332, 0]
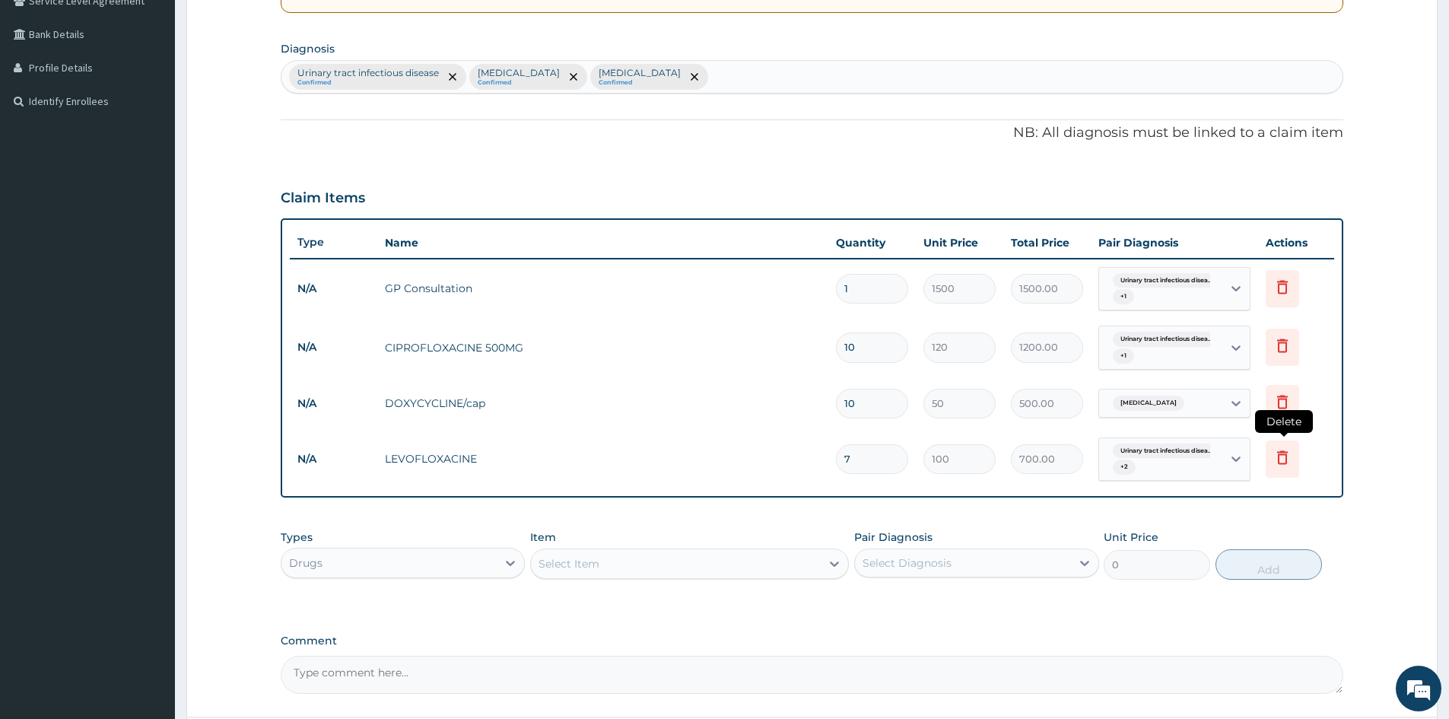
type input "7"
click at [1266, 458] on icon at bounding box center [1282, 458] width 33 height 37
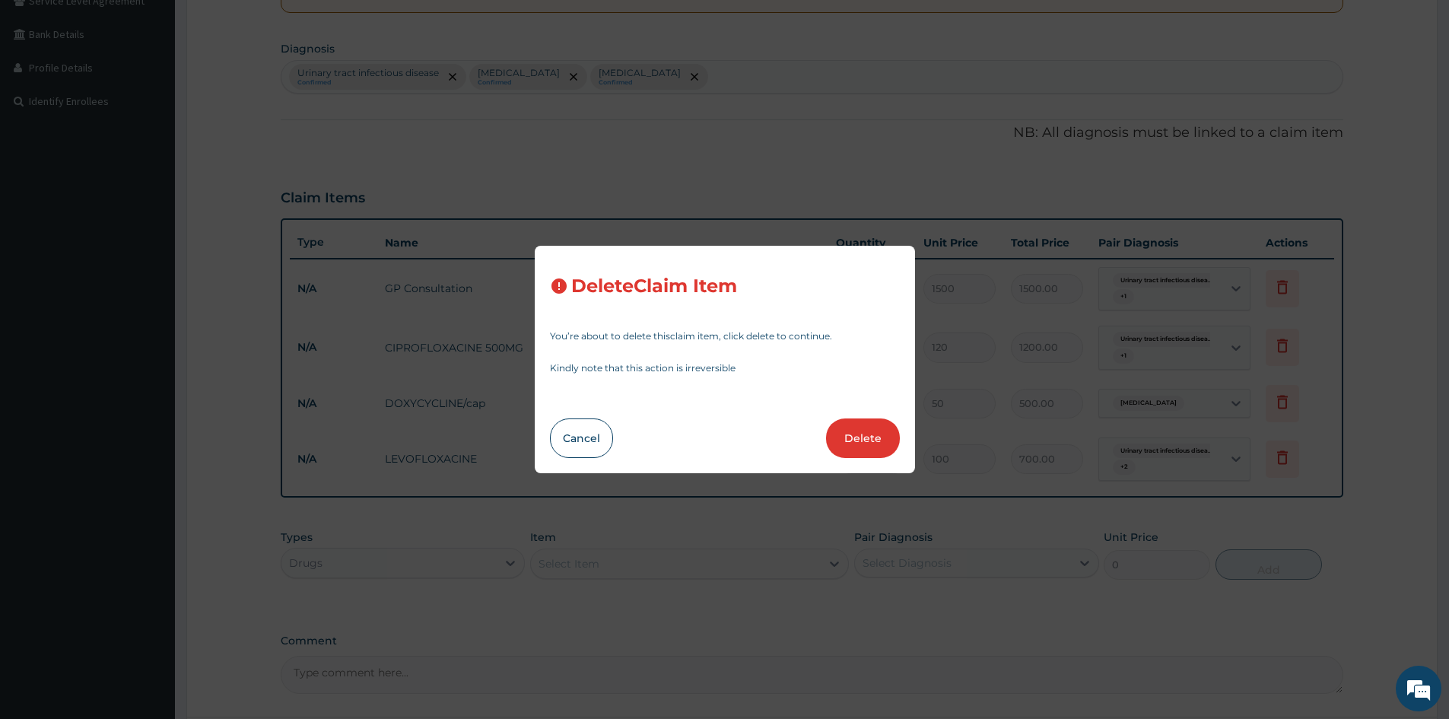
click at [861, 437] on button "Delete" at bounding box center [863, 438] width 74 height 40
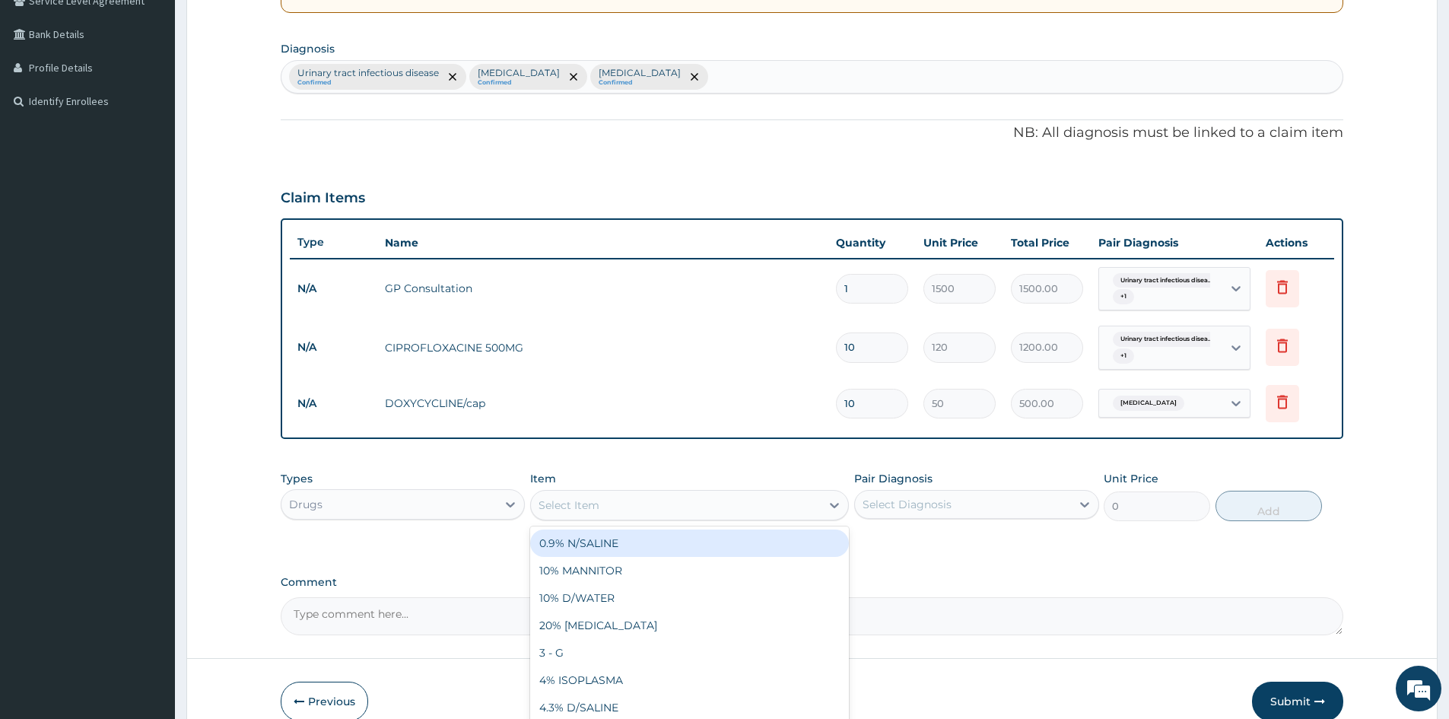
click at [749, 494] on div "Select Item" at bounding box center [676, 505] width 290 height 24
type input "FLUCO"
click at [731, 555] on div "FLUCONAZOLE 200MG/sachet" at bounding box center [689, 542] width 319 height 27
type input "300"
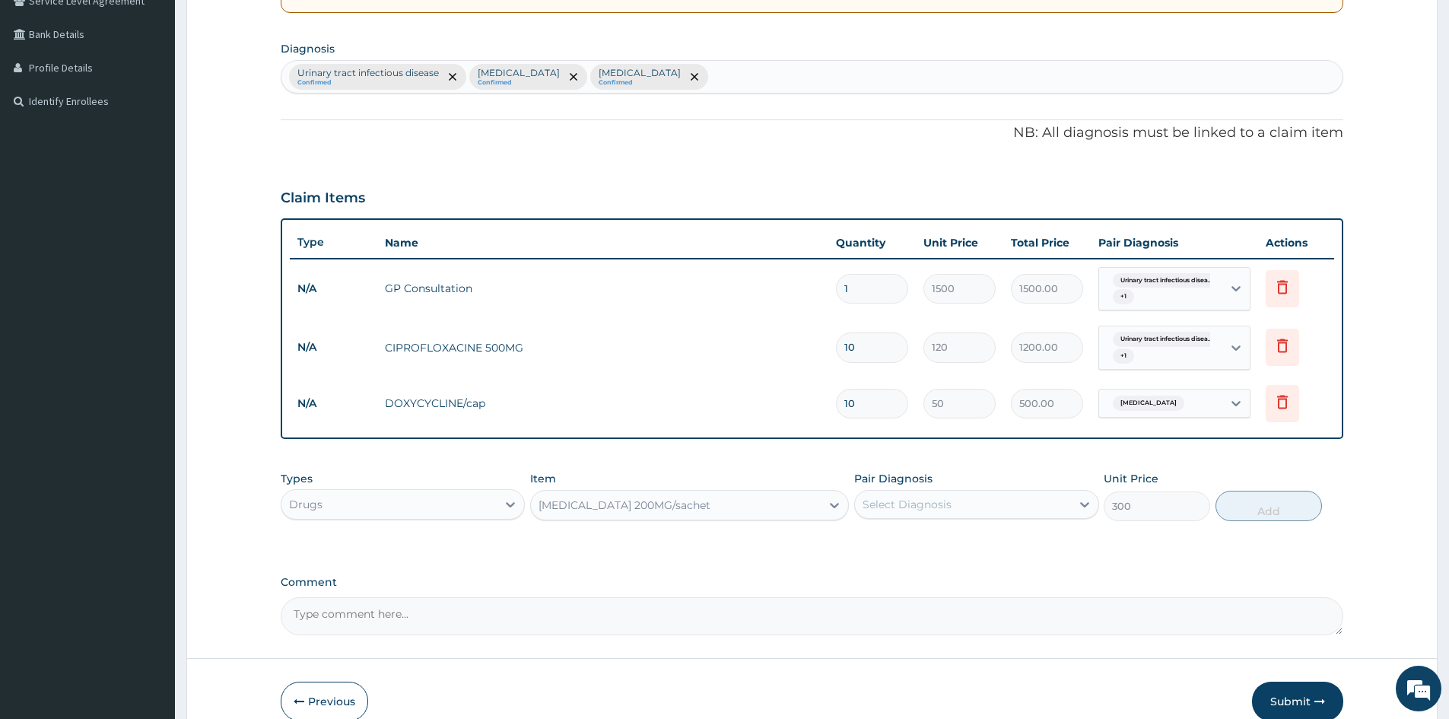
click at [876, 504] on div "Select Diagnosis" at bounding box center [906, 504] width 89 height 15
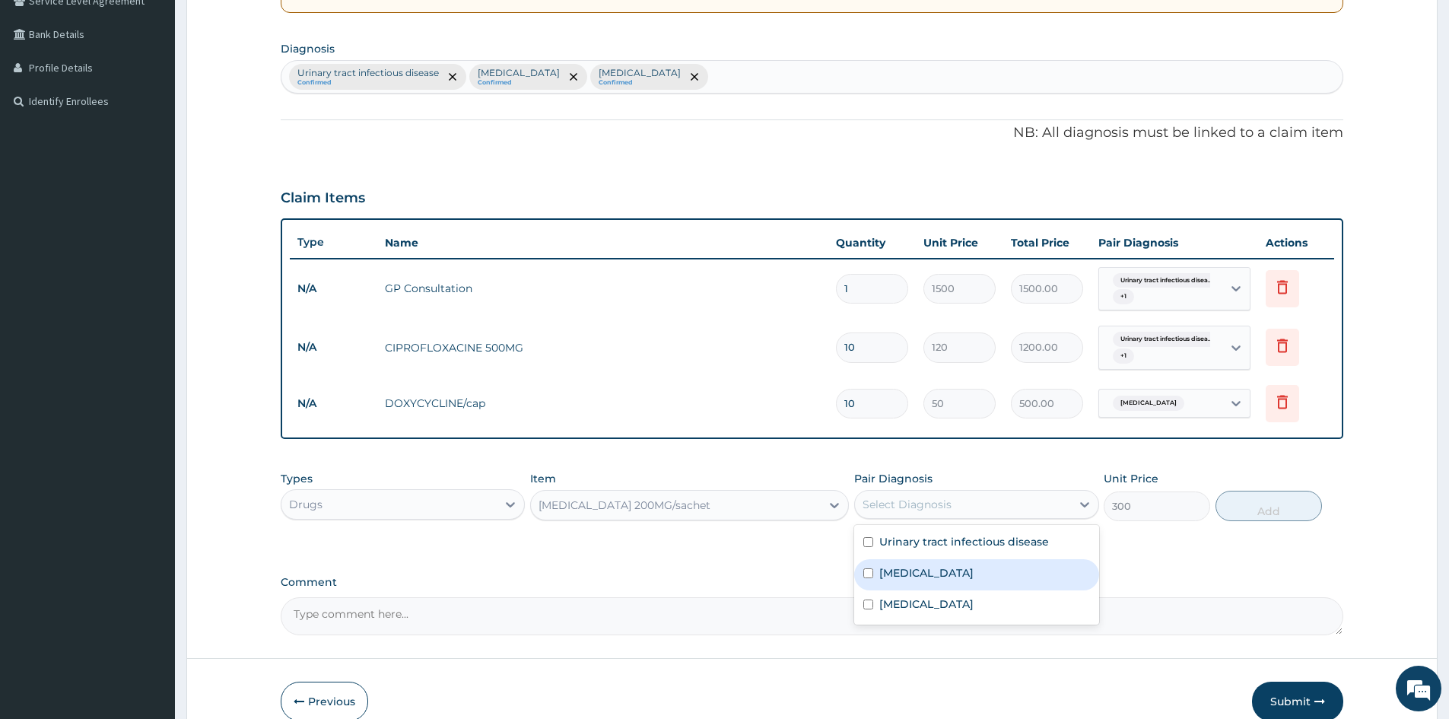
click at [904, 569] on label "Candidiasis" at bounding box center [926, 572] width 94 height 15
checkbox input "true"
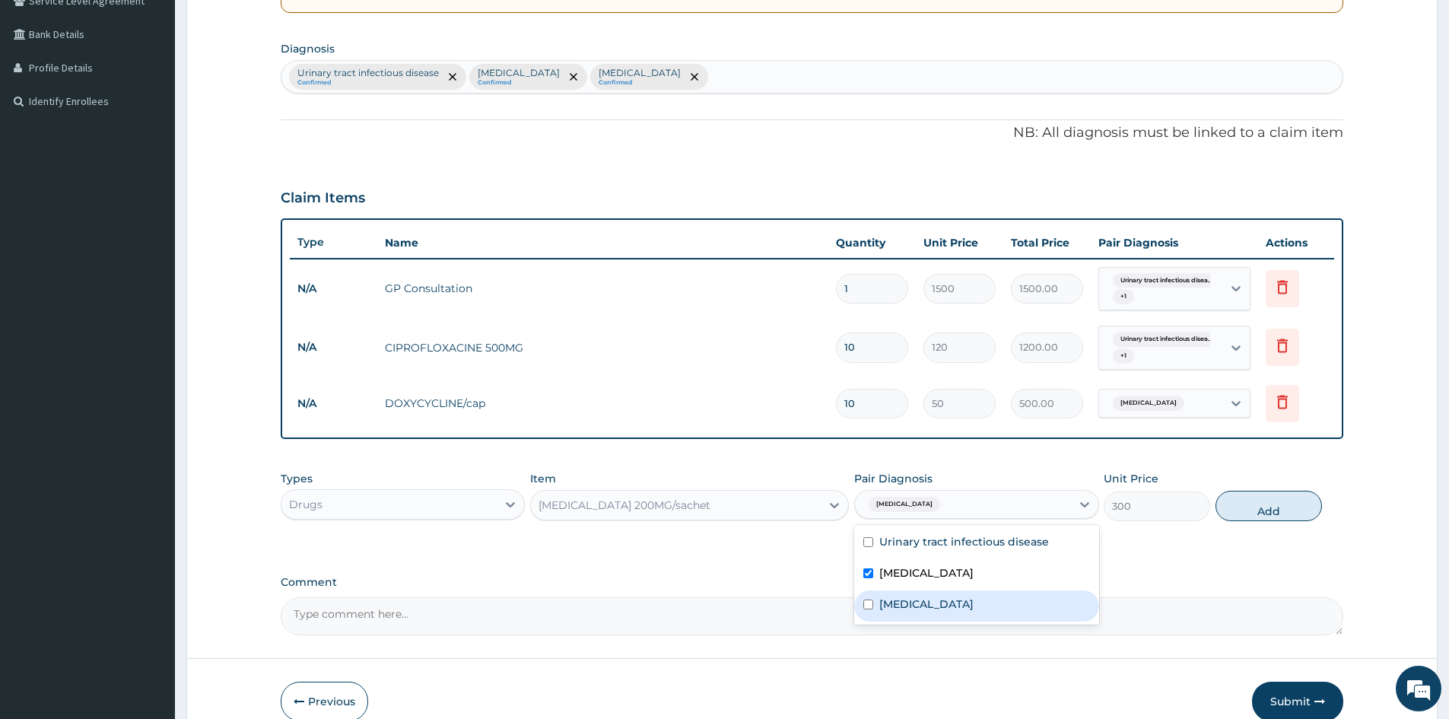
click at [913, 598] on label "Bacterial vaginosis" at bounding box center [926, 603] width 94 height 15
checkbox input "true"
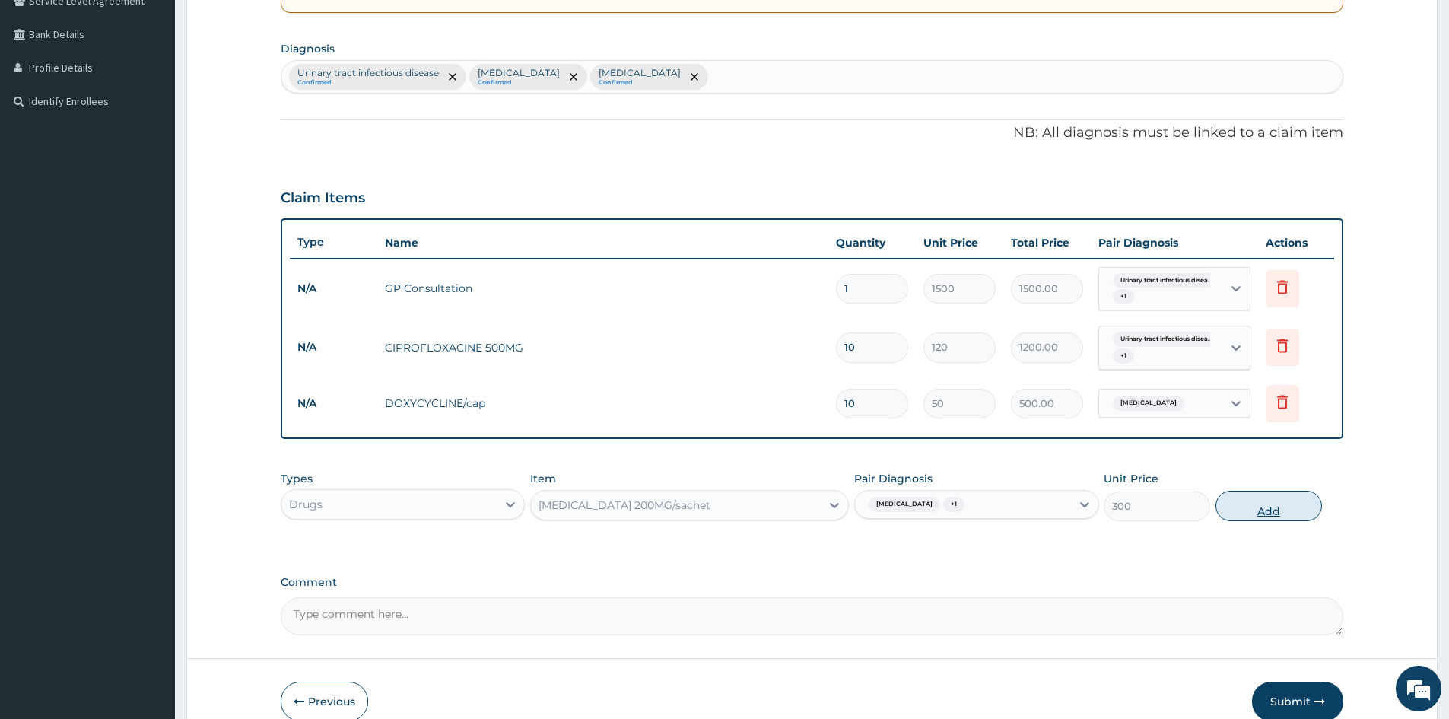
click at [1277, 510] on button "Add" at bounding box center [1268, 506] width 106 height 30
type input "0"
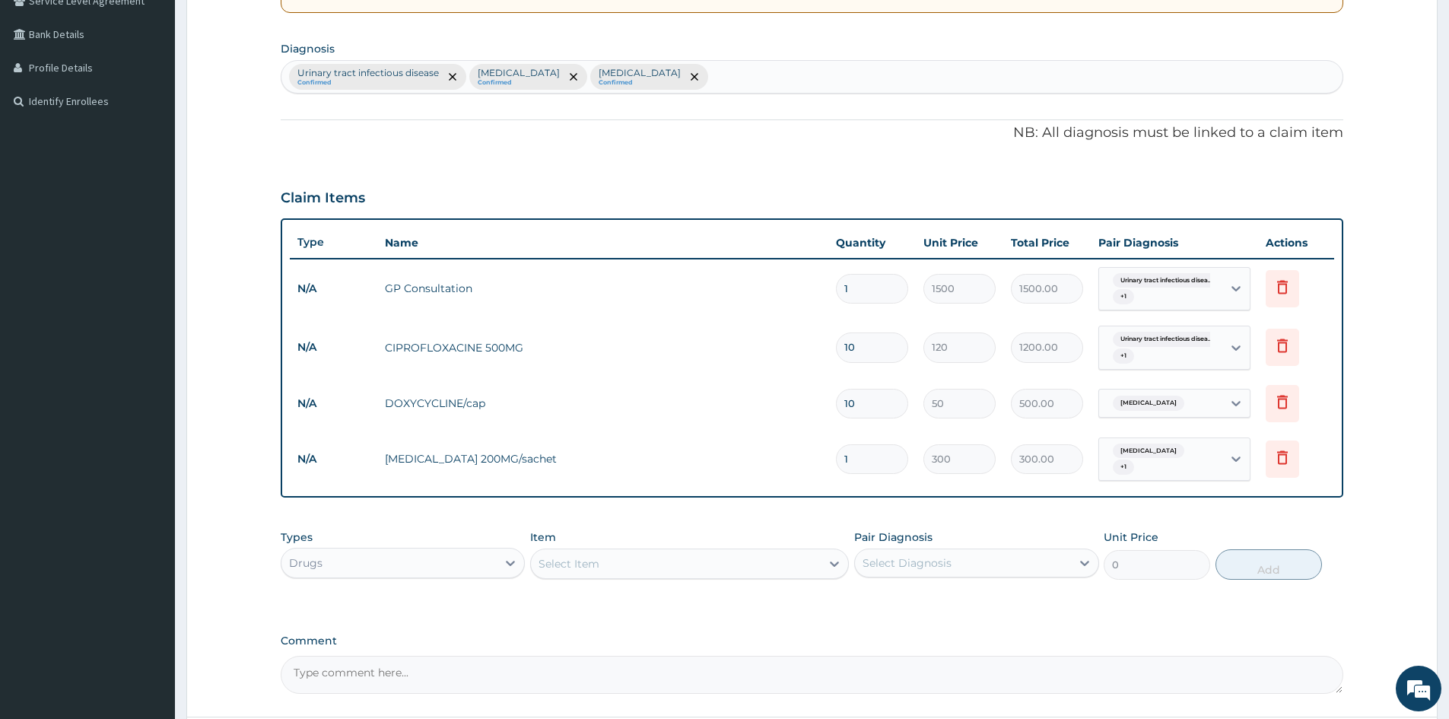
type input "0.00"
type input "7"
type input "2100.00"
type input "7"
click at [646, 564] on div "Select Item" at bounding box center [676, 563] width 290 height 24
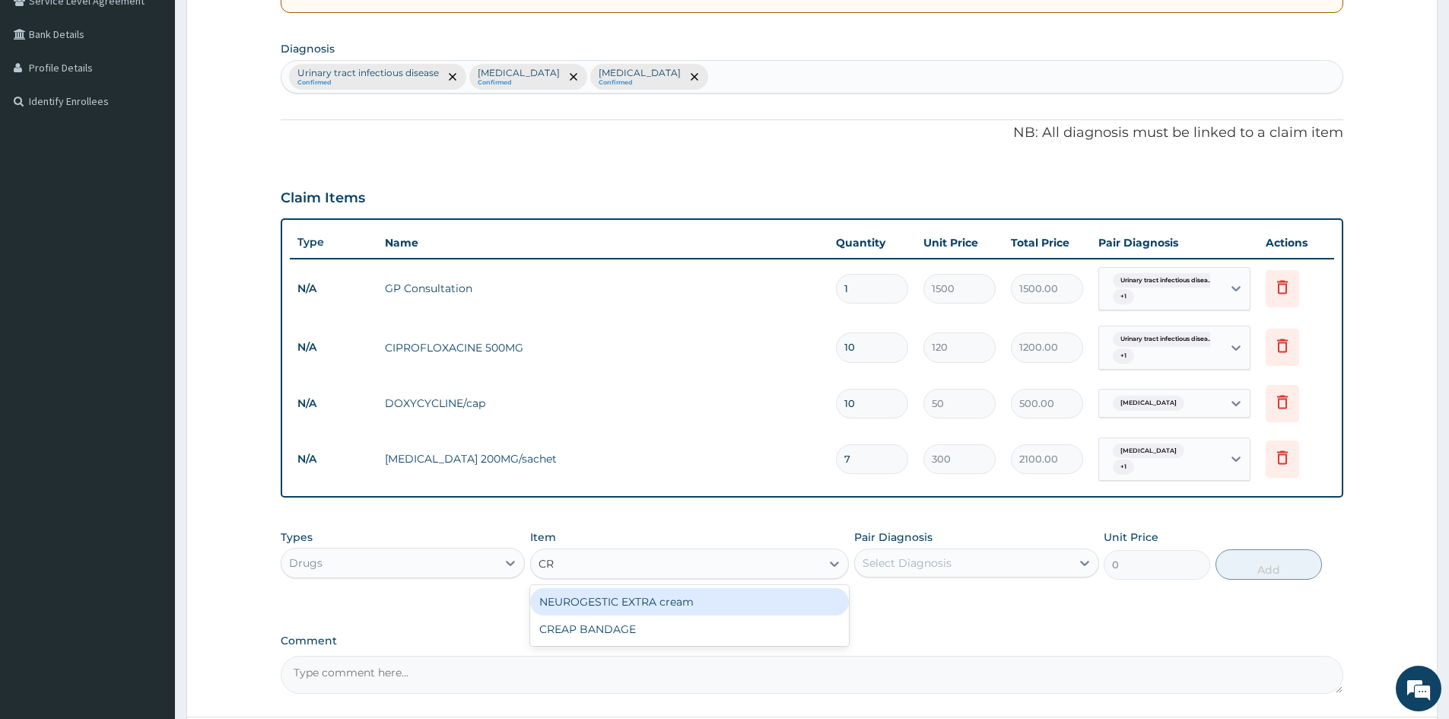
type input "C"
type input "MYCO"
click at [651, 595] on div "MYCOTEN" at bounding box center [689, 601] width 319 height 27
type input "1200"
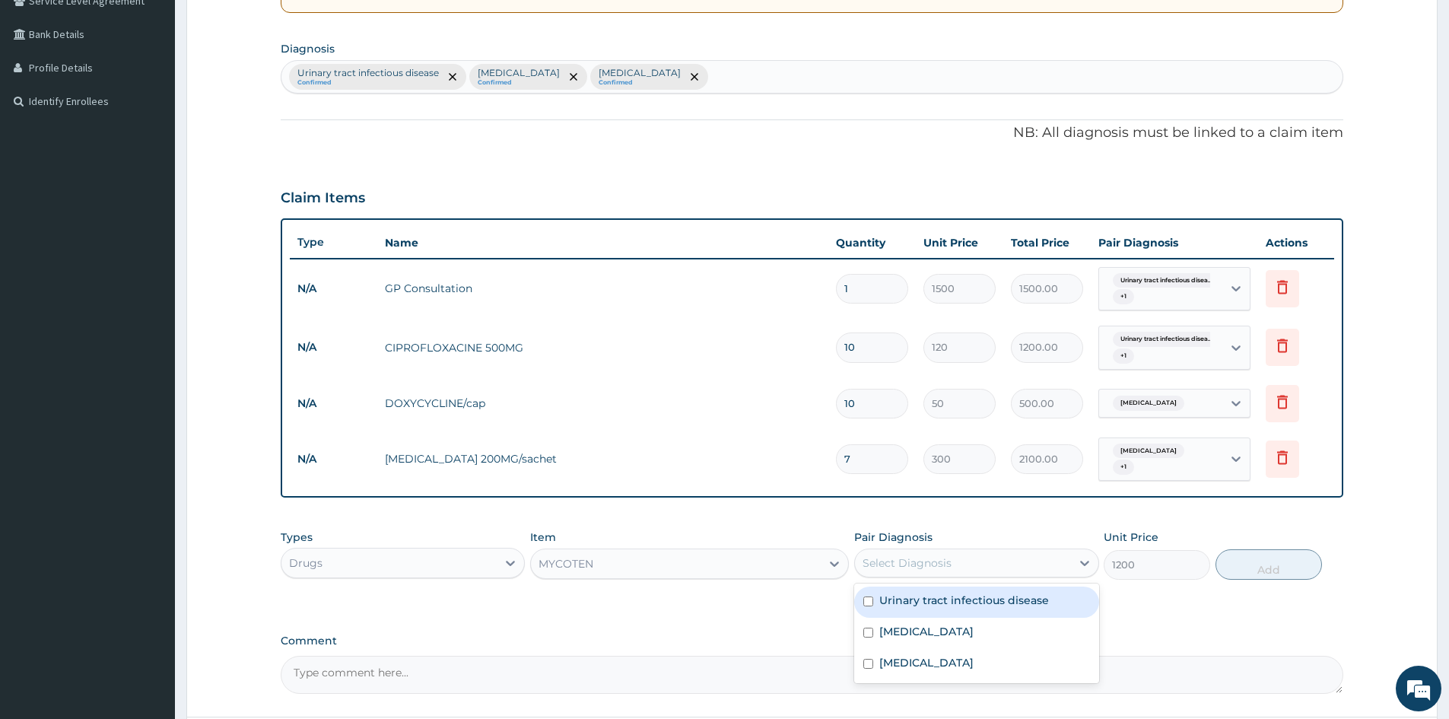
click at [987, 557] on div "Select Diagnosis" at bounding box center [962, 563] width 215 height 24
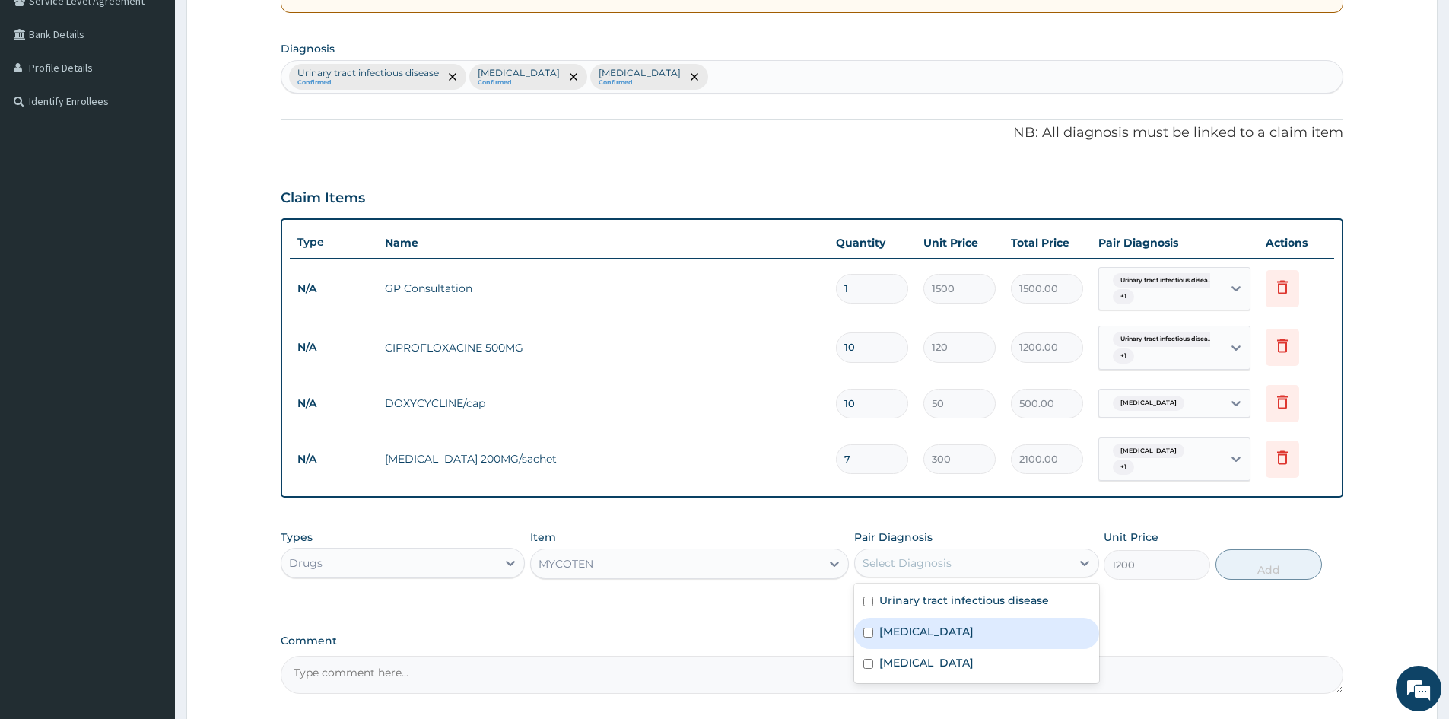
click at [963, 635] on div "Candidiasis" at bounding box center [976, 633] width 244 height 31
checkbox input "true"
click at [1278, 563] on button "Add" at bounding box center [1268, 564] width 106 height 30
type input "0"
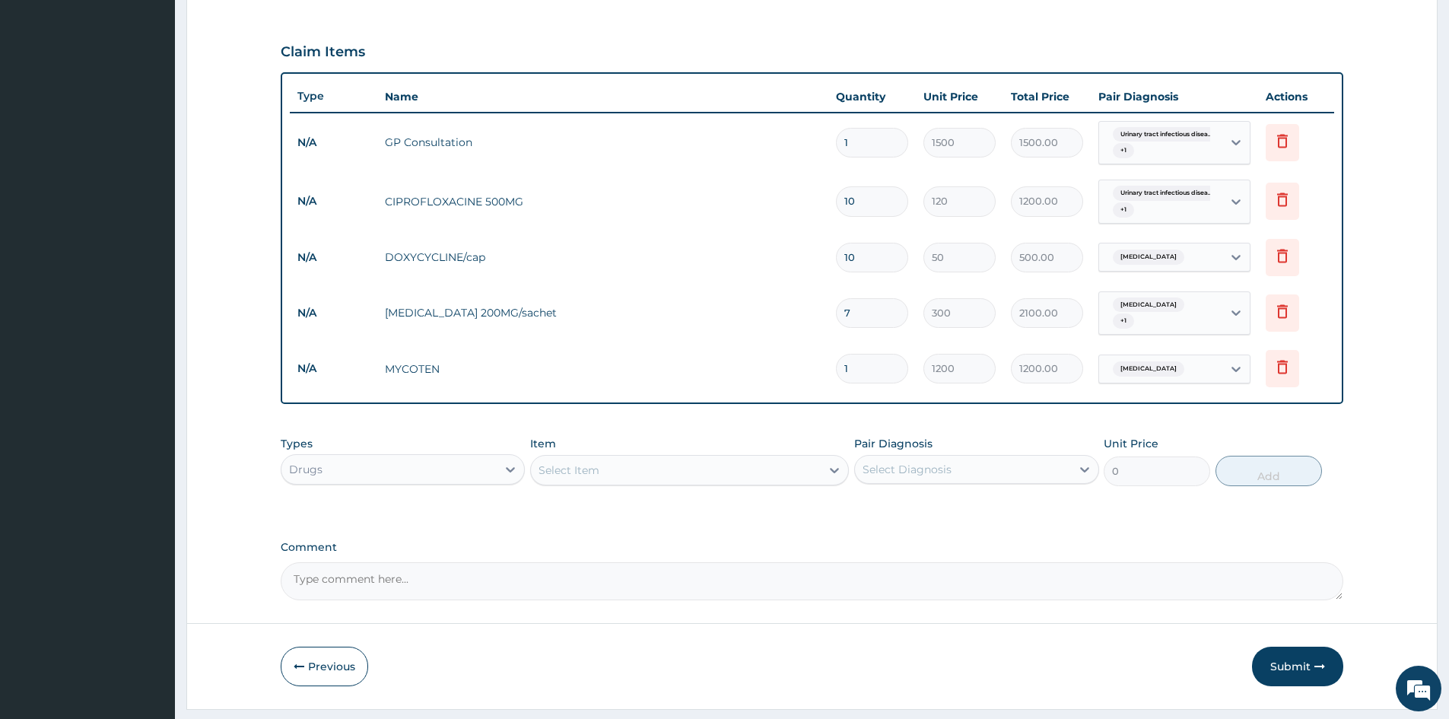
scroll to position [513, 0]
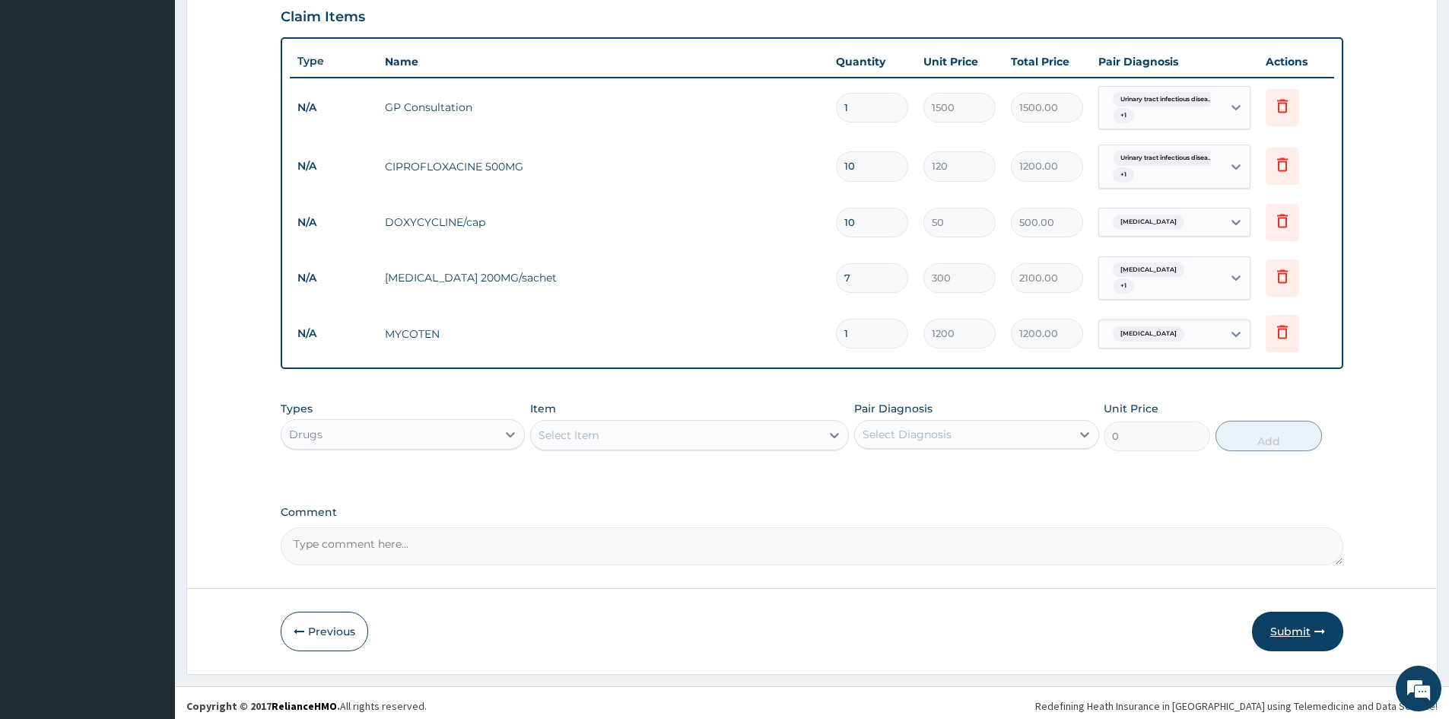
click at [1301, 619] on button "Submit" at bounding box center [1297, 631] width 91 height 40
